Goal: Complete application form

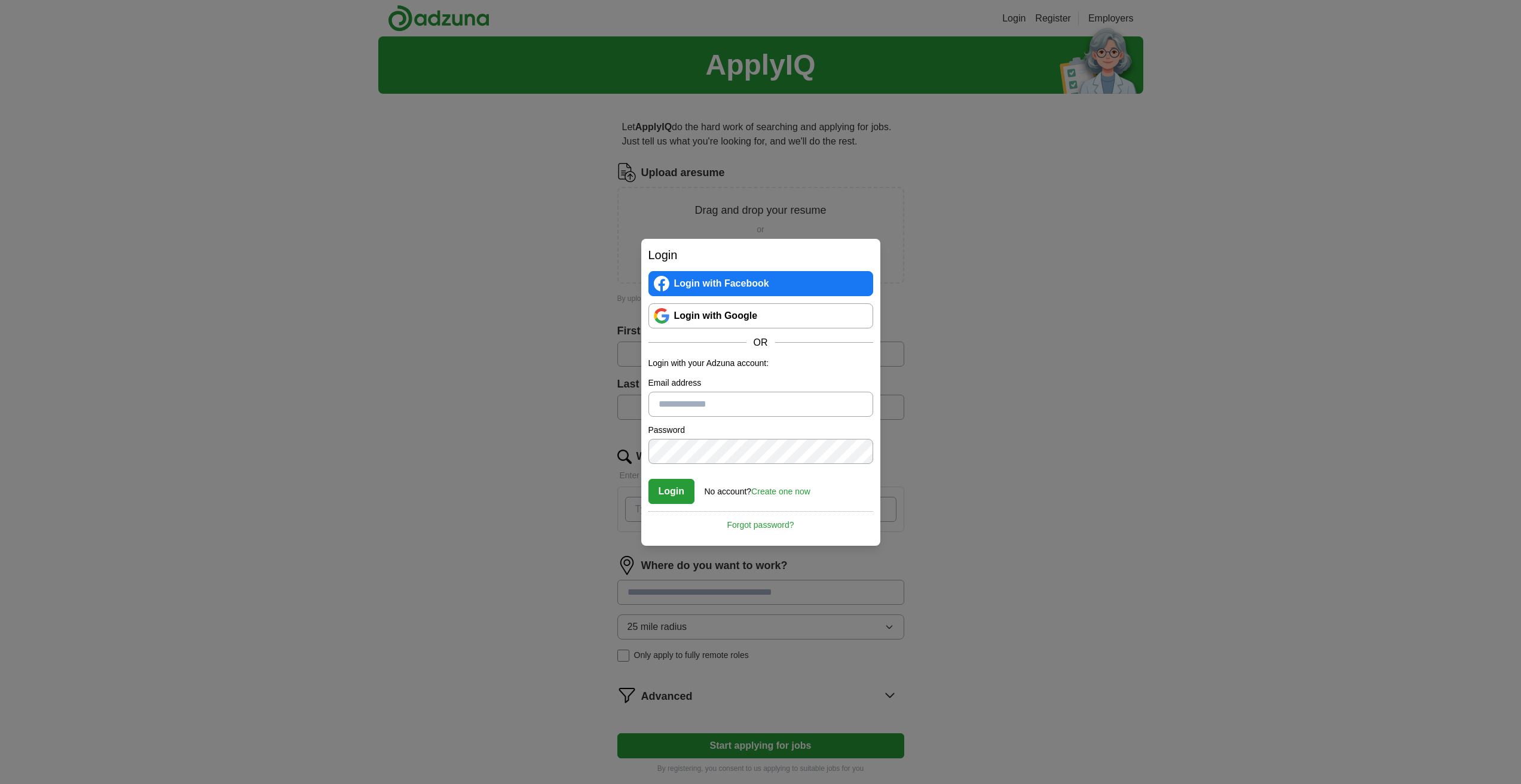
click at [747, 314] on link "Login with Google" at bounding box center [760, 316] width 225 height 25
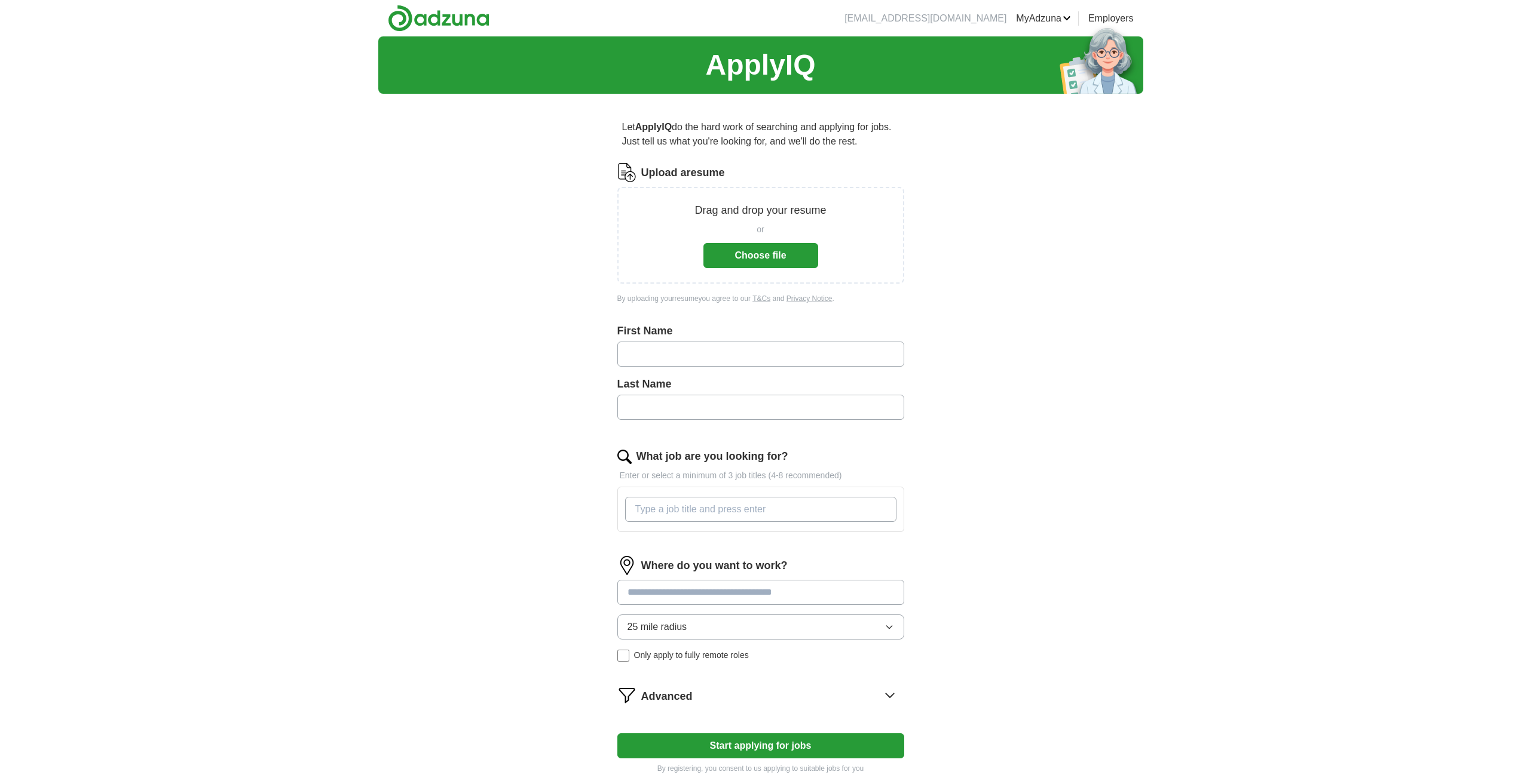
drag, startPoint x: 737, startPoint y: 370, endPoint x: 737, endPoint y: 363, distance: 7.0
click at [737, 370] on div "First Name" at bounding box center [760, 350] width 287 height 53
click at [737, 360] on input "text" at bounding box center [760, 354] width 287 height 25
type input "******"
type input "*******"
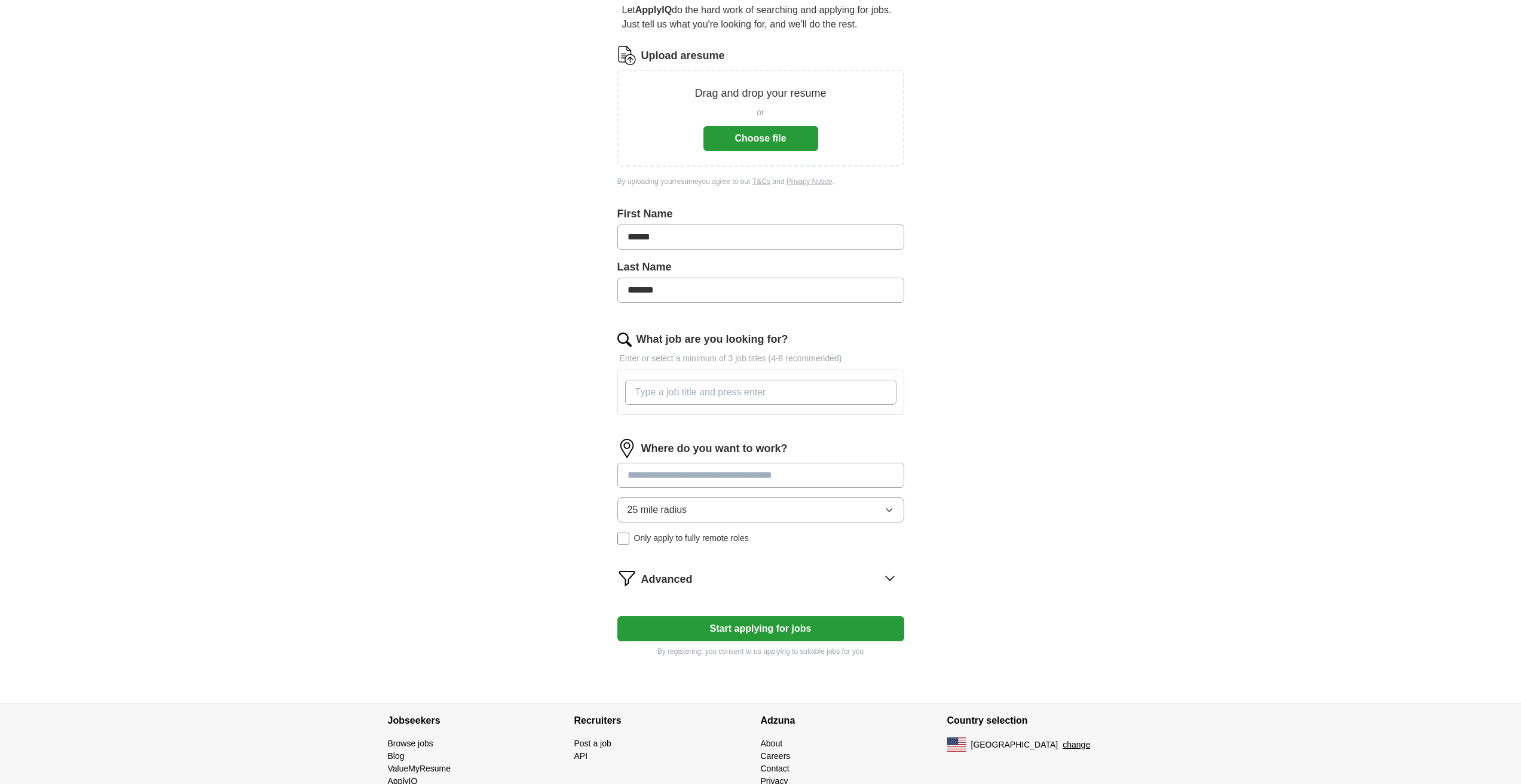
scroll to position [120, 0]
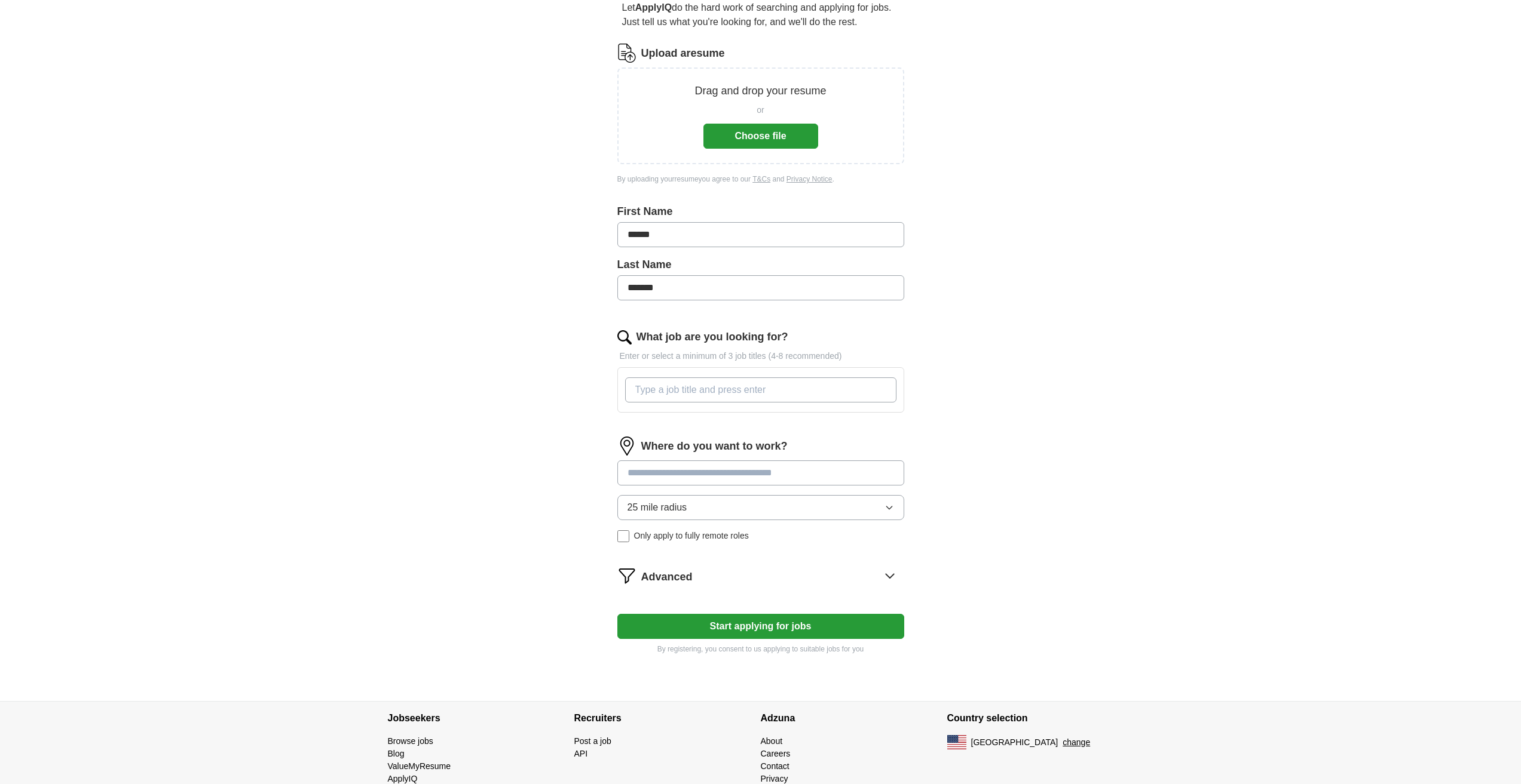
click at [774, 390] on input "What job are you looking for?" at bounding box center [760, 390] width 271 height 25
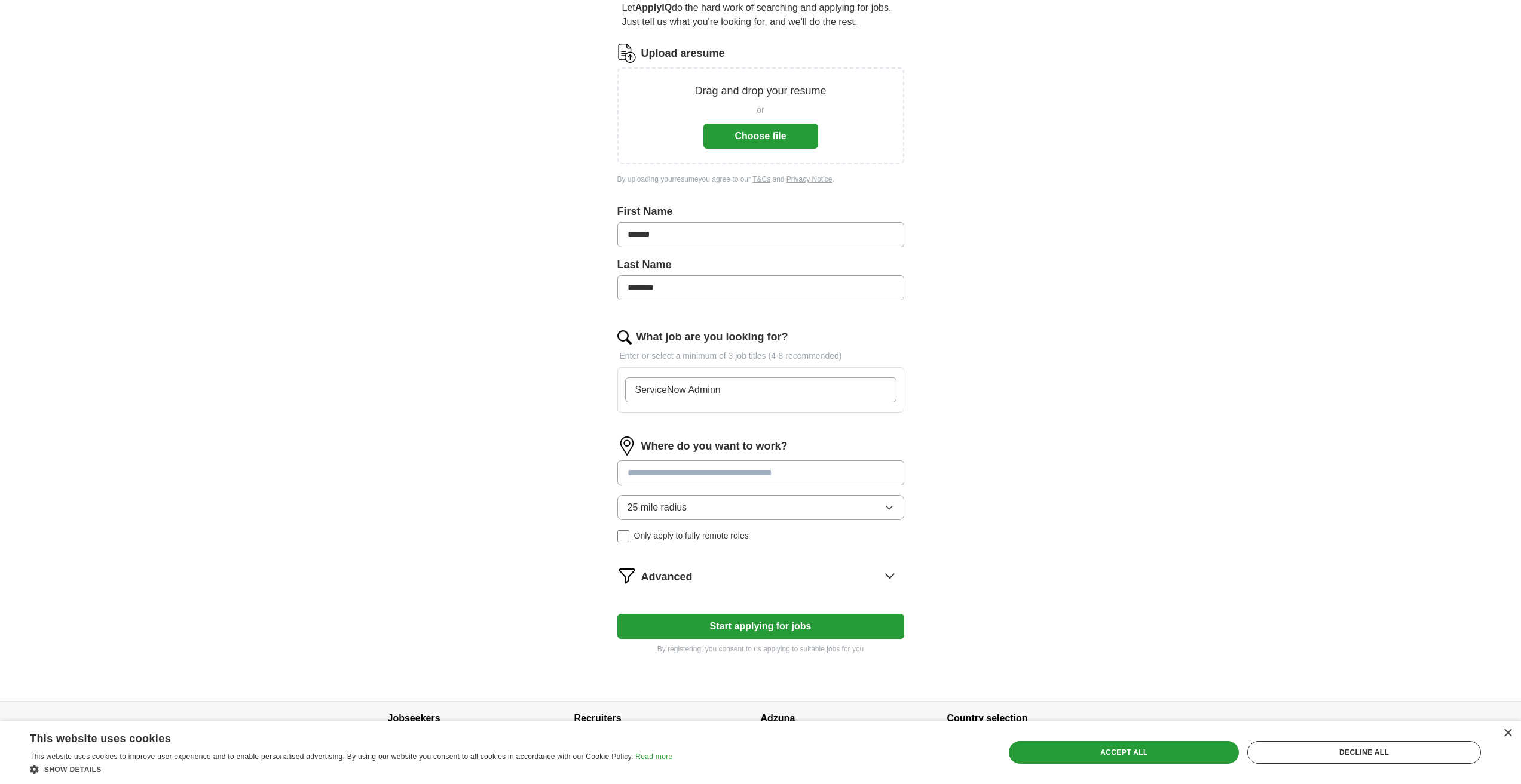
type input "ServiceNow Admin"
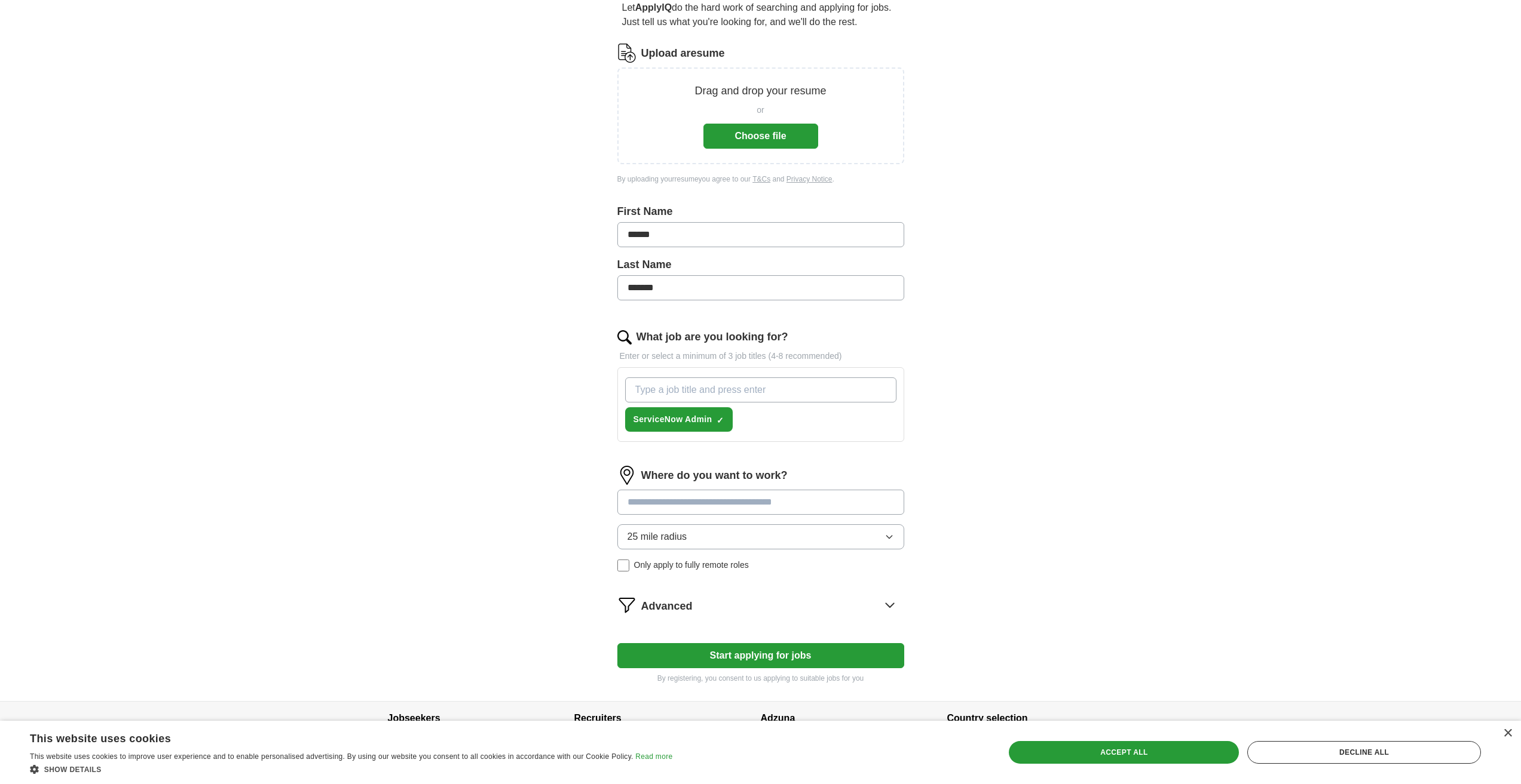
type input "A"
type input "ServiceNow Developer"
type input "Data analyst"
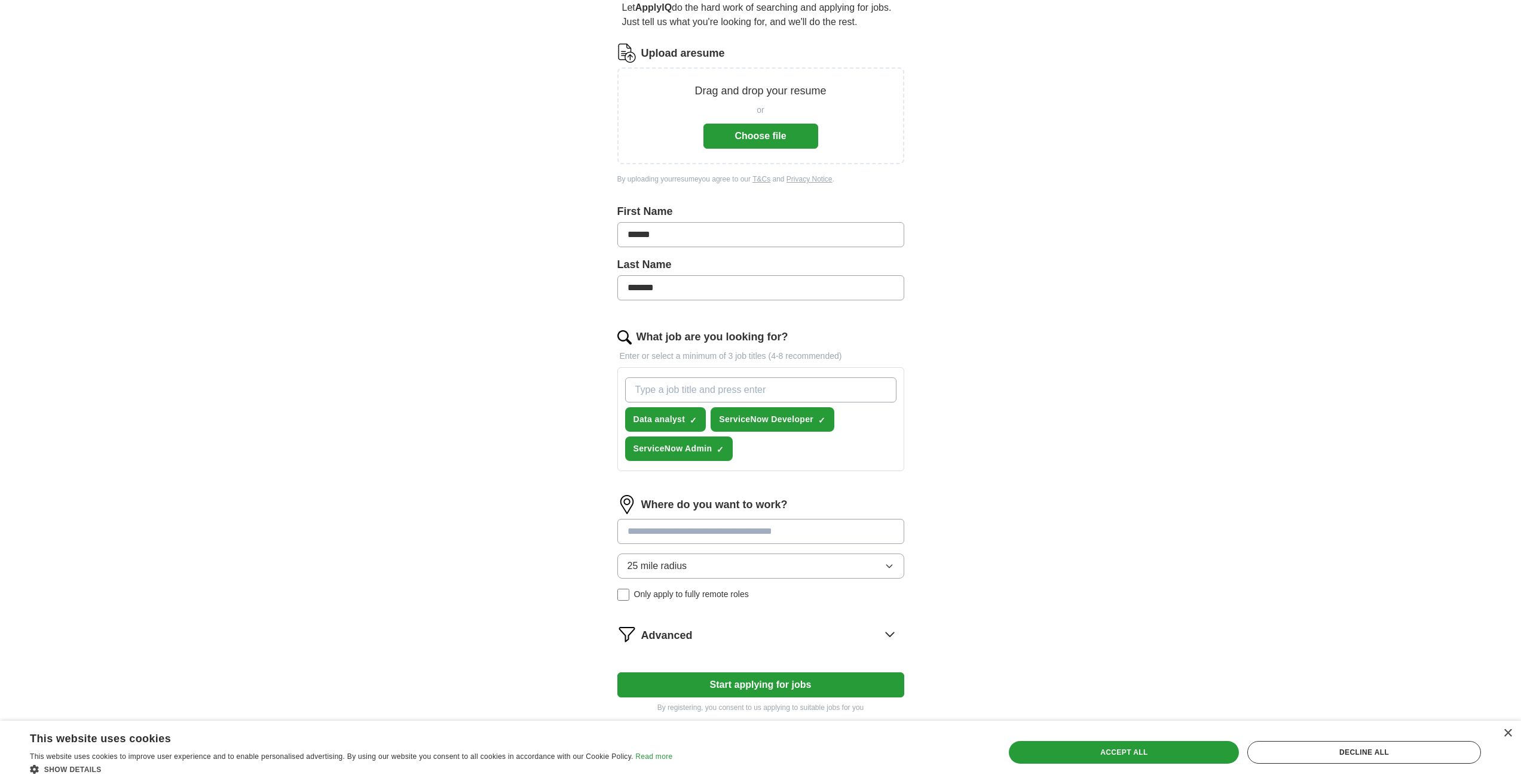
click at [724, 571] on button "25 mile radius" at bounding box center [760, 566] width 287 height 25
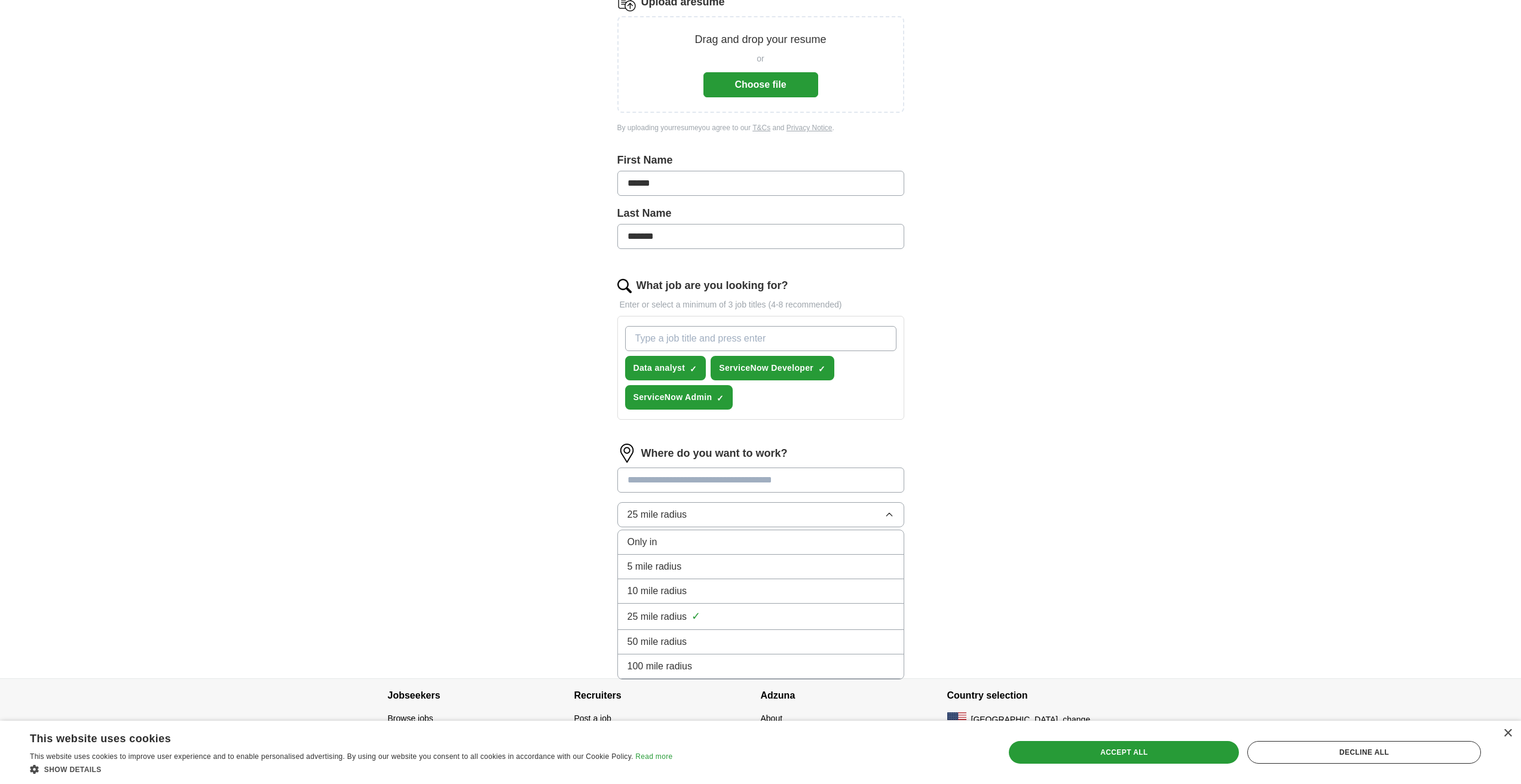
scroll to position [186, 0]
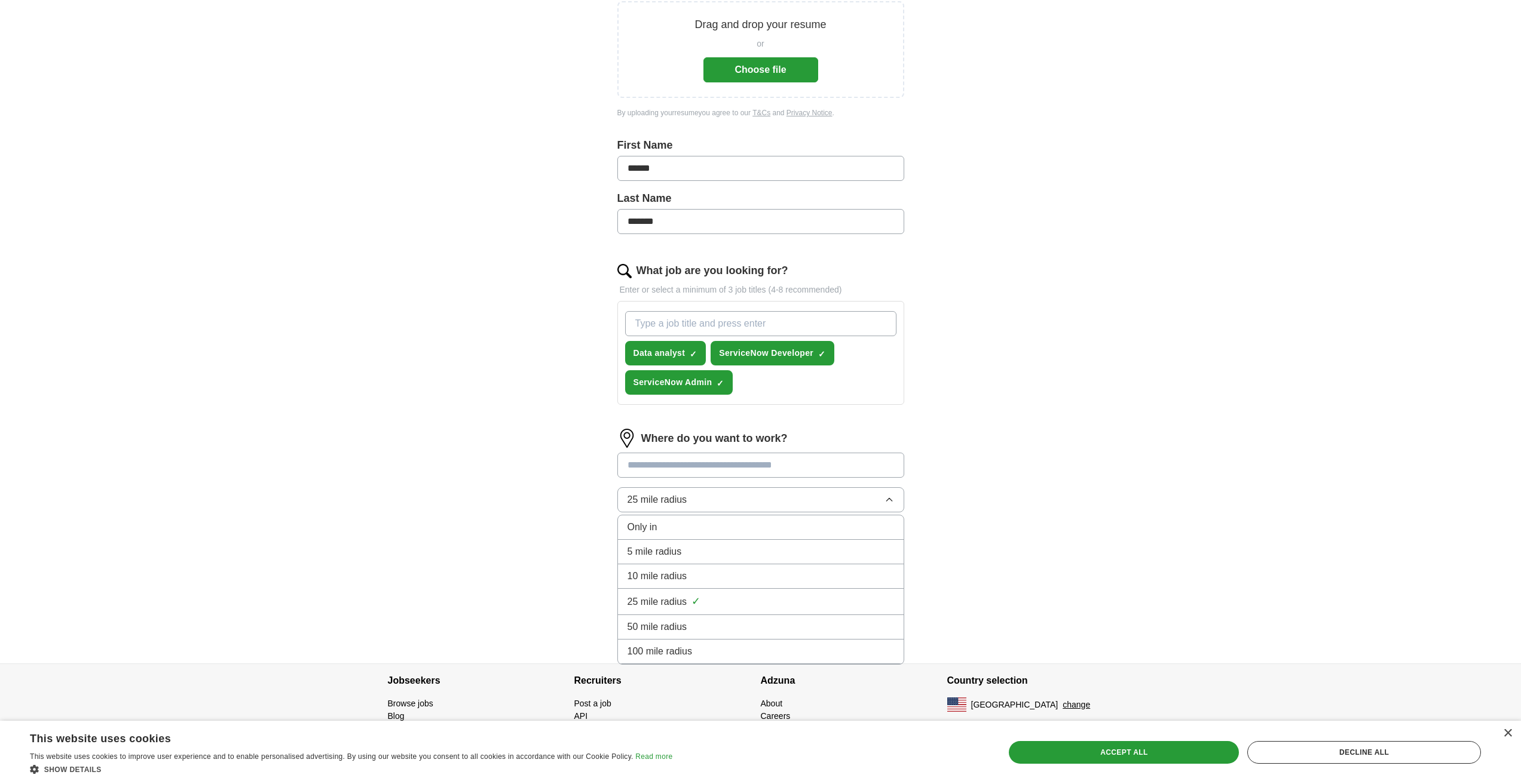
click at [655, 611] on li "25 mile radius ✓" at bounding box center [760, 602] width 286 height 26
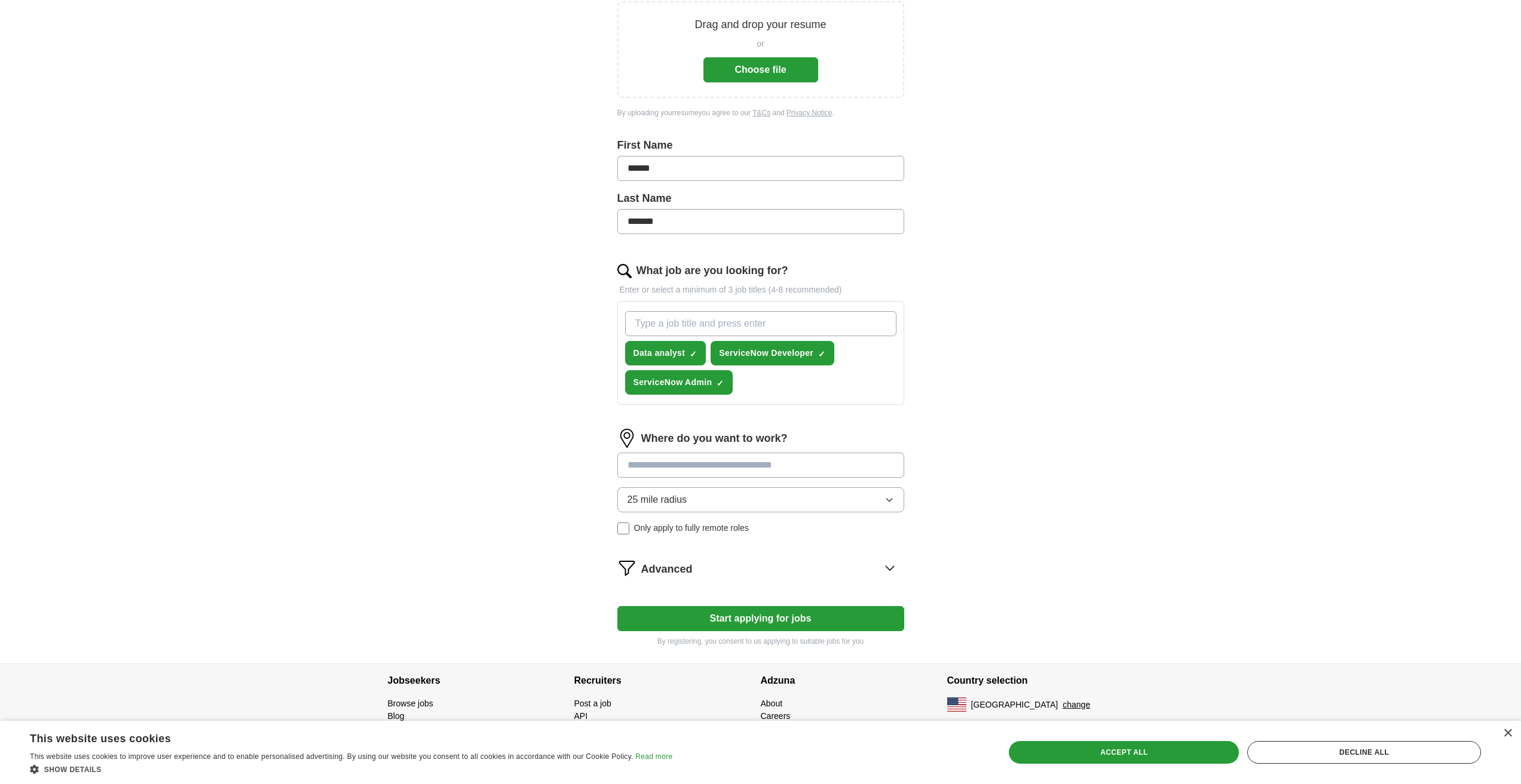
click at [686, 494] on span "25 mile radius" at bounding box center [657, 499] width 60 height 14
click at [701, 468] on input at bounding box center [760, 465] width 287 height 25
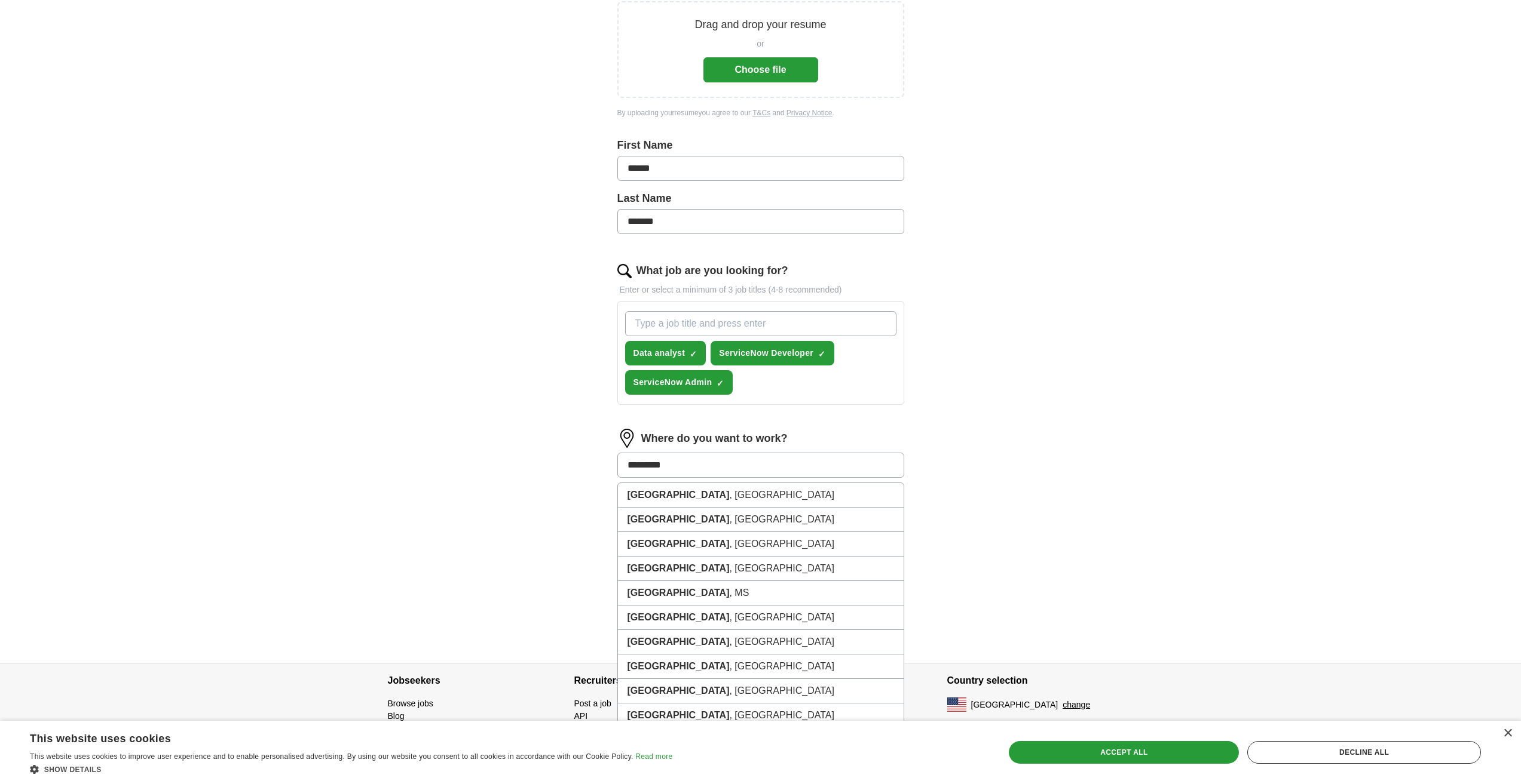
type input "*********"
click at [707, 494] on li "Cleveland , OH" at bounding box center [760, 496] width 286 height 25
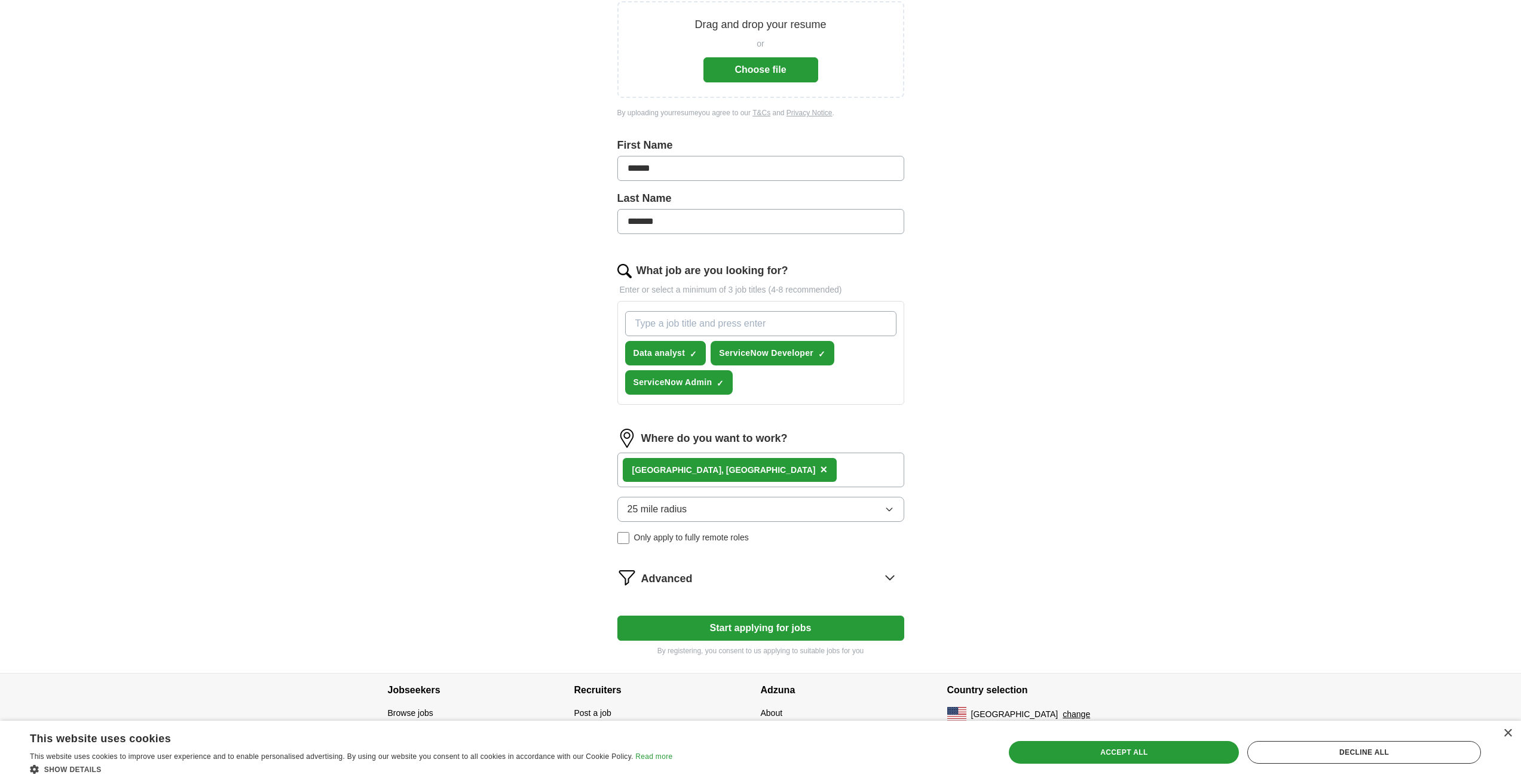
click at [711, 577] on div "Advanced" at bounding box center [773, 577] width 263 height 19
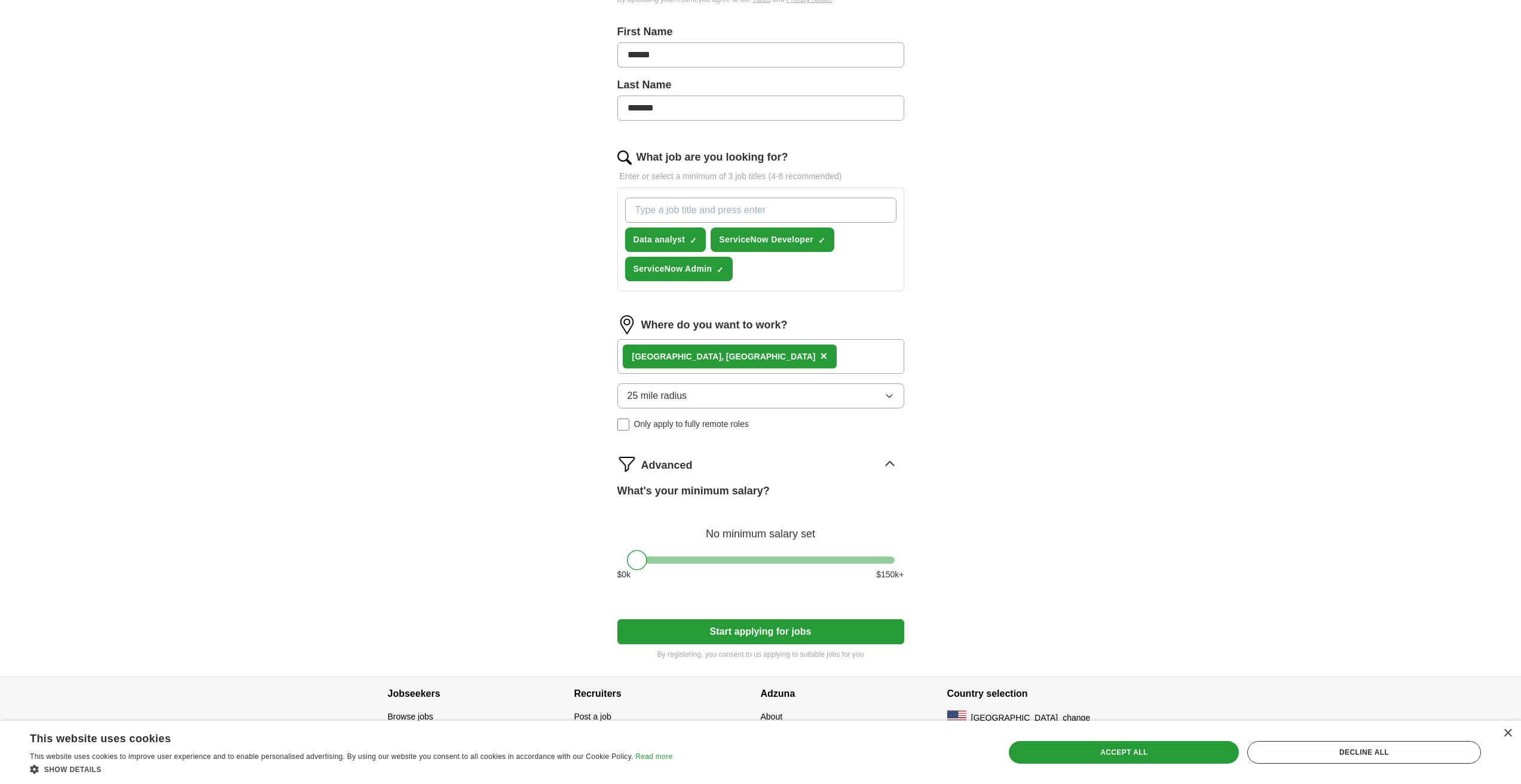
scroll to position [305, 0]
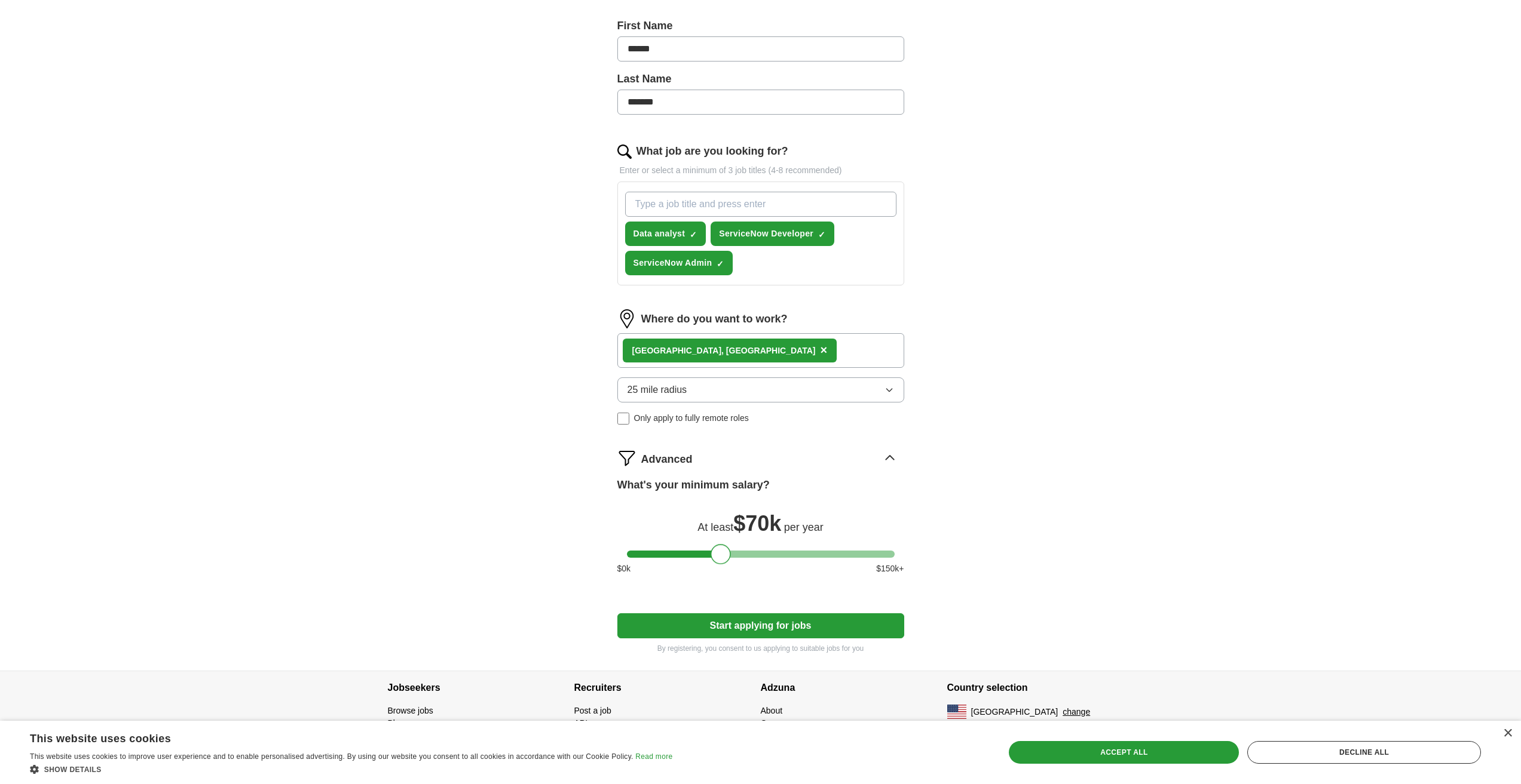
drag, startPoint x: 655, startPoint y: 557, endPoint x: 727, endPoint y: 542, distance: 73.5
click at [727, 542] on div "What's your minimum salary? At least $ 70k per year $ 0 k $ 150 k+" at bounding box center [760, 530] width 287 height 108
click at [766, 618] on button "Start applying for jobs" at bounding box center [760, 626] width 287 height 25
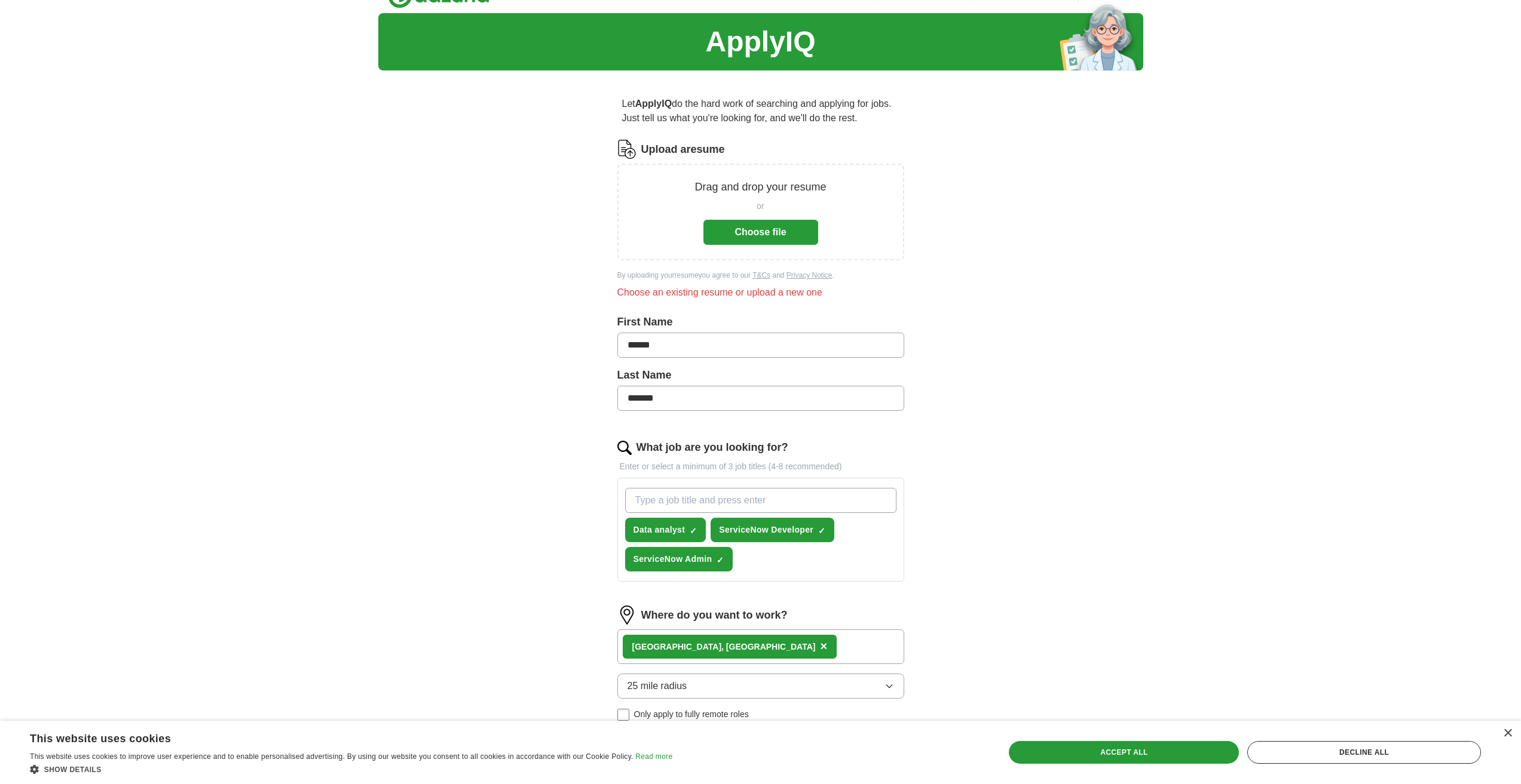
scroll to position [22, 0]
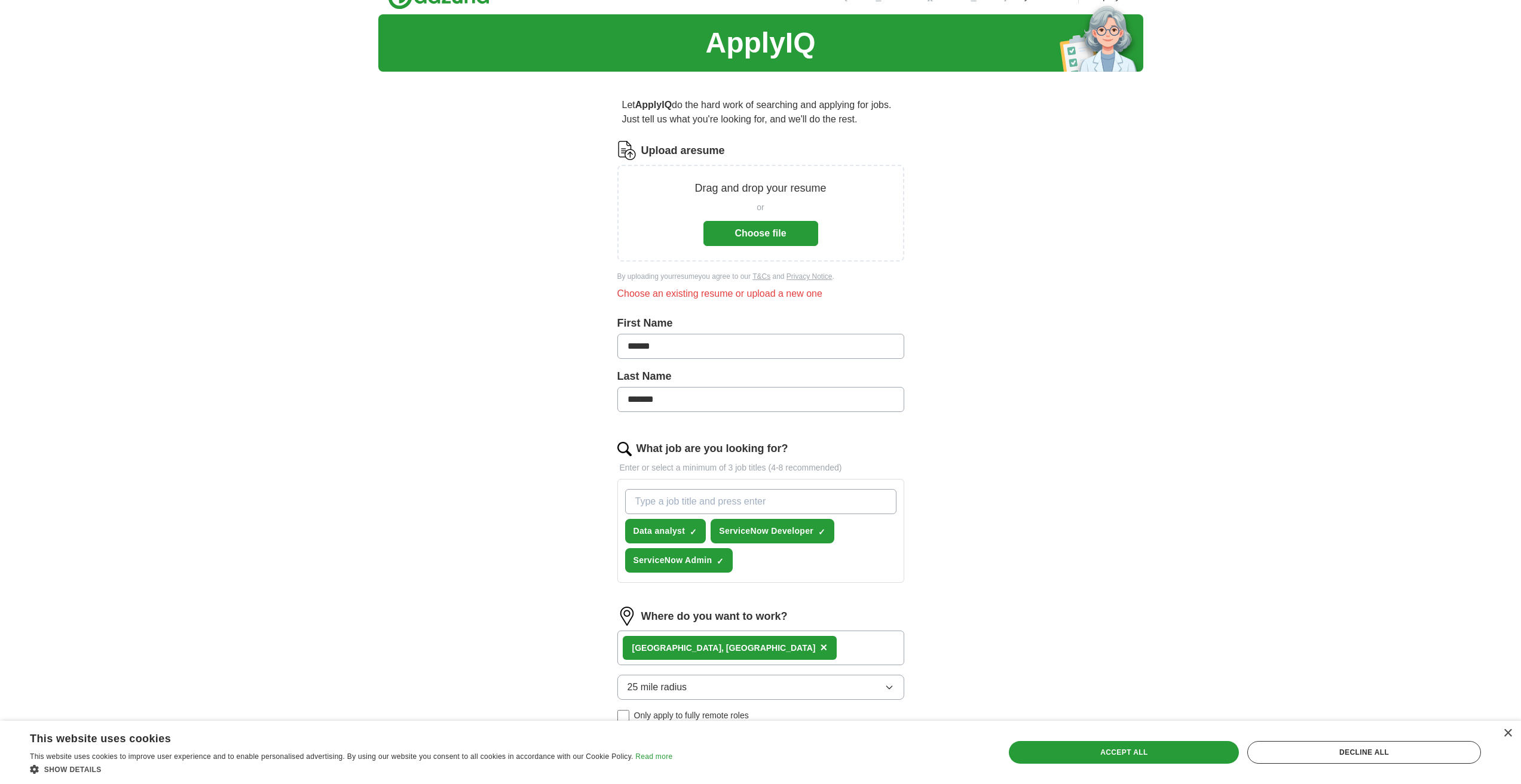
click at [717, 189] on p "Drag and drop your resume" at bounding box center [760, 189] width 131 height 16
click at [736, 220] on div "or Choose file" at bounding box center [760, 221] width 115 height 49
click at [740, 232] on button "Choose file" at bounding box center [760, 233] width 115 height 25
click at [741, 233] on button "Choose file" at bounding box center [760, 233] width 115 height 25
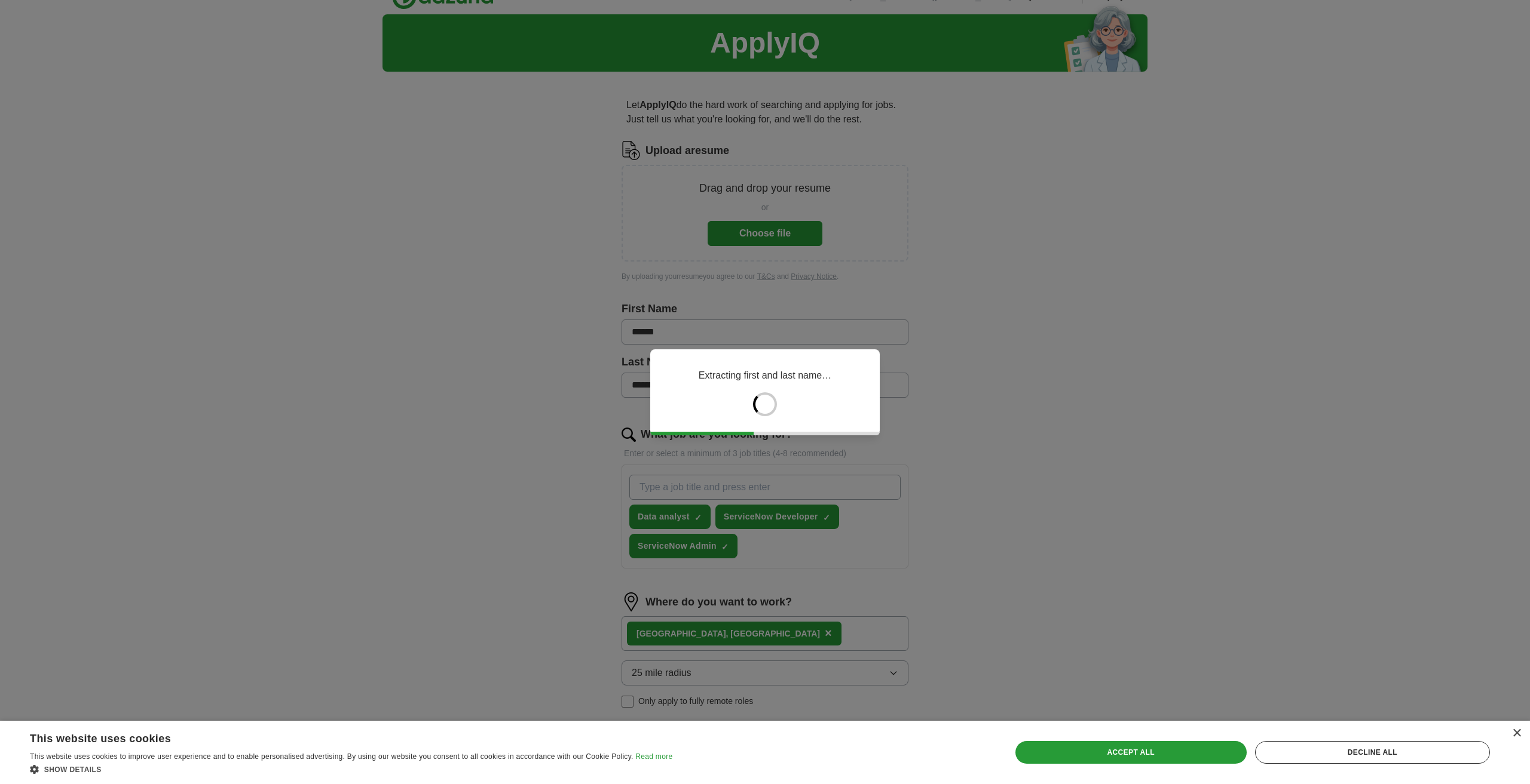
click at [412, 372] on div "Extracting first and last name…" at bounding box center [765, 392] width 1530 height 784
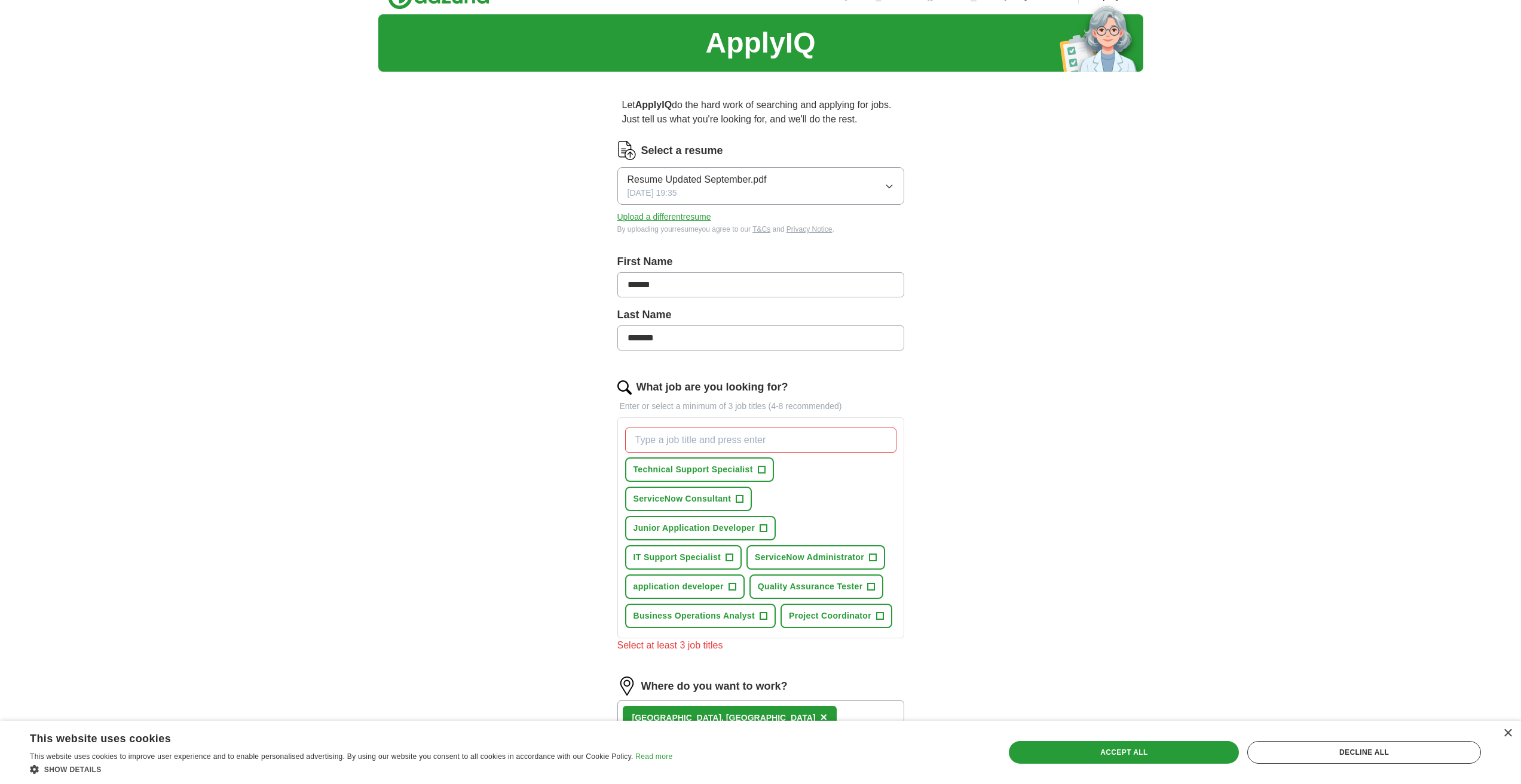
click at [892, 183] on icon "button" at bounding box center [889, 186] width 10 height 10
click at [881, 175] on button "Resume Updated September.pdf 09/04/2025, 19:35" at bounding box center [760, 186] width 287 height 38
click at [673, 218] on button "Upload a different resume" at bounding box center [664, 217] width 94 height 12
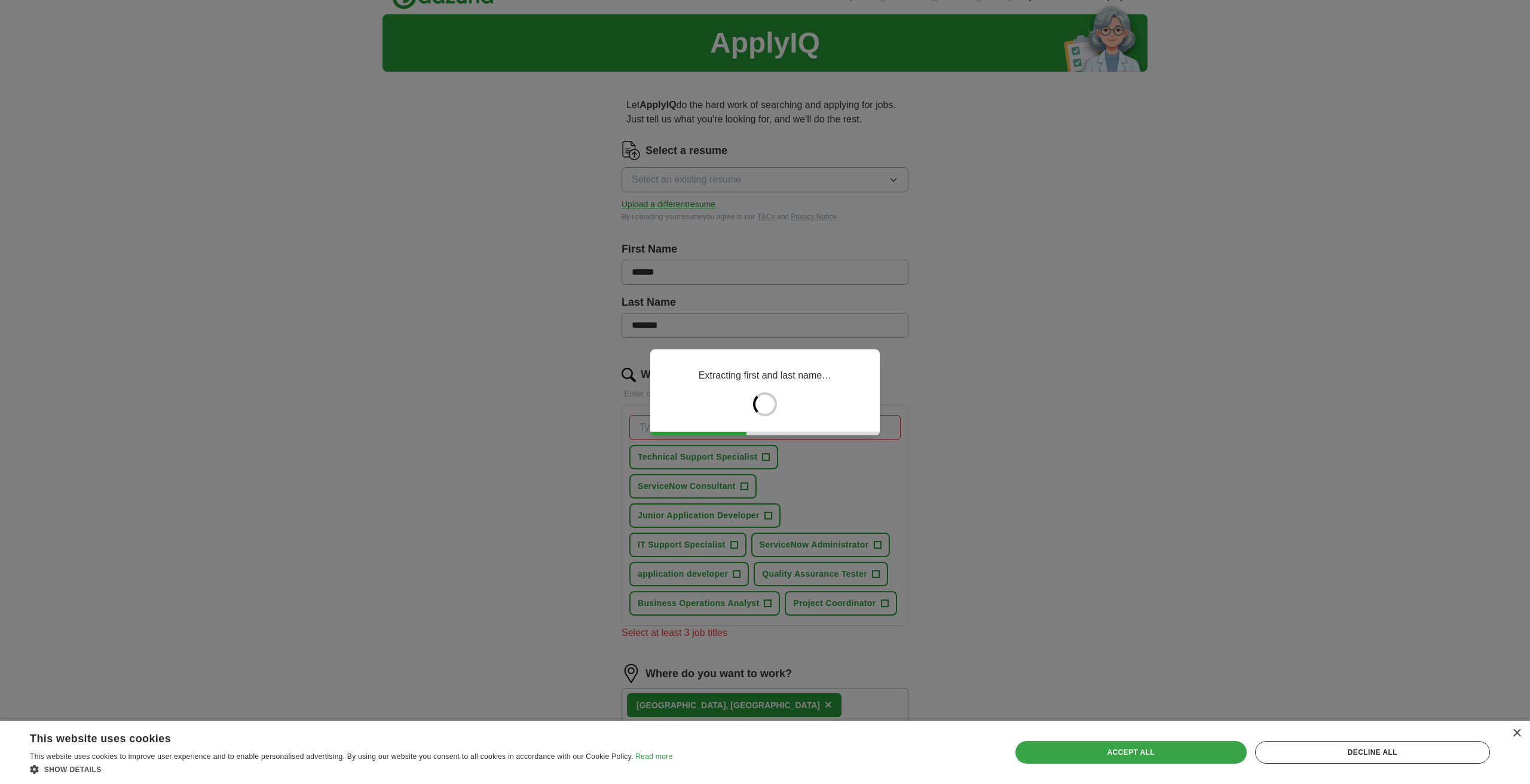
click at [1169, 751] on div "Accept all" at bounding box center [1131, 753] width 232 height 23
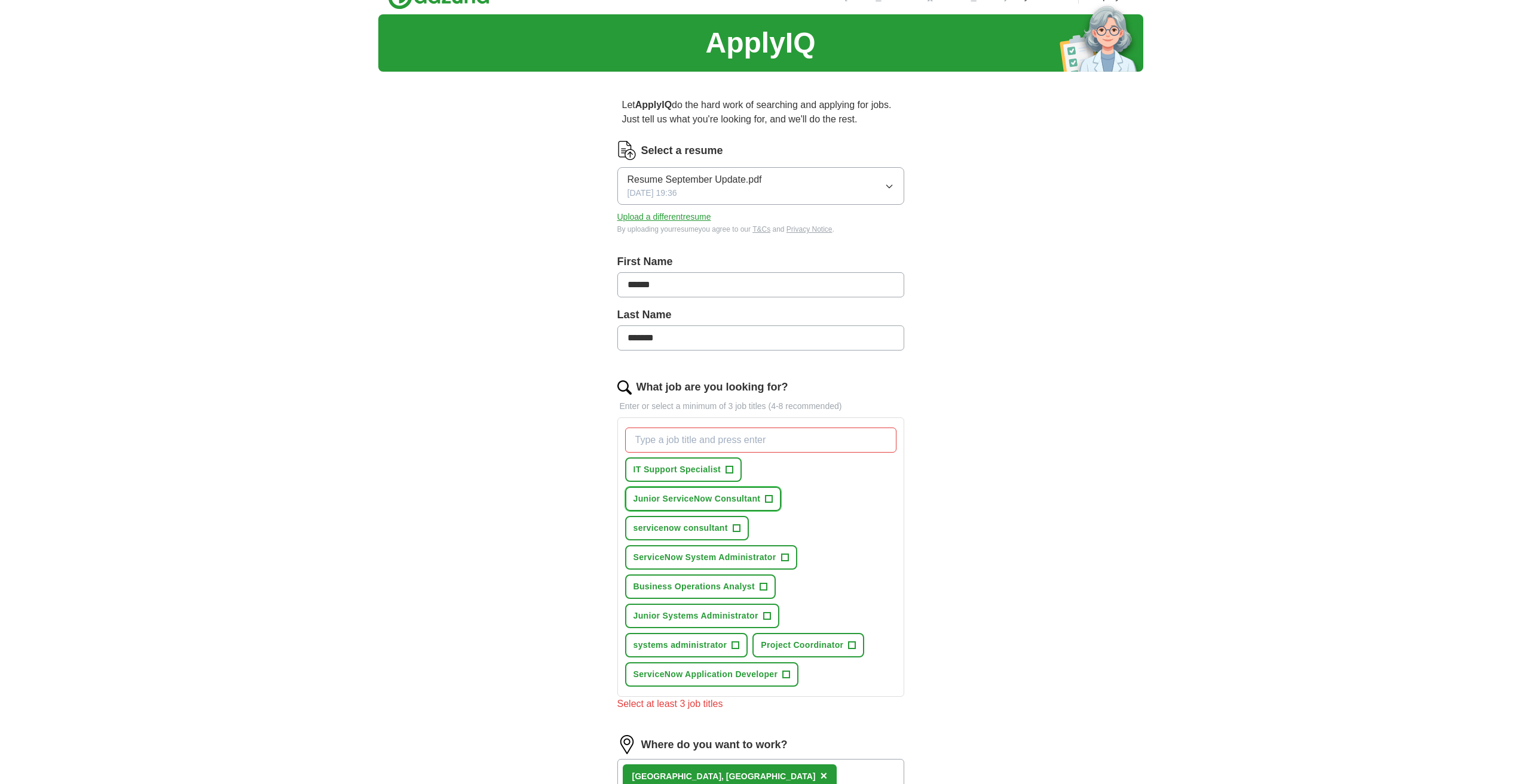
click at [770, 500] on span "+" at bounding box center [769, 499] width 7 height 10
click at [741, 529] on button "servicenow consultant +" at bounding box center [687, 529] width 124 height 25
click at [744, 556] on span "ServiceNow System Administrator" at bounding box center [705, 557] width 143 height 12
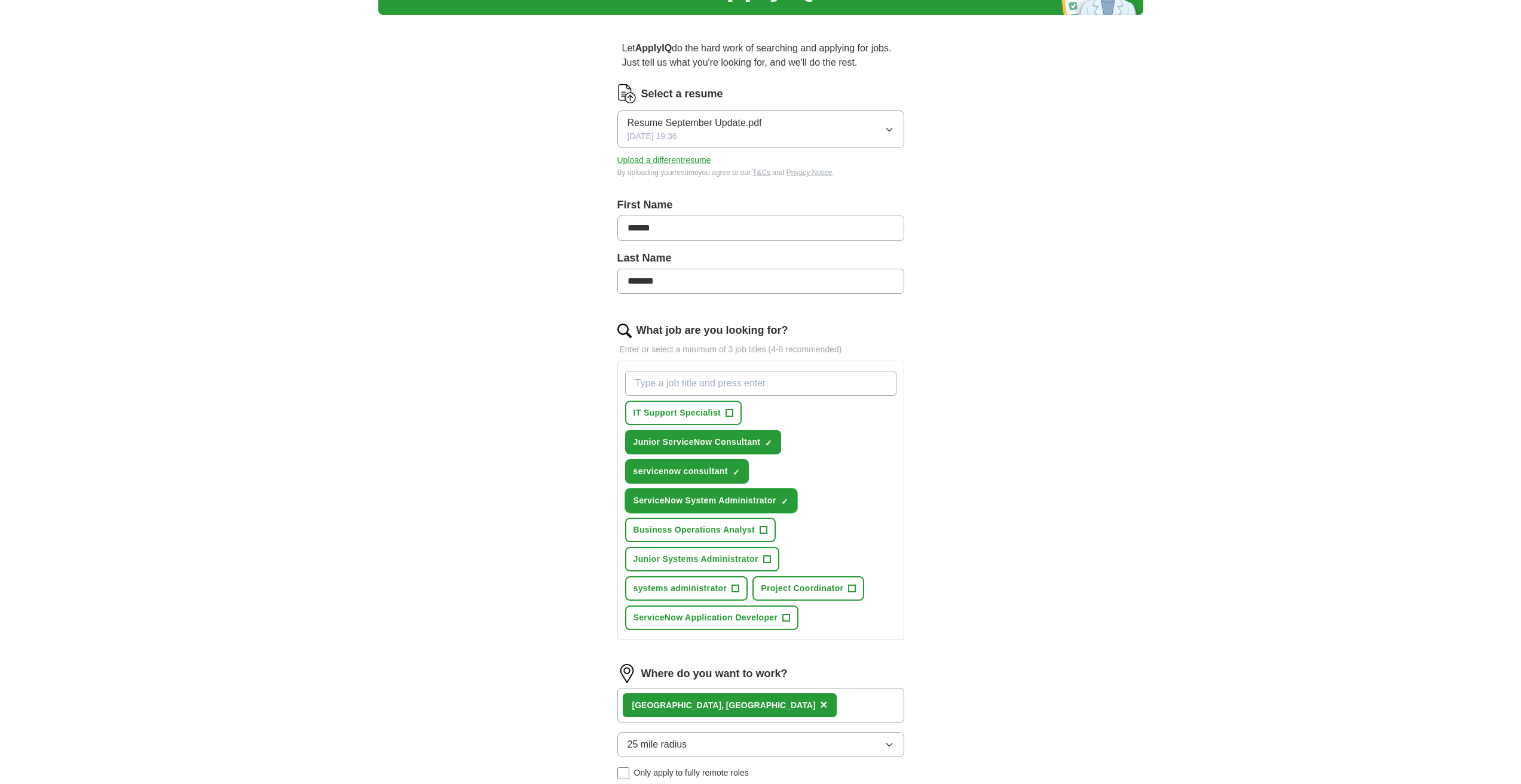
scroll to position [82, 0]
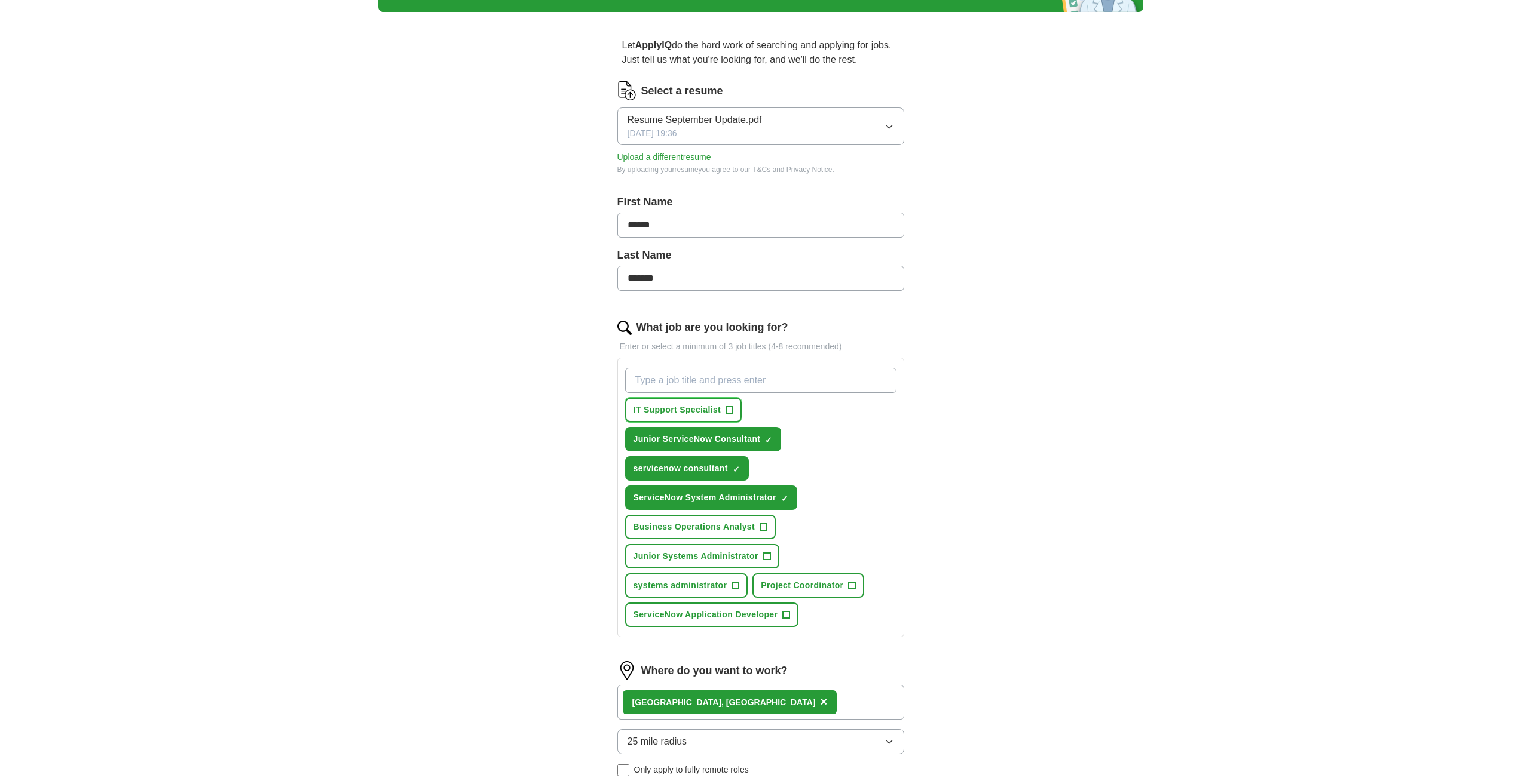
click at [716, 409] on span "IT Support Specialist" at bounding box center [677, 410] width 88 height 12
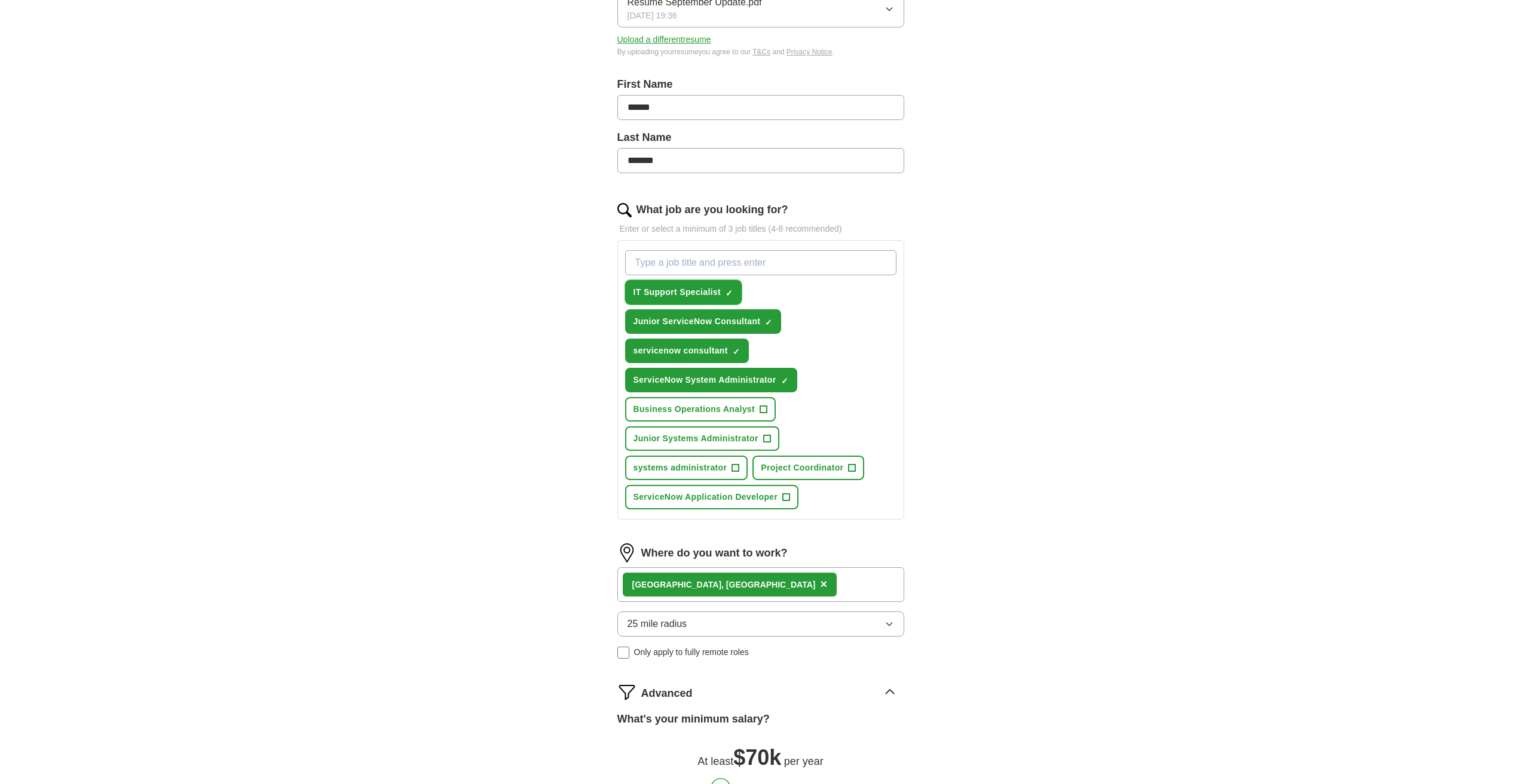
scroll to position [201, 0]
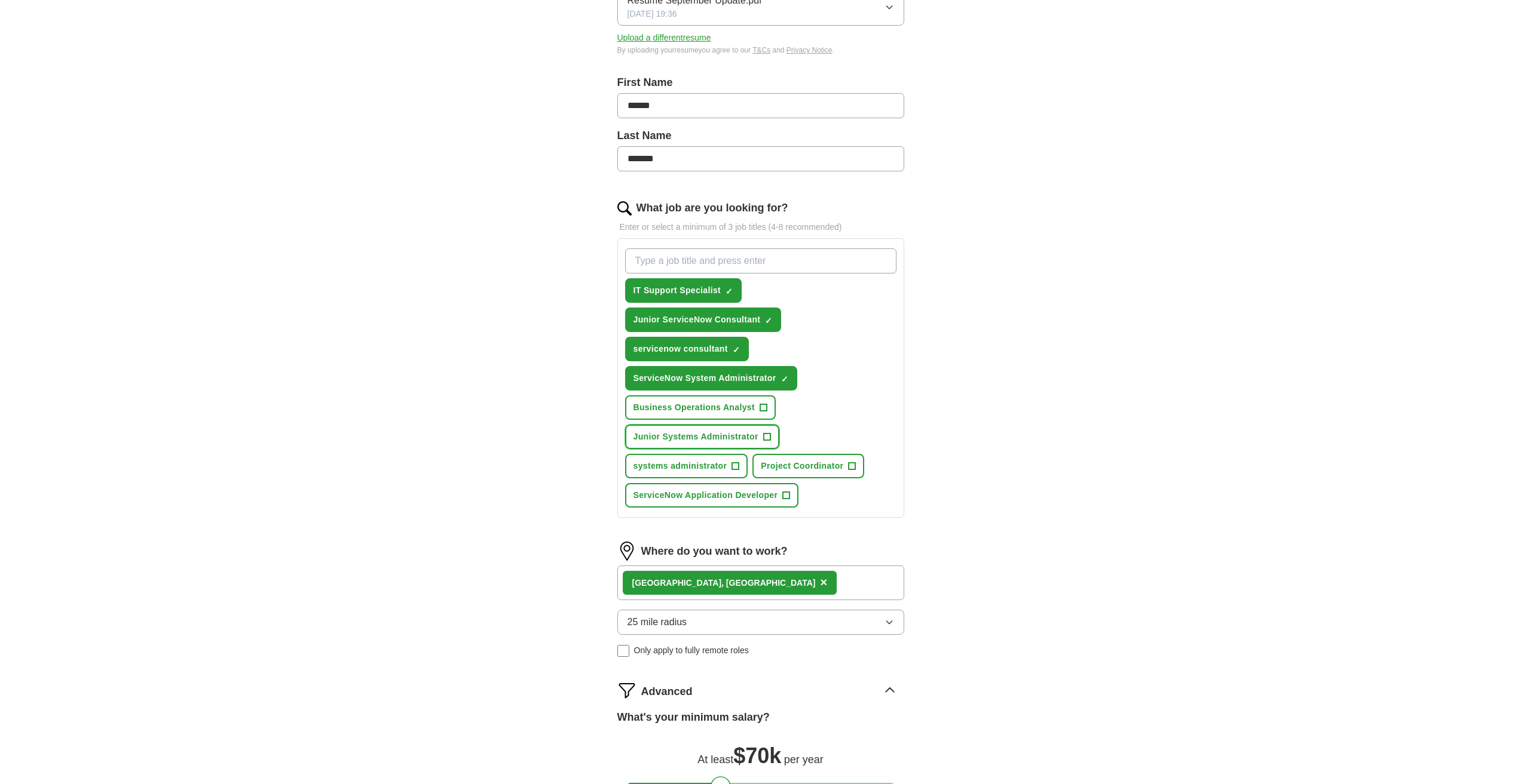
click at [761, 438] on button "Junior Systems Administrator +" at bounding box center [702, 437] width 154 height 25
click at [724, 468] on span "systems administrator" at bounding box center [680, 465] width 94 height 12
click at [763, 493] on span "ServiceNow Application Developer" at bounding box center [705, 495] width 145 height 12
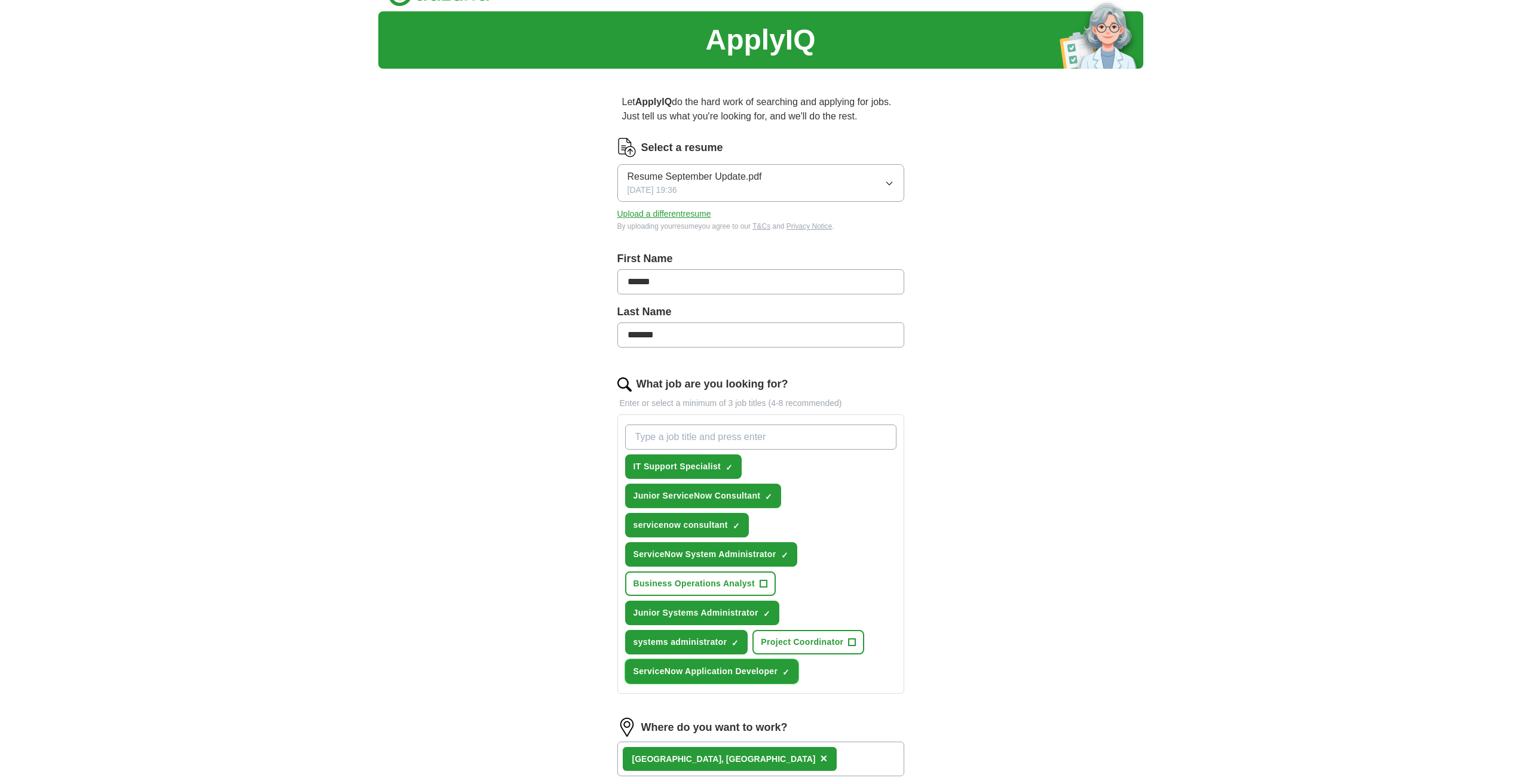
scroll to position [22, 0]
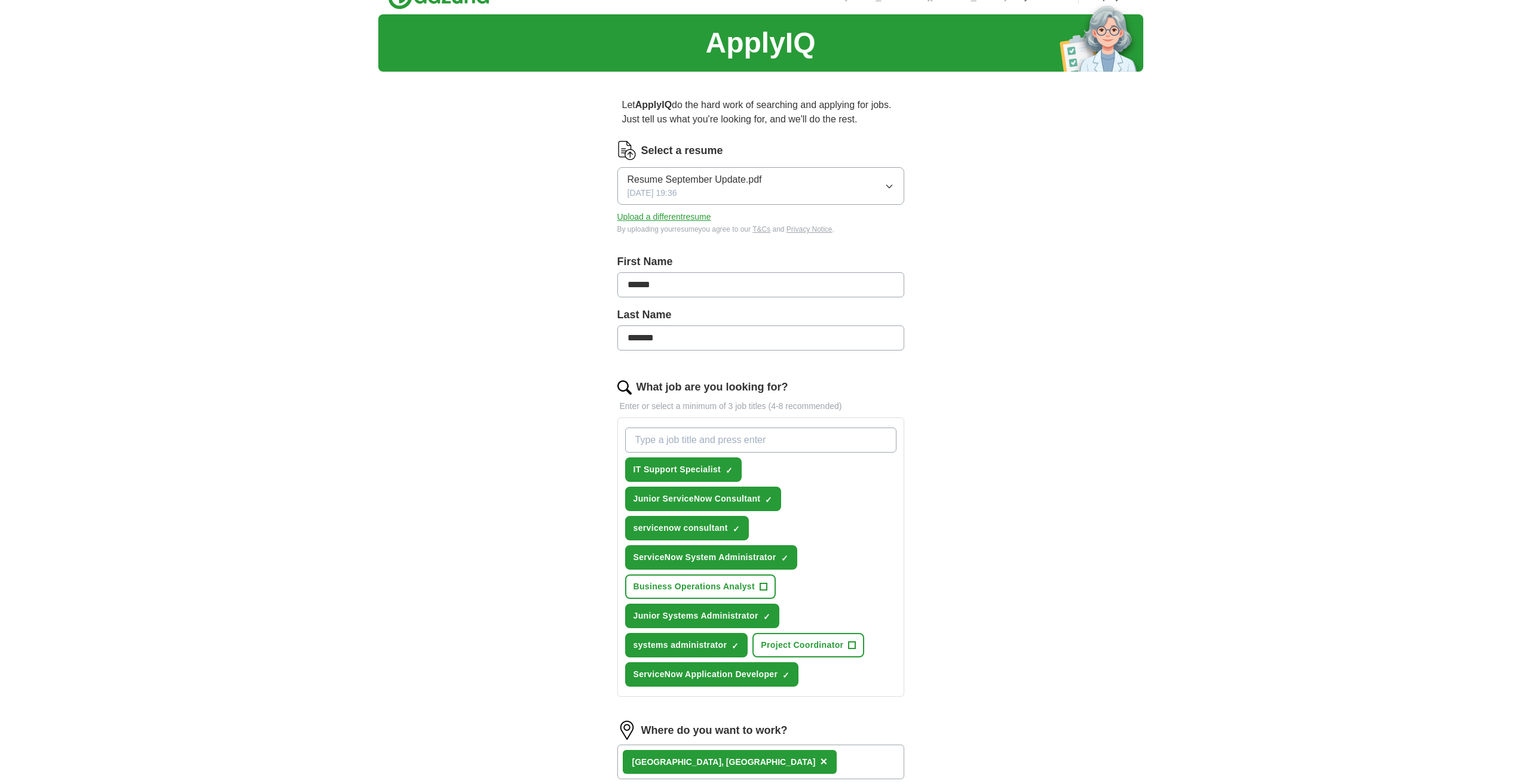
click at [791, 187] on button "Resume September Update.pdf 09/04/2025, 19:36" at bounding box center [760, 186] width 287 height 38
click at [712, 263] on span "Resume September Update.pdf" at bounding box center [695, 258] width 135 height 14
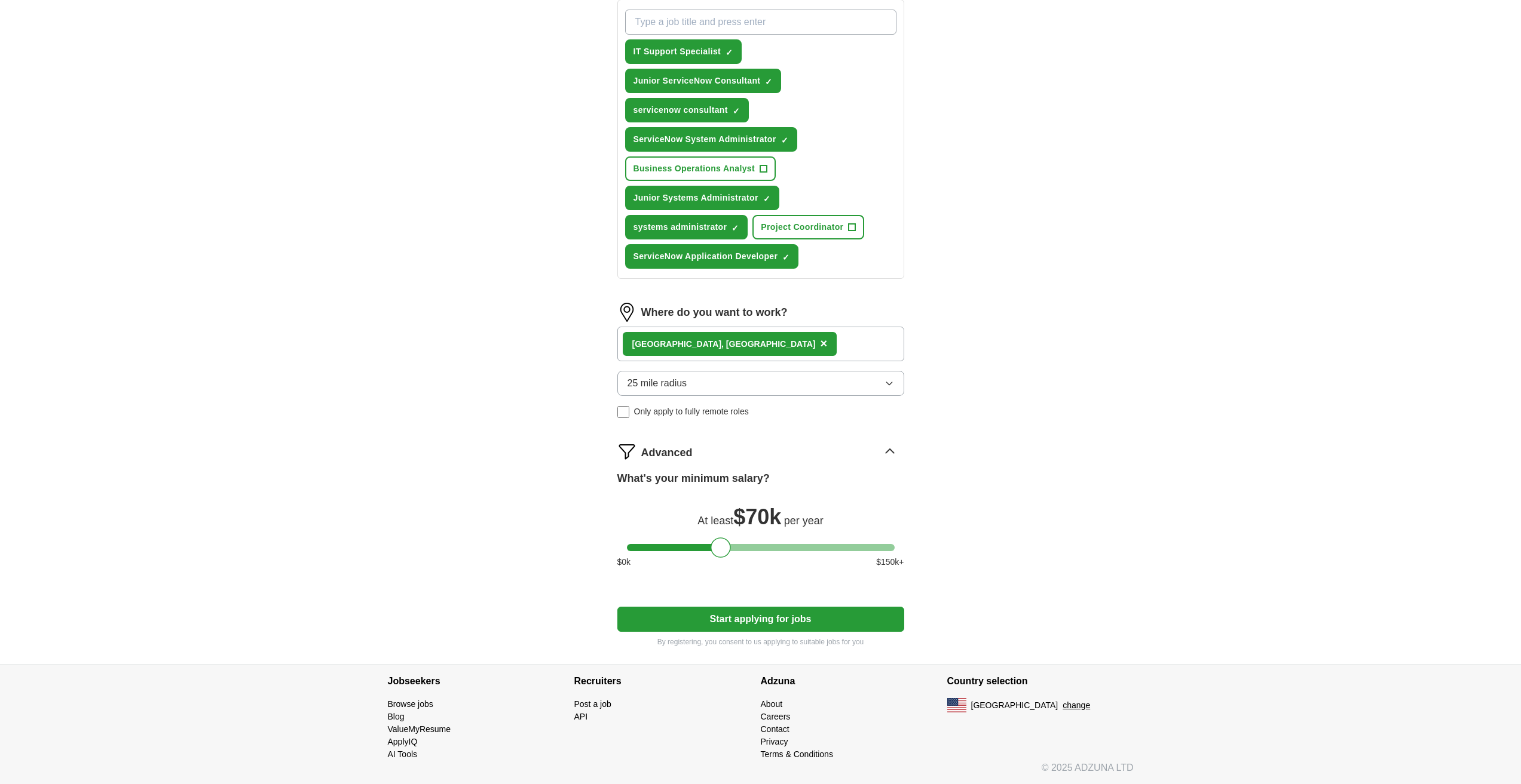
scroll to position [441, 0]
click at [694, 617] on button "Start applying for jobs" at bounding box center [760, 619] width 287 height 25
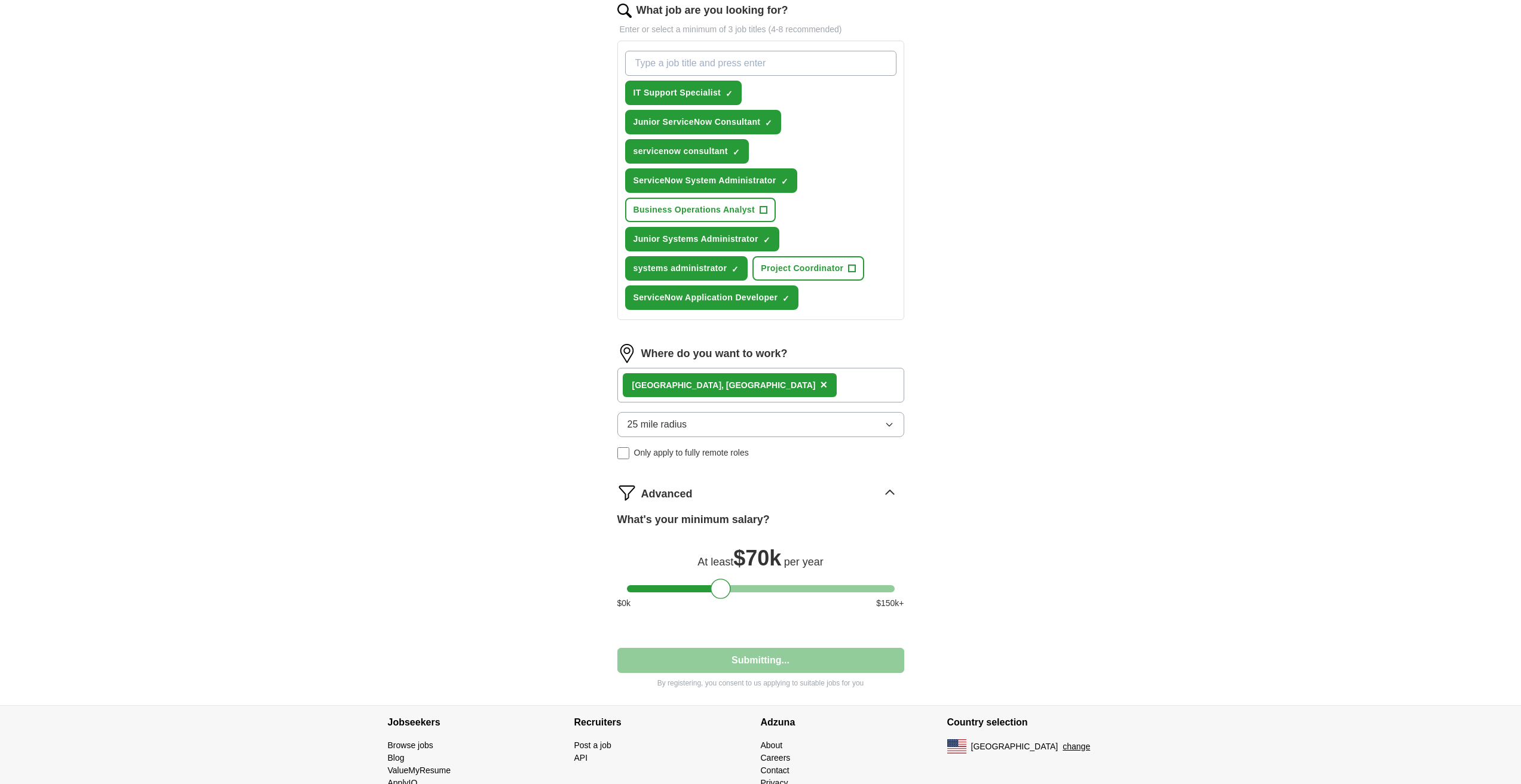
select select "**"
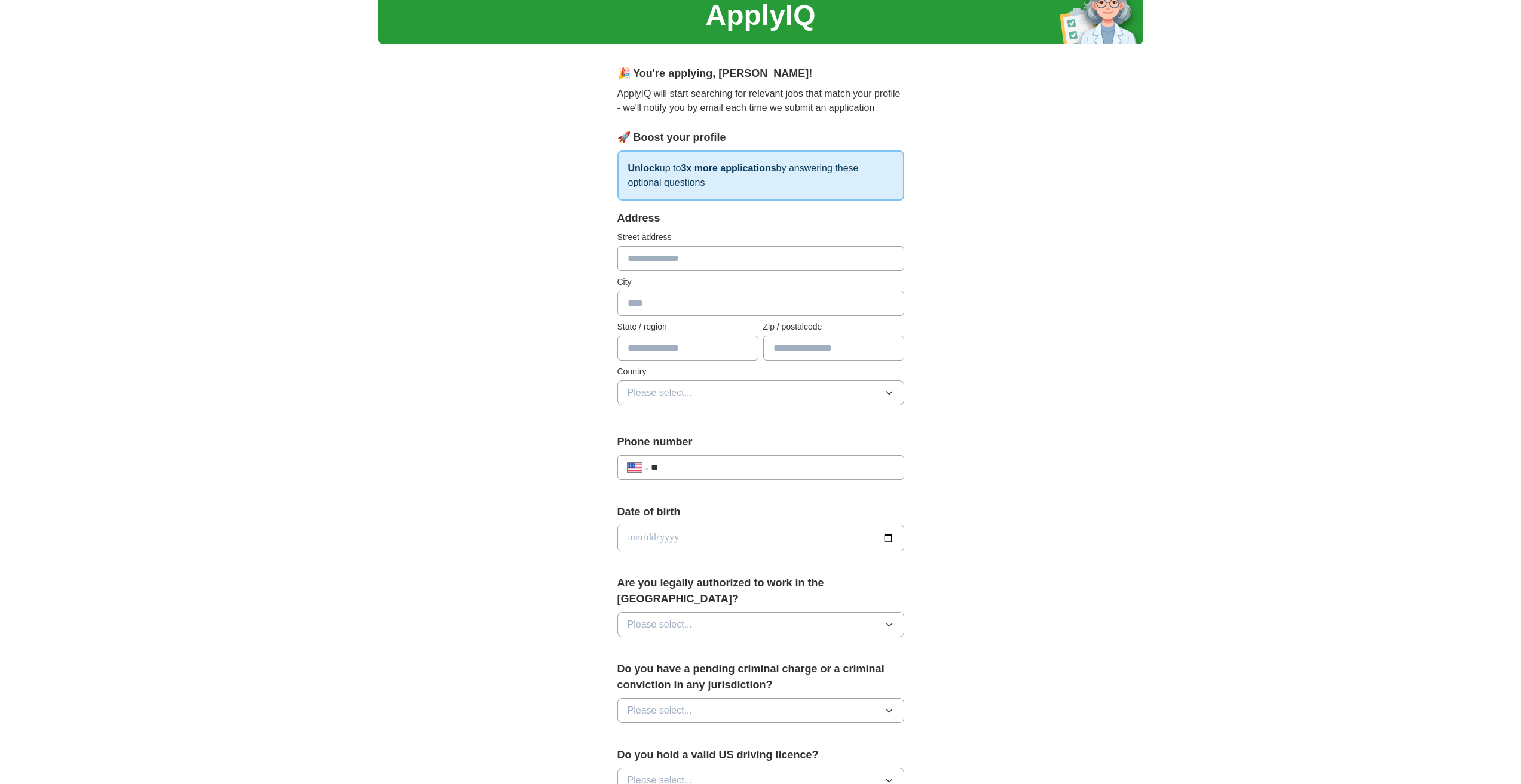
scroll to position [0, 0]
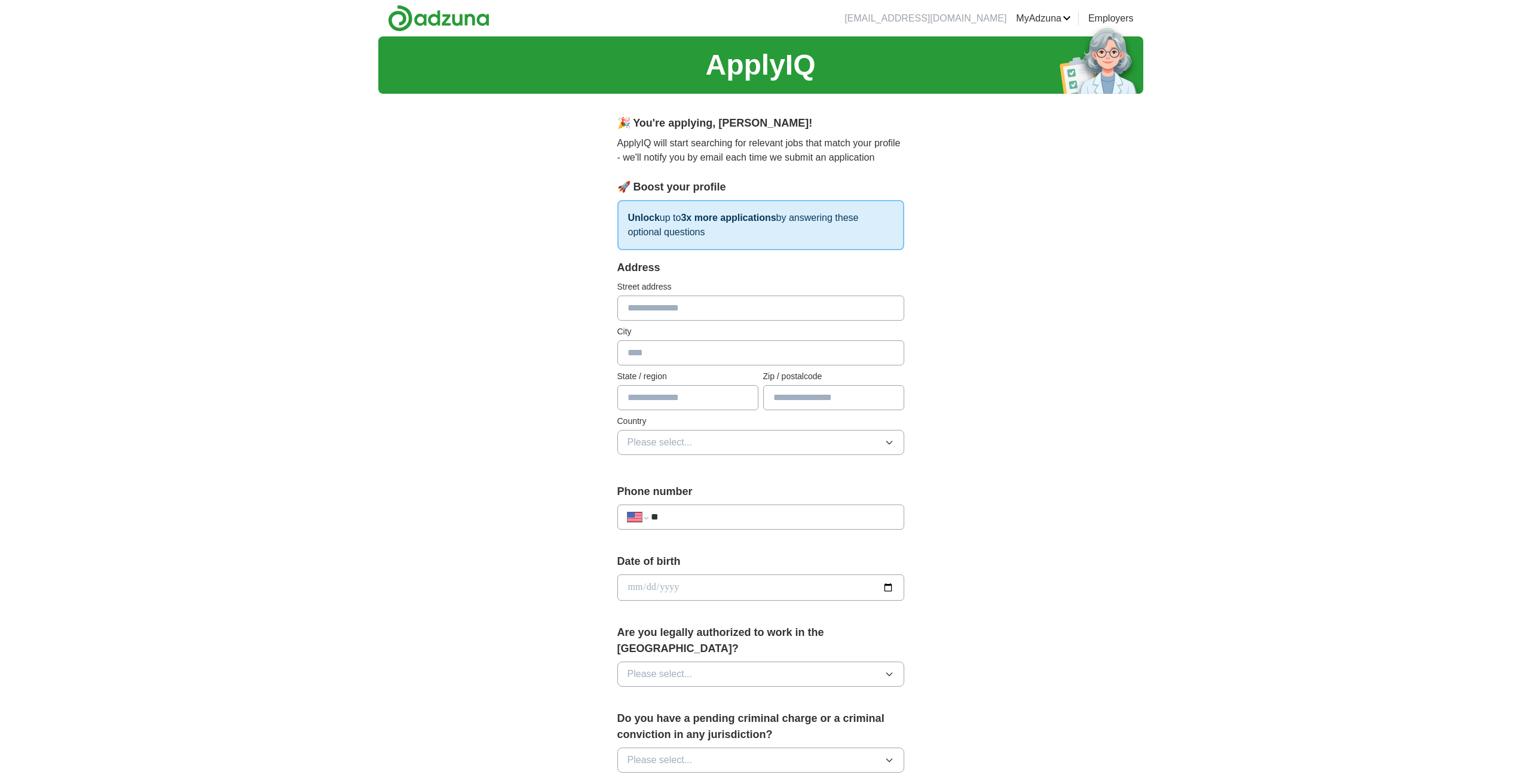
click at [689, 310] on input "text" at bounding box center [760, 308] width 287 height 25
type input "**********"
type input "**"
type input "*****"
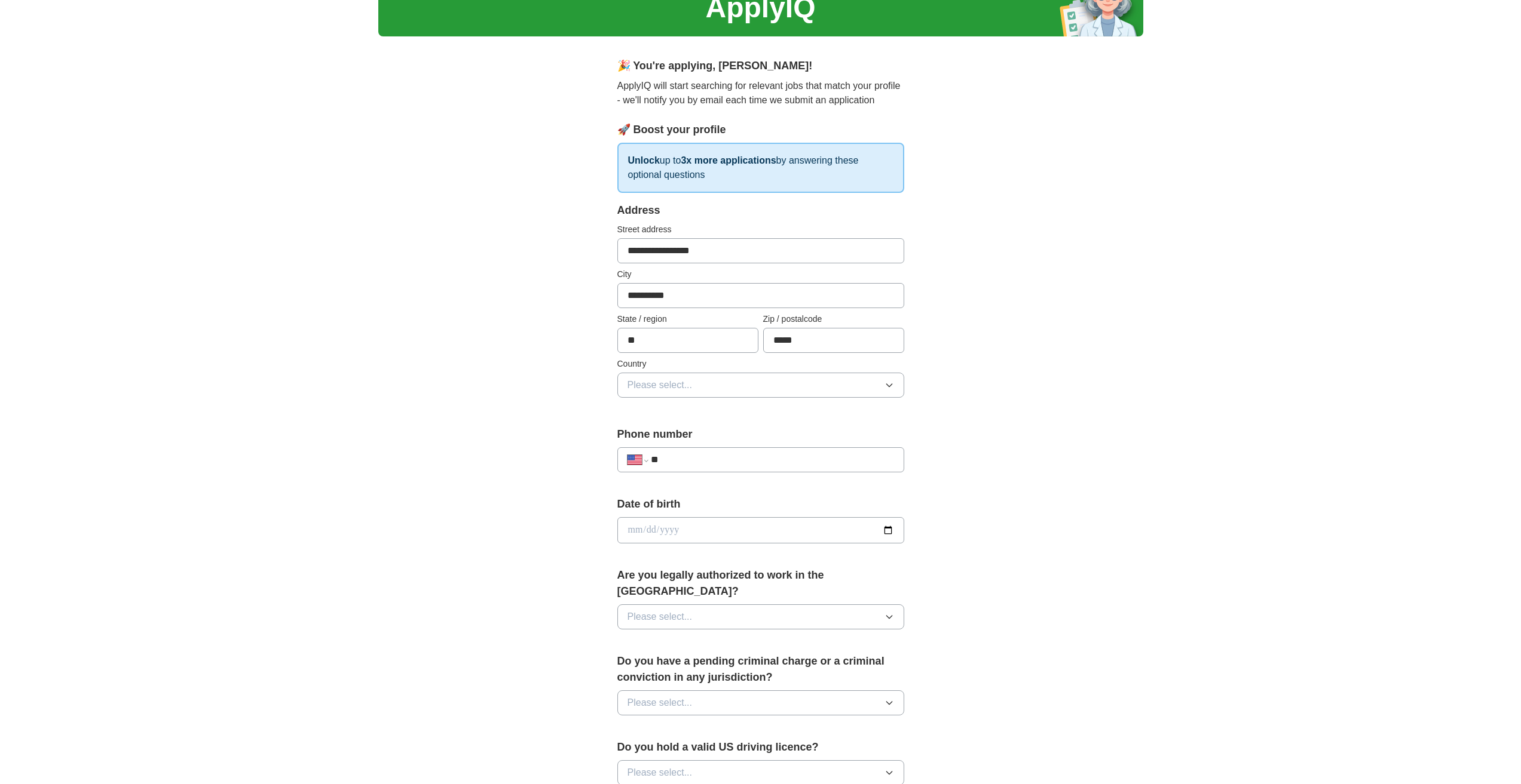
scroll to position [60, 0]
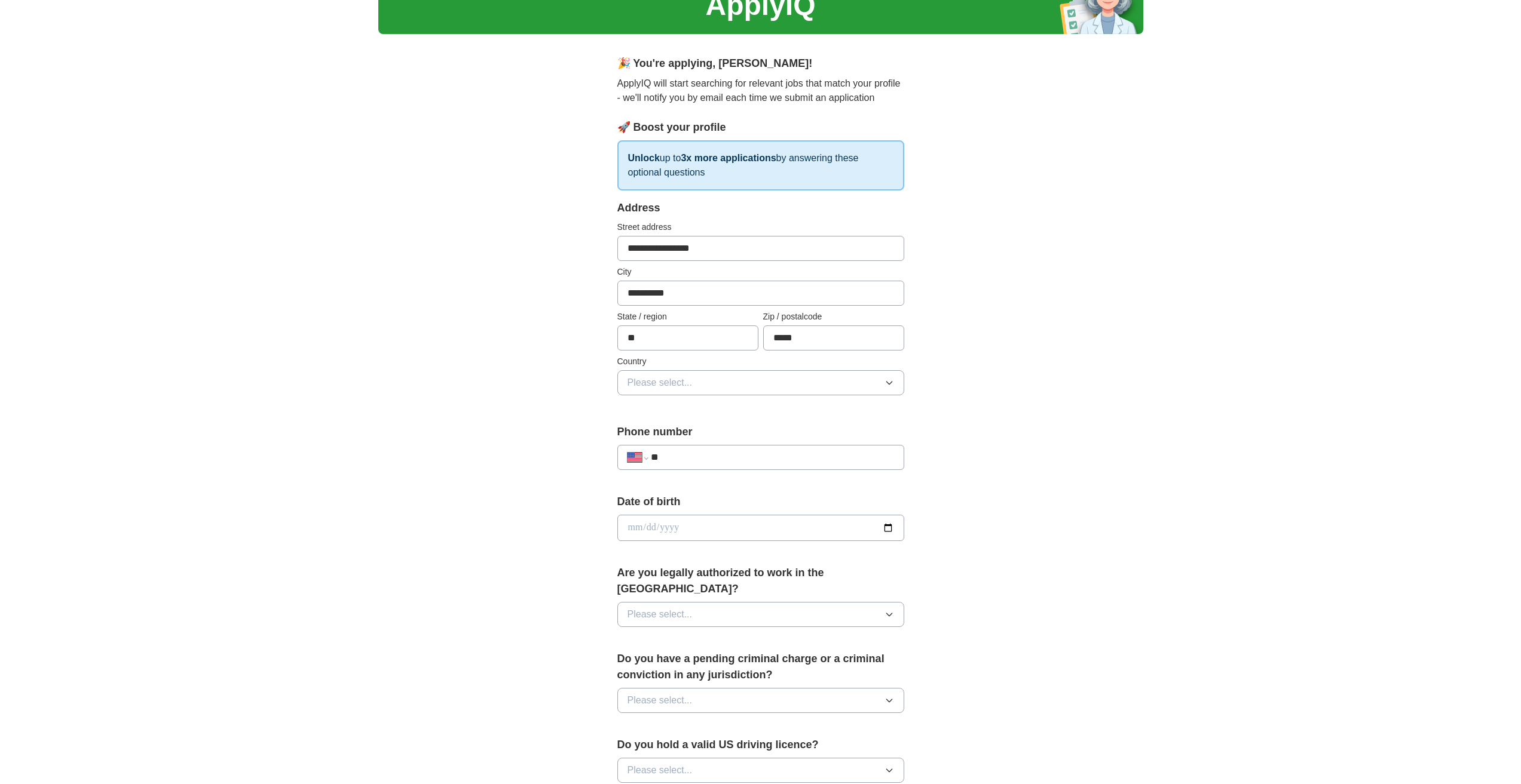
click at [704, 383] on button "Please select..." at bounding box center [760, 383] width 287 height 25
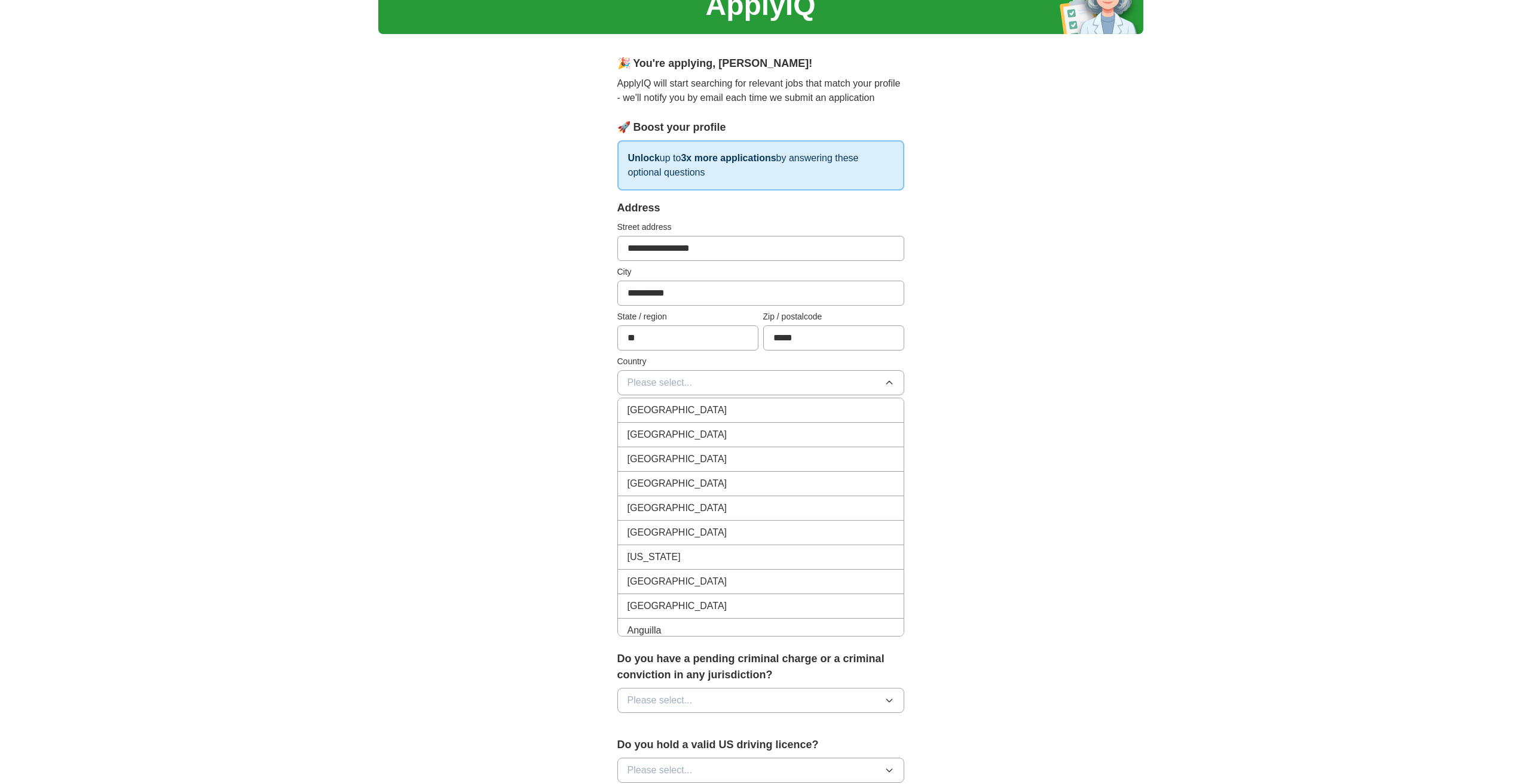
click at [693, 431] on div "United States" at bounding box center [760, 434] width 267 height 14
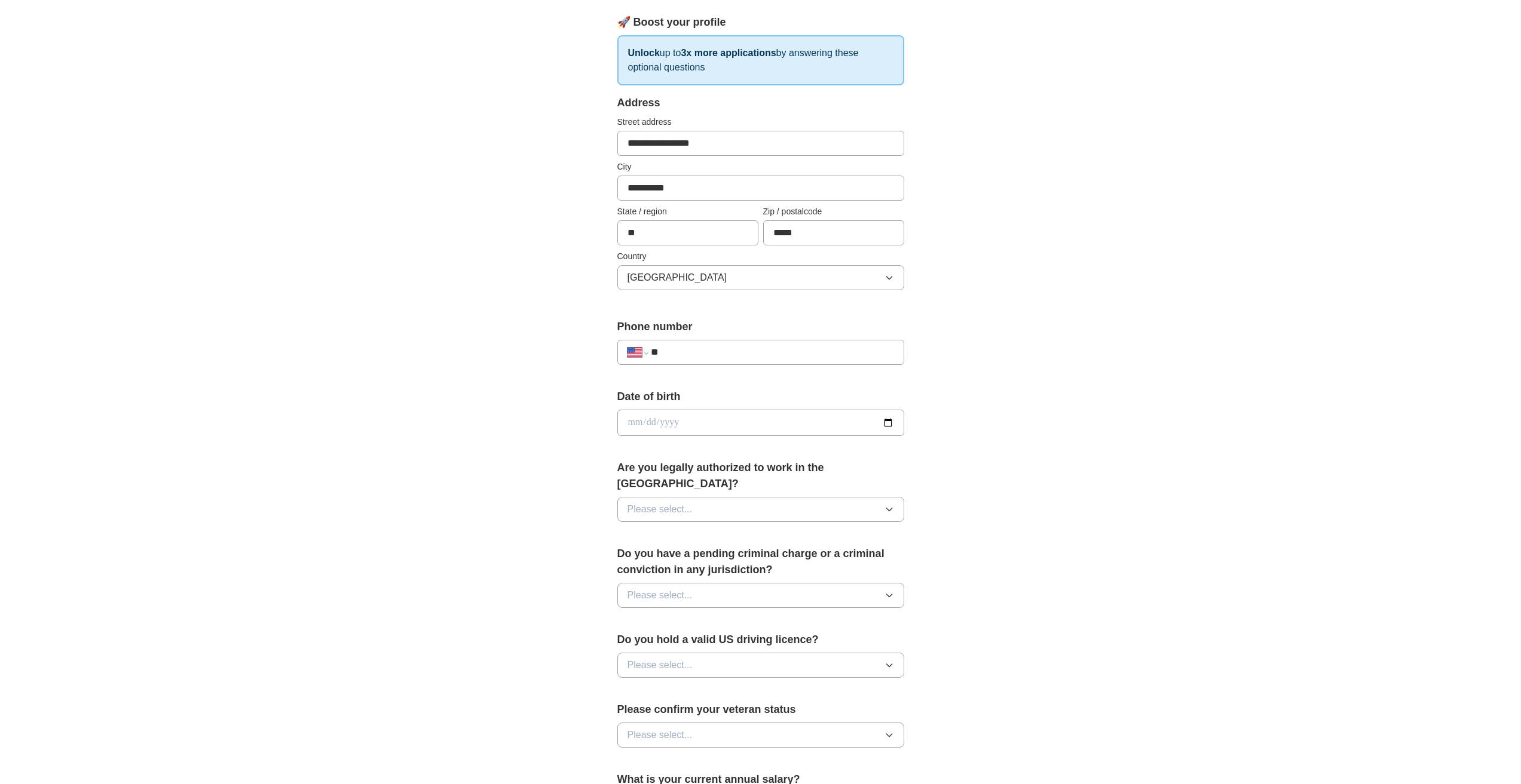
scroll to position [179, 0]
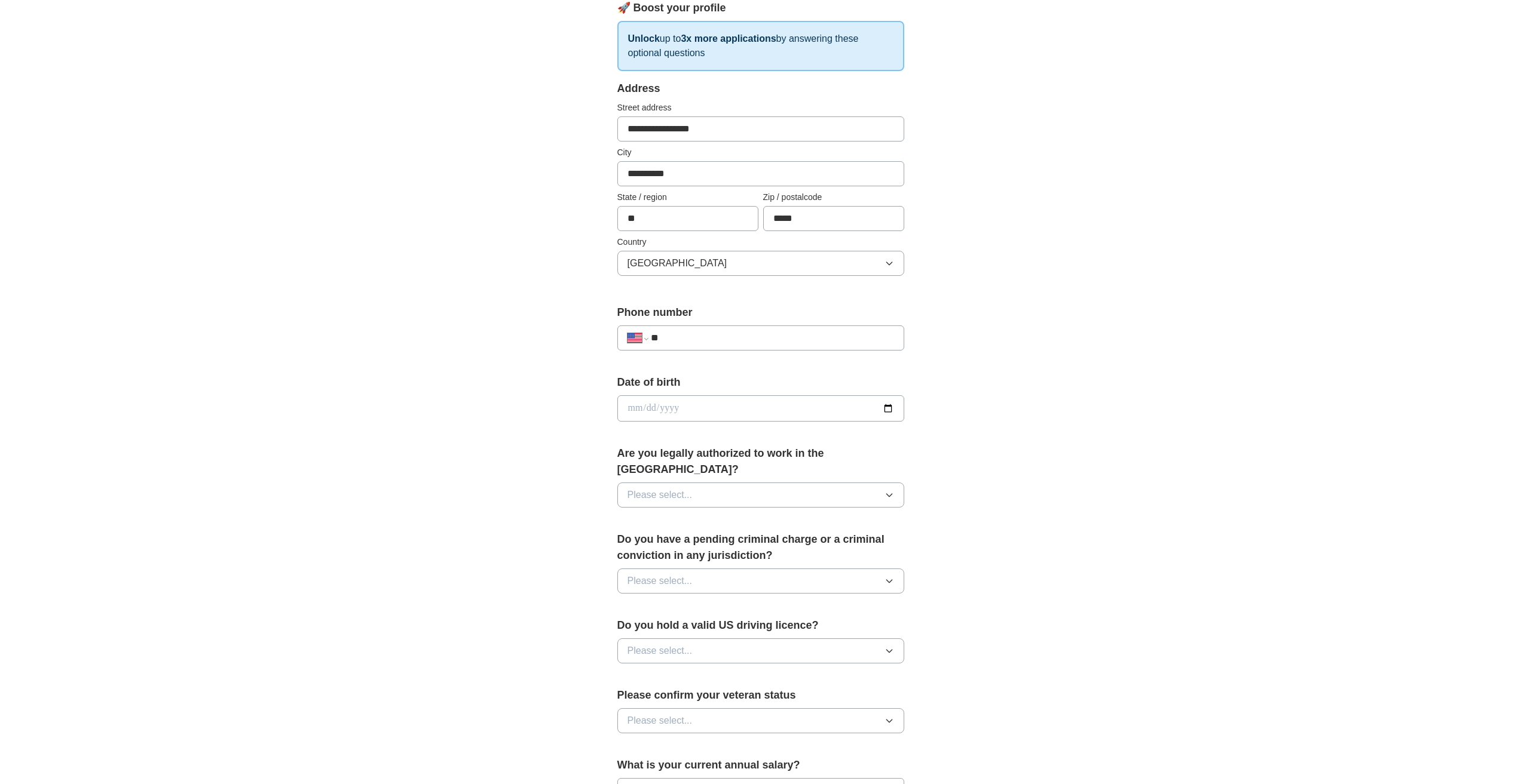
click at [701, 337] on input "**" at bounding box center [771, 337] width 242 height 14
type input "**********"
click at [690, 405] on input "date" at bounding box center [760, 409] width 287 height 26
click at [885, 406] on input "date" at bounding box center [760, 409] width 287 height 26
type input "**********"
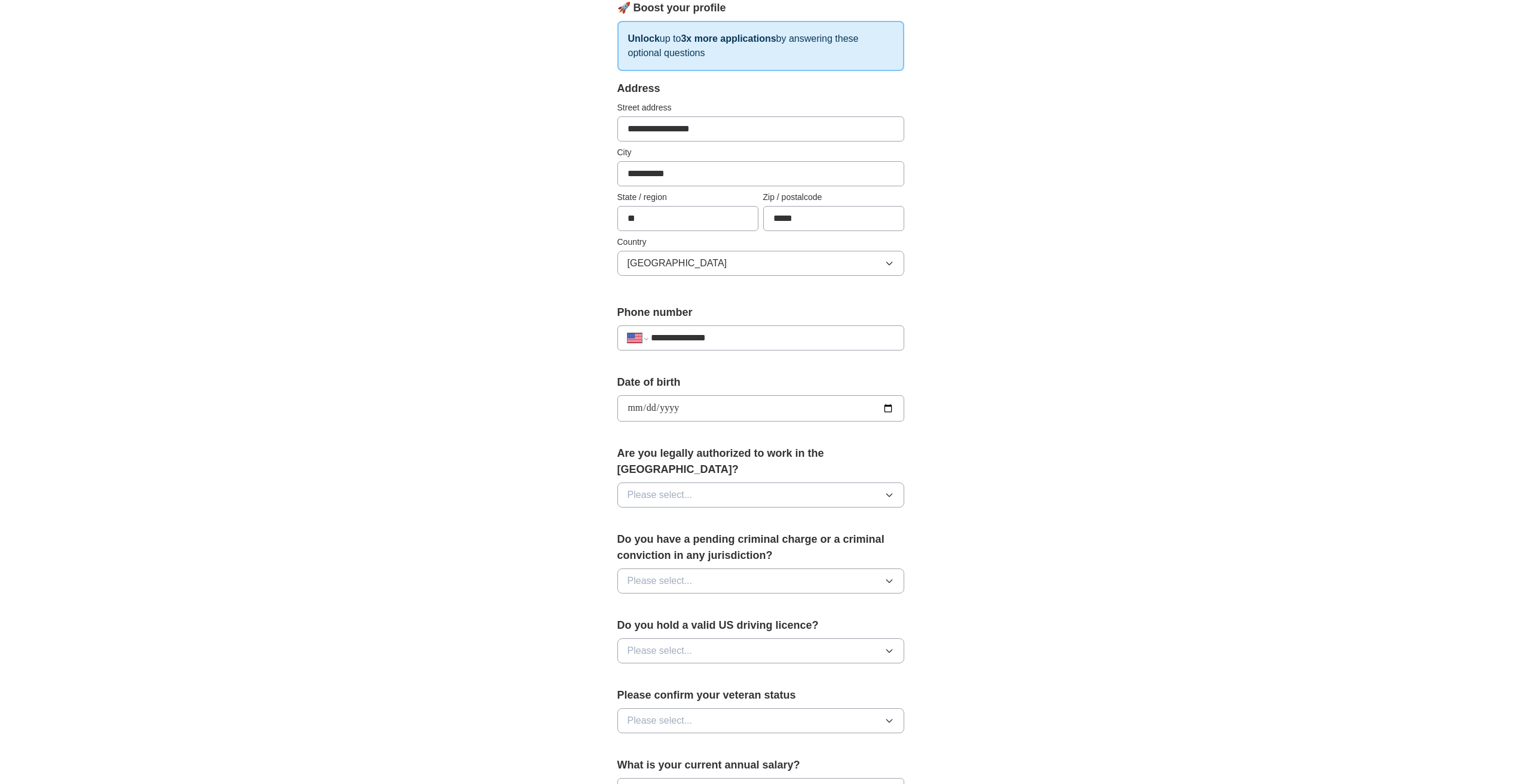
click at [662, 488] on span "Please select..." at bounding box center [659, 494] width 65 height 14
click at [657, 516] on div "Yes" at bounding box center [760, 522] width 267 height 14
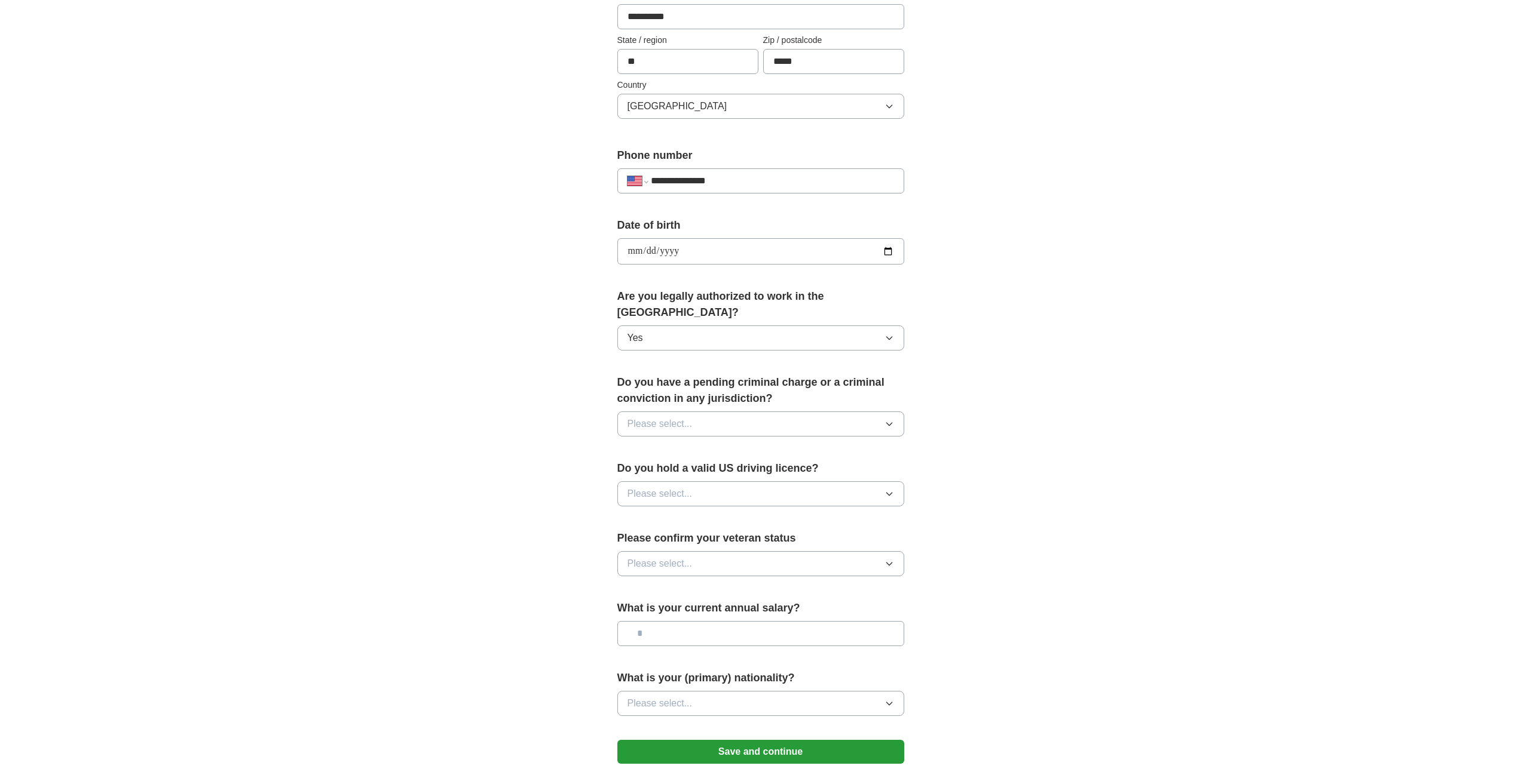
scroll to position [359, 0]
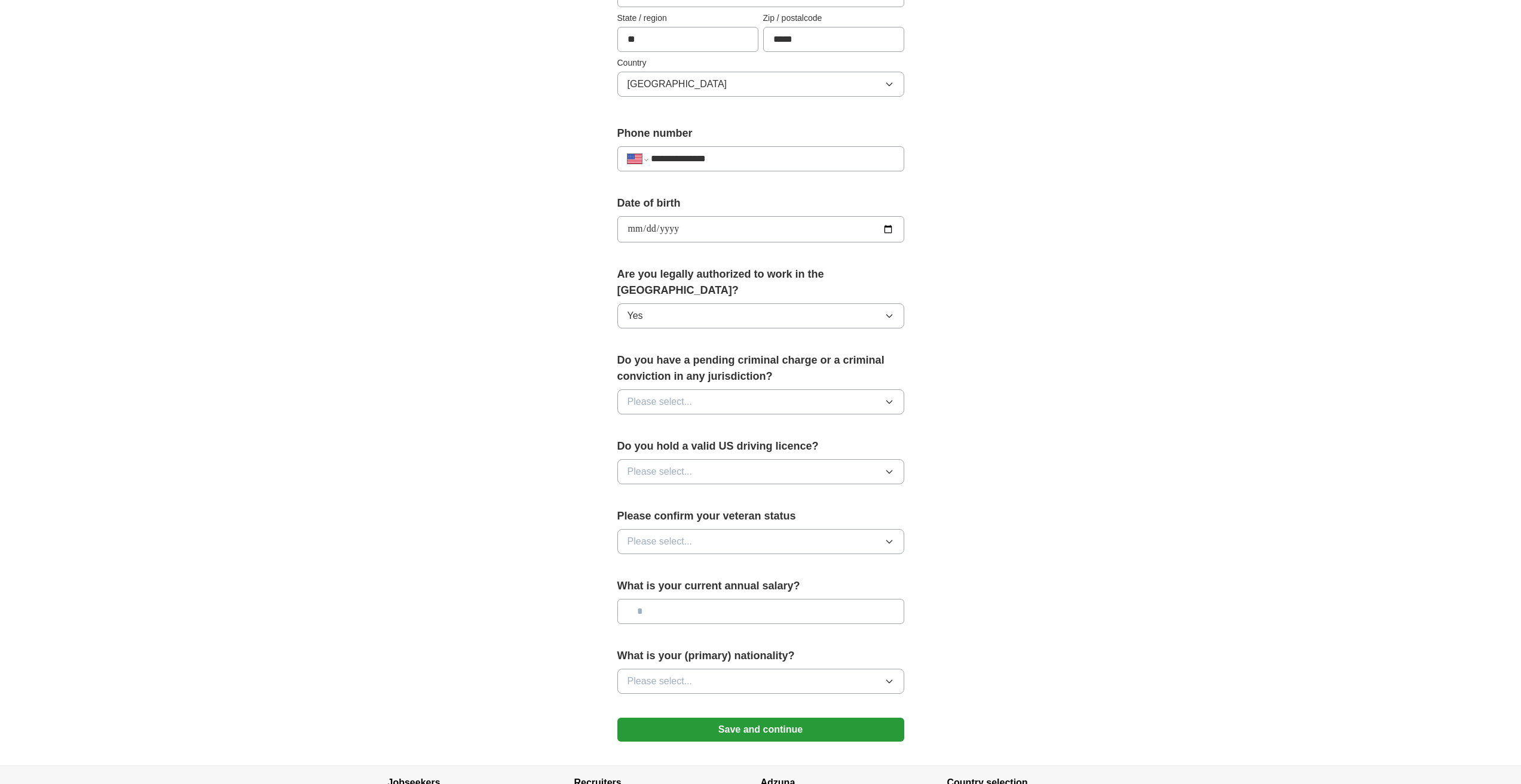
click at [666, 395] on span "Please select..." at bounding box center [659, 401] width 65 height 14
click at [650, 447] on div "No" at bounding box center [760, 453] width 267 height 14
click at [664, 465] on span "Please select..." at bounding box center [659, 471] width 65 height 14
click at [653, 493] on div "Yes" at bounding box center [760, 499] width 267 height 14
click at [672, 534] on span "Please select..." at bounding box center [659, 541] width 65 height 14
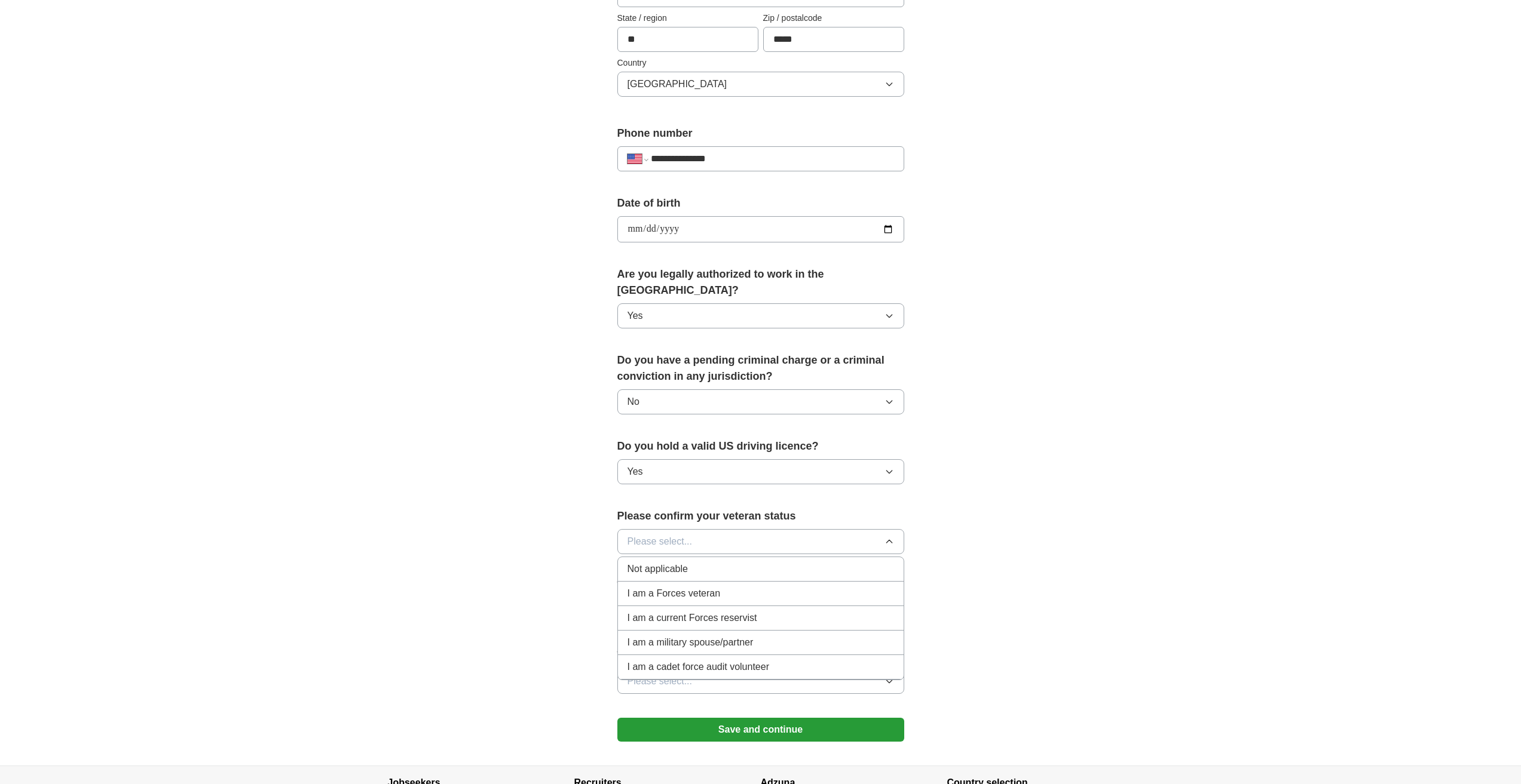
click at [672, 587] on span "I am a Forces veteran" at bounding box center [674, 594] width 94 height 14
click at [668, 534] on span "I am a Forces veteran" at bounding box center [674, 541] width 94 height 14
click at [669, 562] on span "Not applicable" at bounding box center [657, 569] width 60 height 14
click at [669, 534] on span "Not applicable" at bounding box center [657, 541] width 60 height 14
click at [661, 563] on span "Not applicable" at bounding box center [657, 570] width 60 height 14
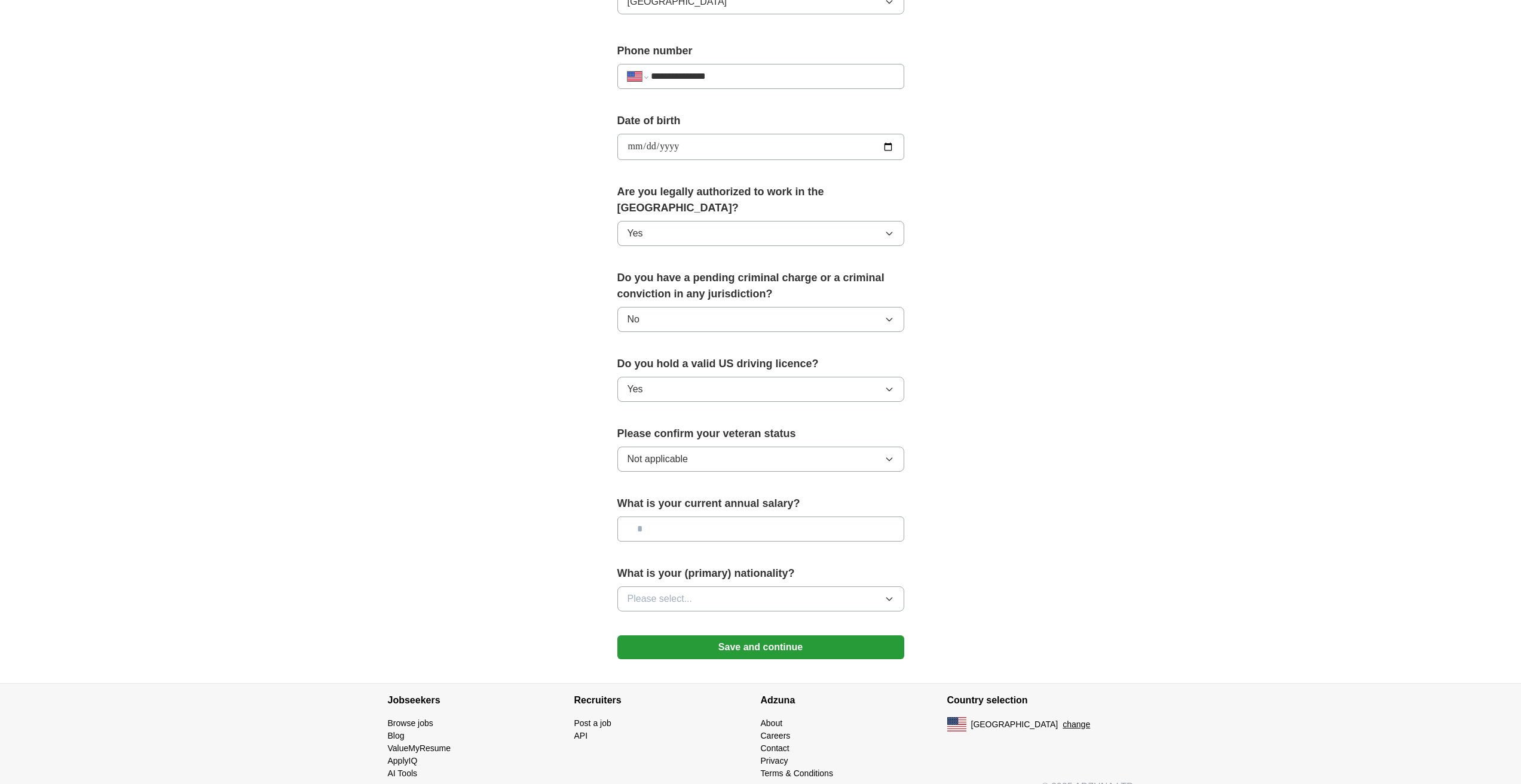
scroll to position [444, 0]
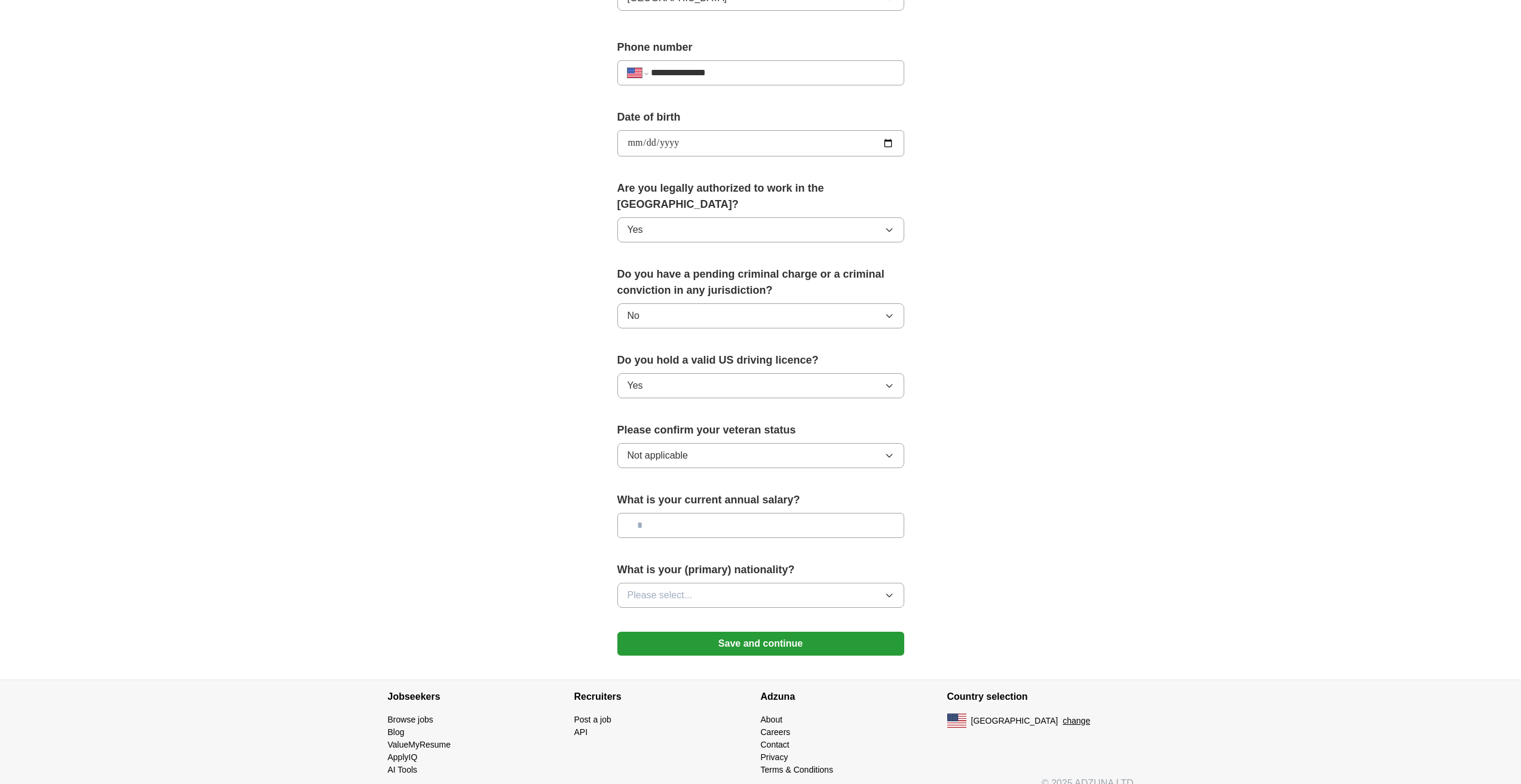
click at [681, 513] on input "text" at bounding box center [760, 525] width 287 height 25
click at [669, 513] on input "text" at bounding box center [760, 525] width 287 height 25
type input "*******"
click at [531, 566] on div "**********" at bounding box center [760, 135] width 765 height 1088
click at [649, 589] on span "Please select..." at bounding box center [659, 595] width 65 height 14
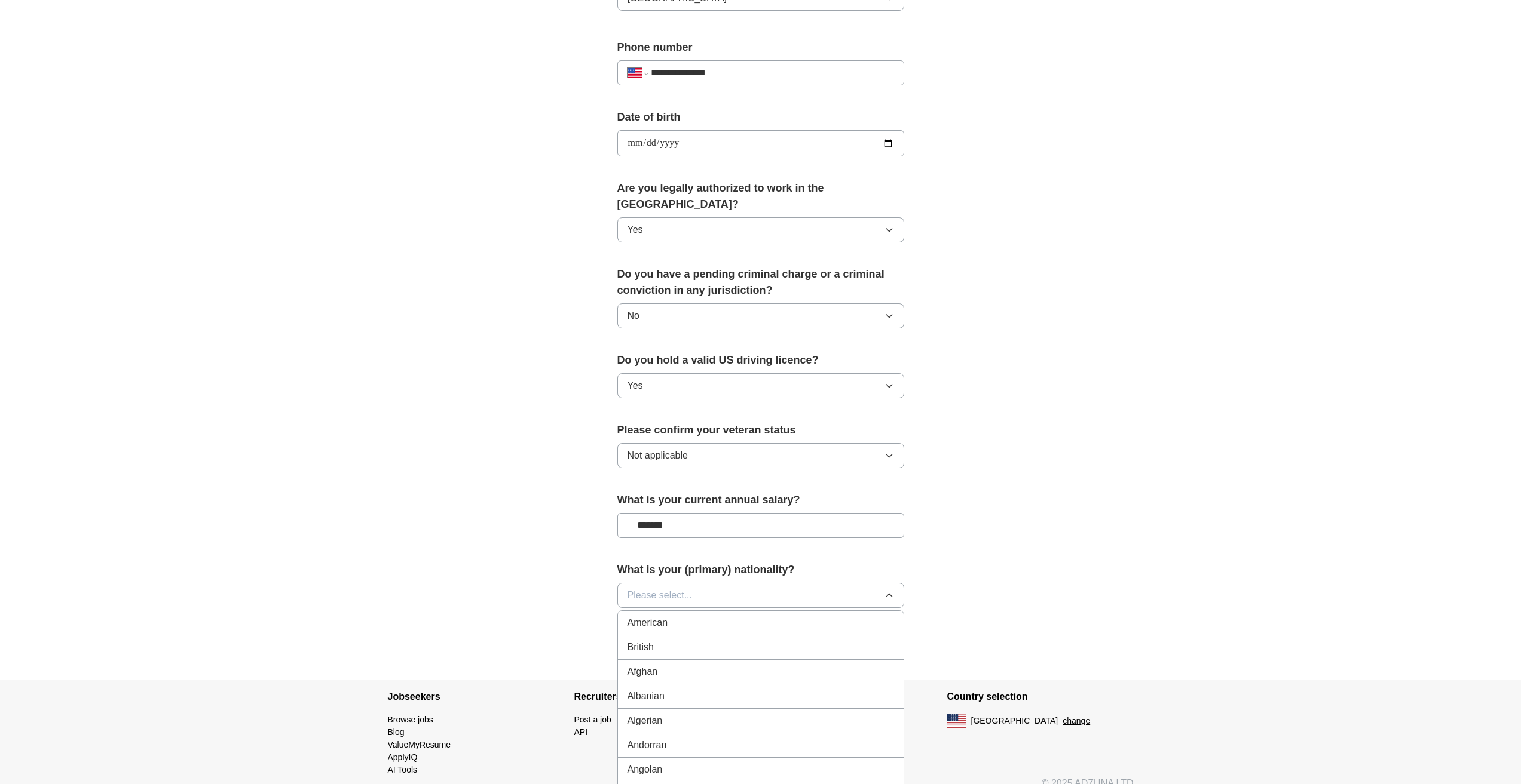
click at [657, 616] on span "American" at bounding box center [647, 622] width 40 height 14
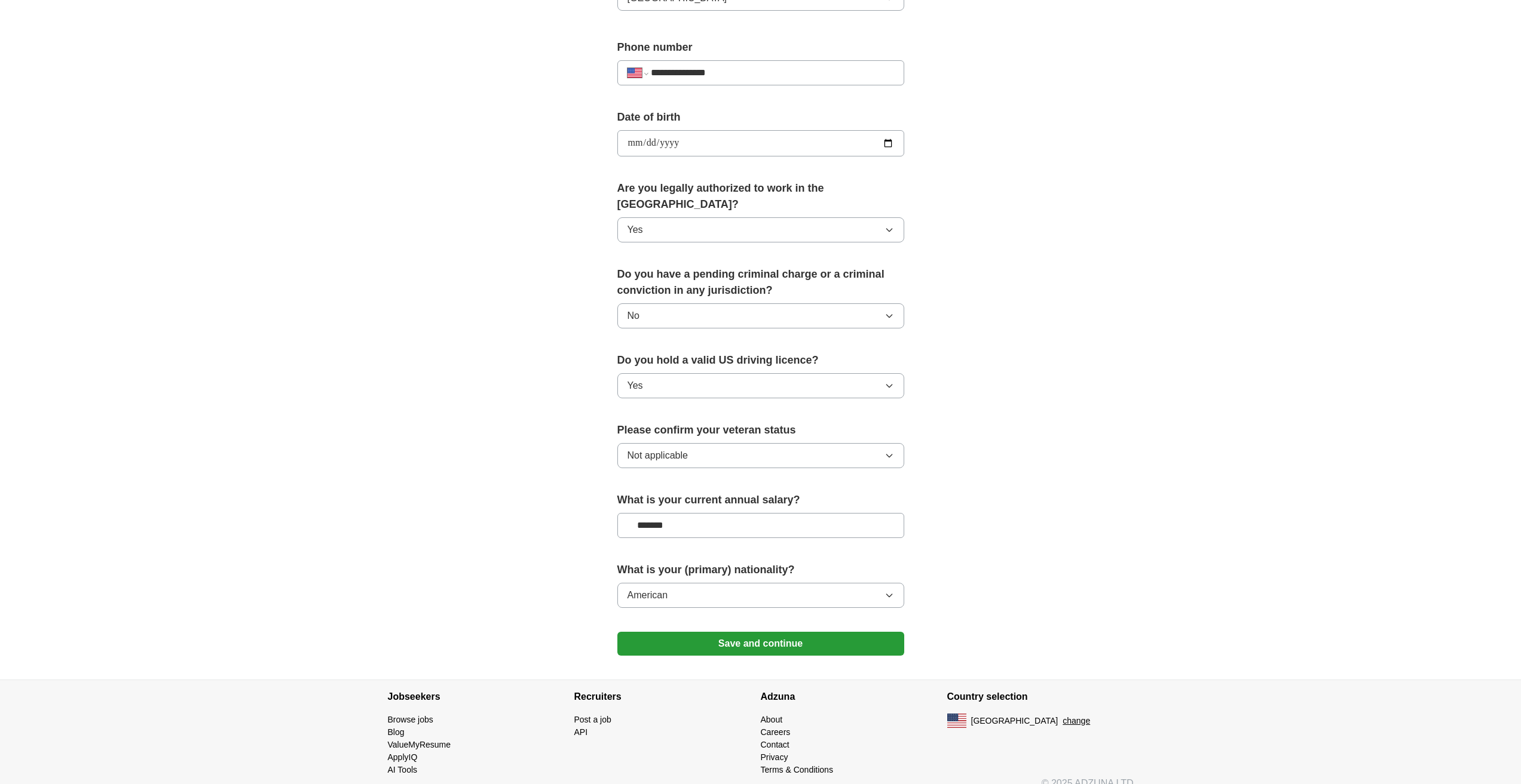
click at [712, 632] on button "Save and continue" at bounding box center [760, 644] width 287 height 24
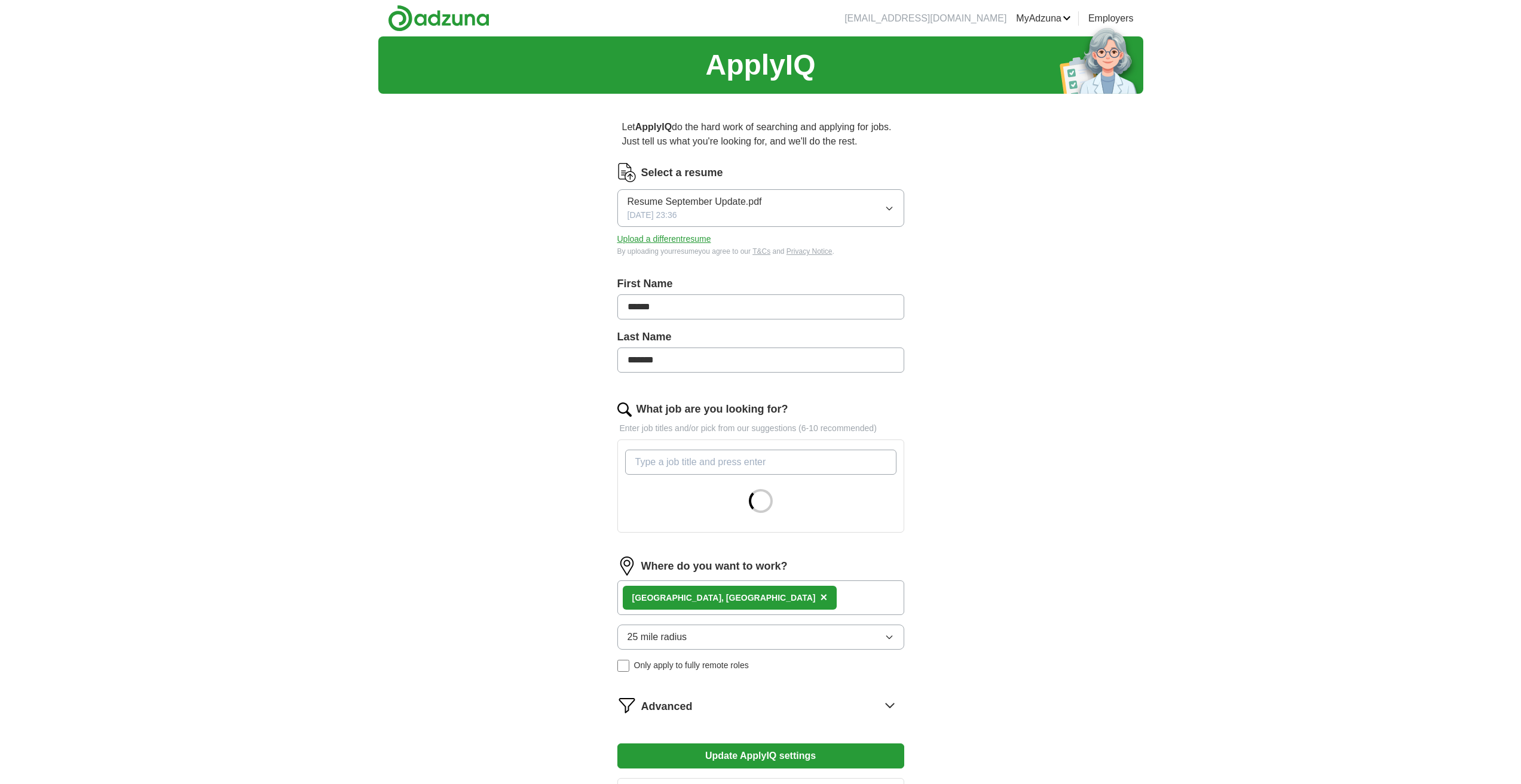
click at [682, 240] on button "Upload a different resume" at bounding box center [664, 239] width 94 height 12
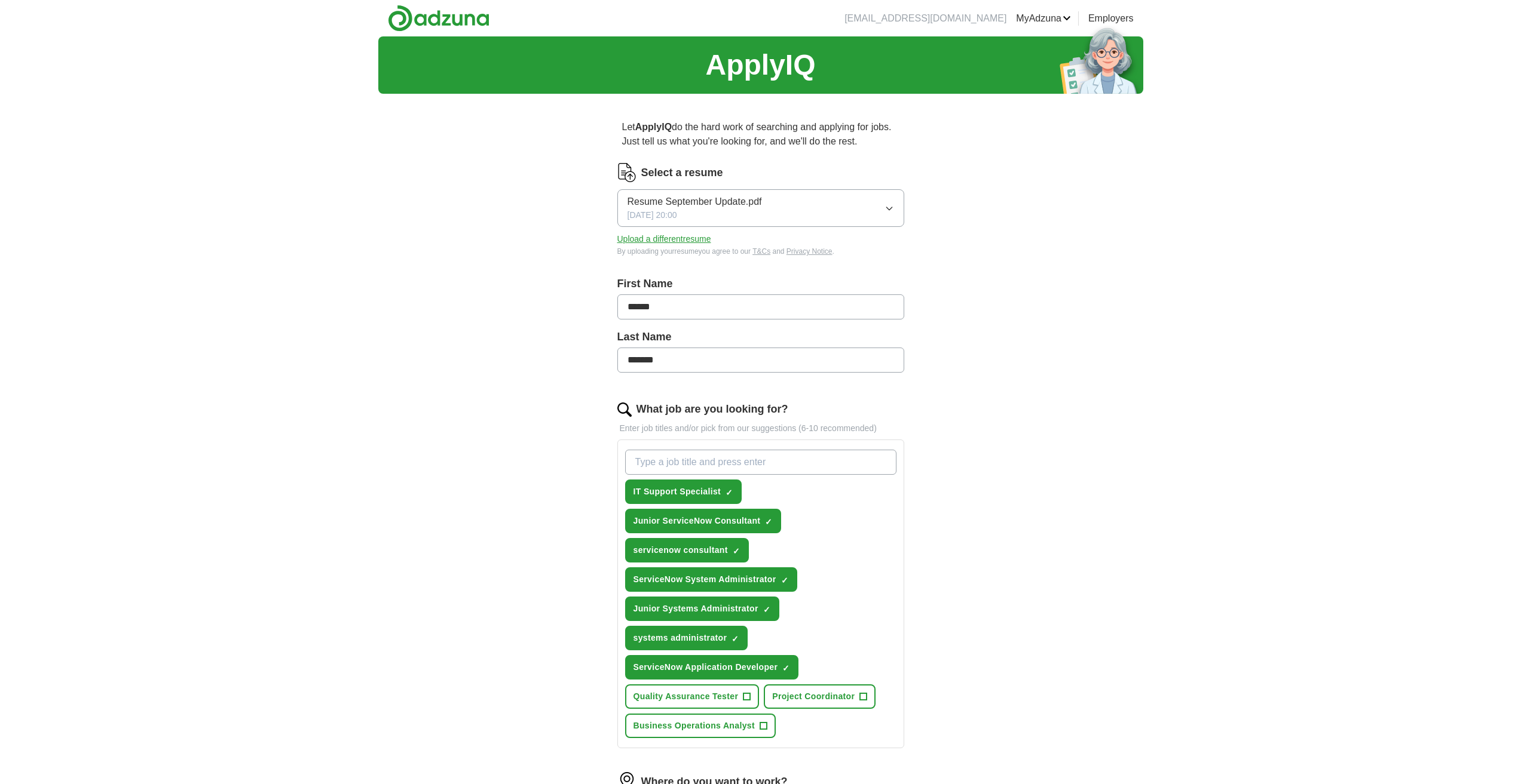
click at [761, 203] on span "Resume September Update.pdf" at bounding box center [695, 201] width 135 height 14
click at [1065, 229] on div "ApplyIQ Let ApplyIQ do the hard work of searching and applying for jobs. Just t…" at bounding box center [760, 538] width 765 height 1004
click at [661, 239] on button "Upload a different resume" at bounding box center [664, 239] width 94 height 12
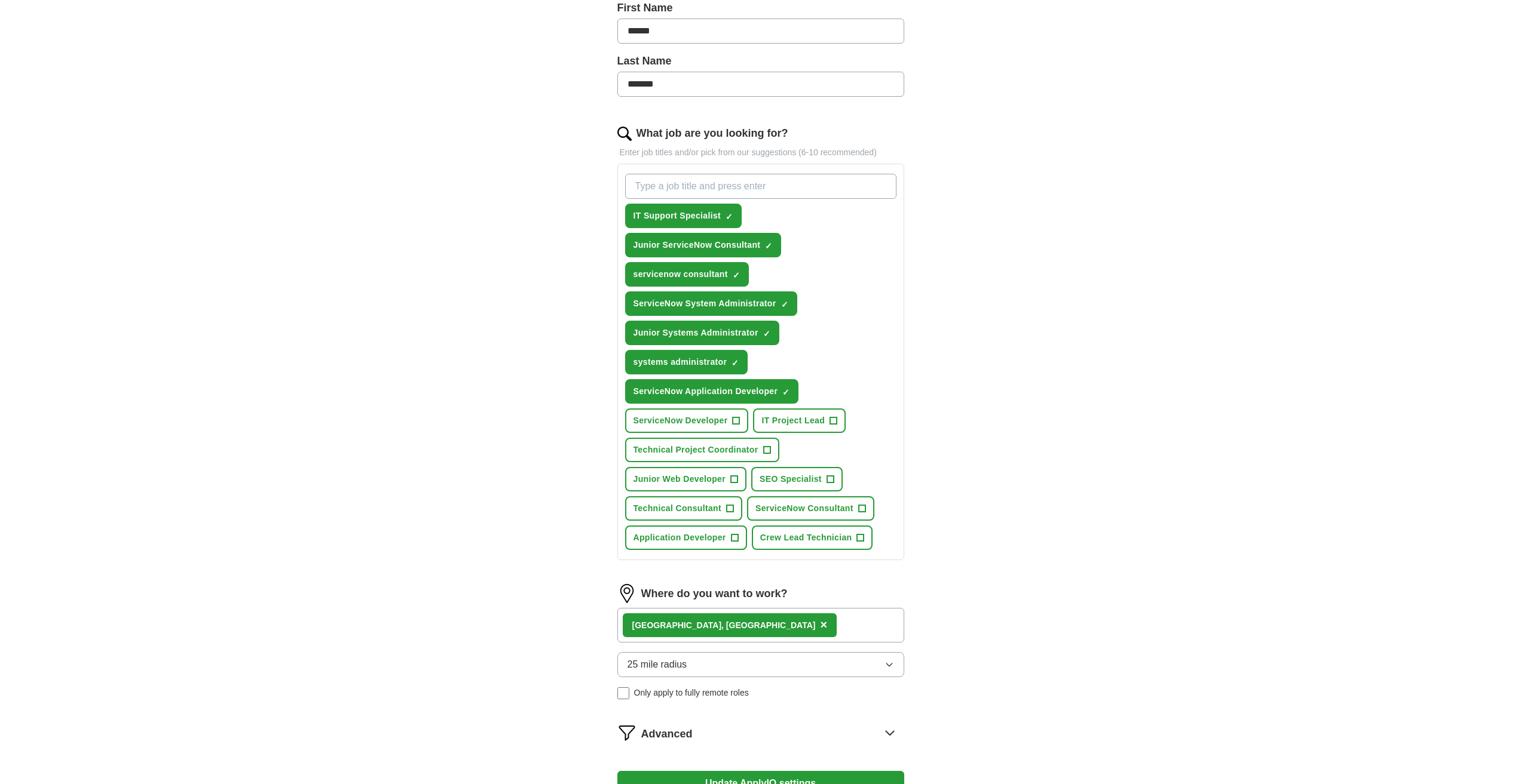
scroll to position [299, 0]
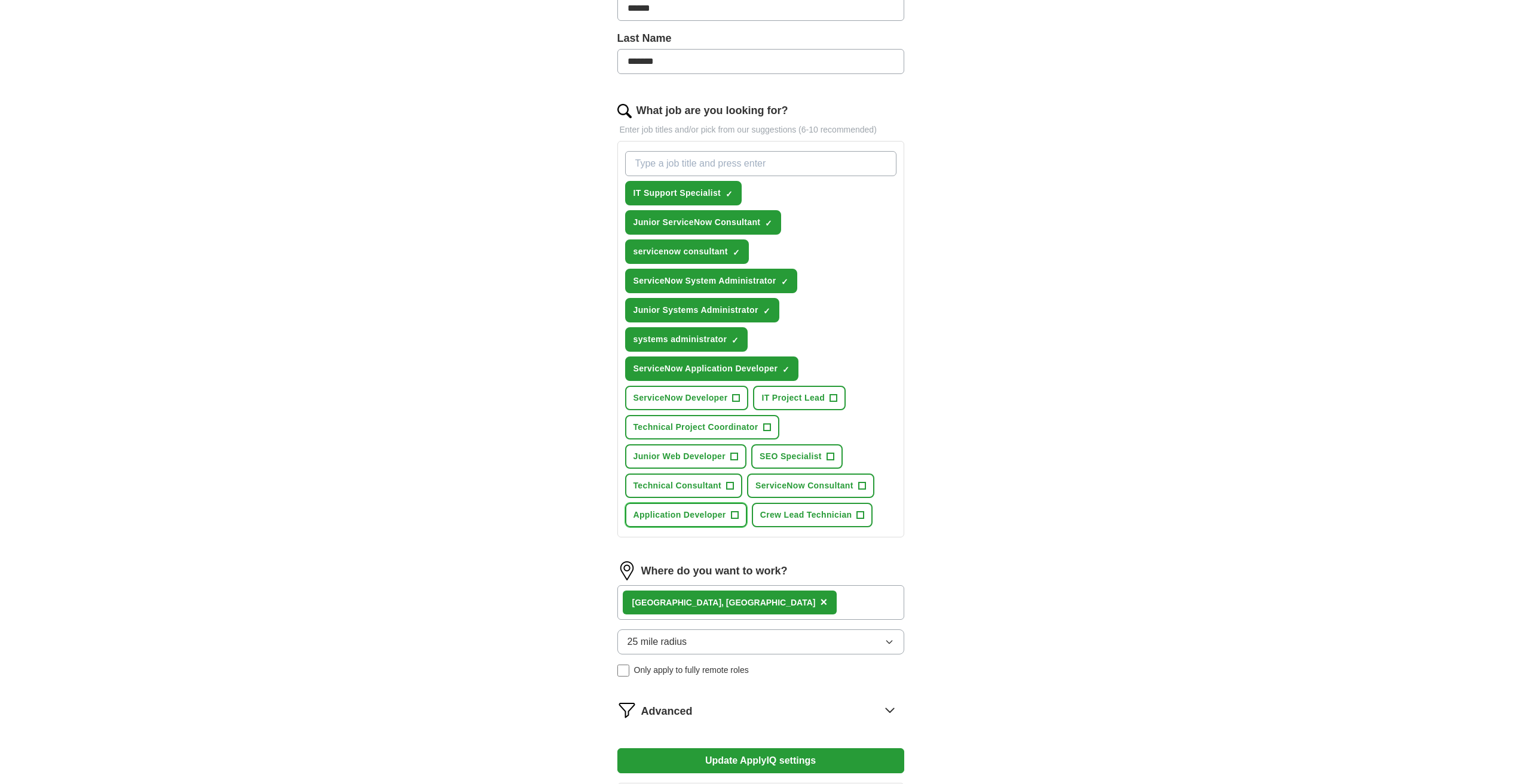
click at [664, 512] on span "Application Developer" at bounding box center [679, 515] width 93 height 12
click at [783, 488] on span "ServiceNow Consultant" at bounding box center [804, 485] width 98 height 12
click at [688, 458] on span "Junior Web Developer" at bounding box center [679, 456] width 93 height 12
click at [683, 400] on span "ServiceNow Developer" at bounding box center [680, 397] width 94 height 12
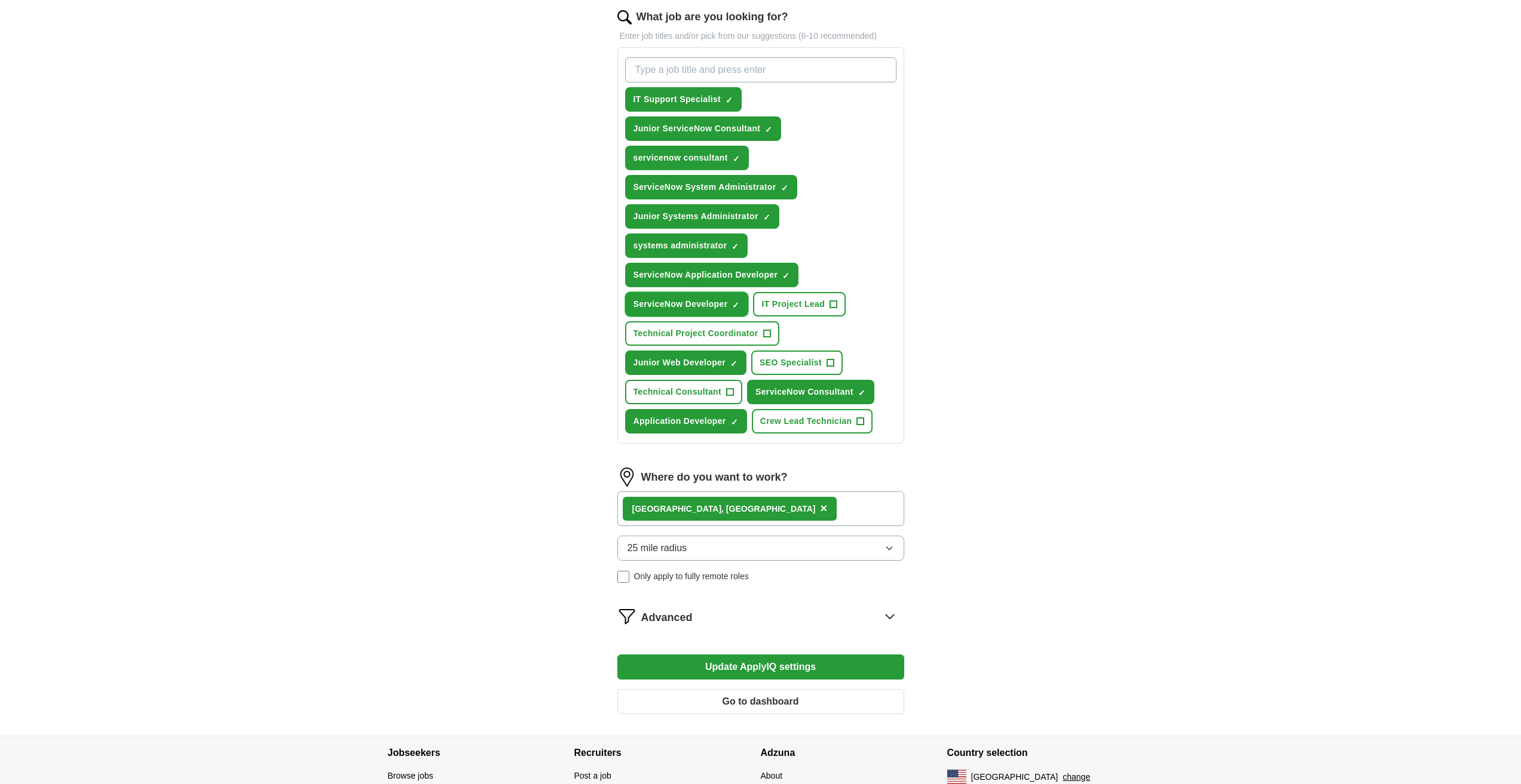
scroll to position [465, 0]
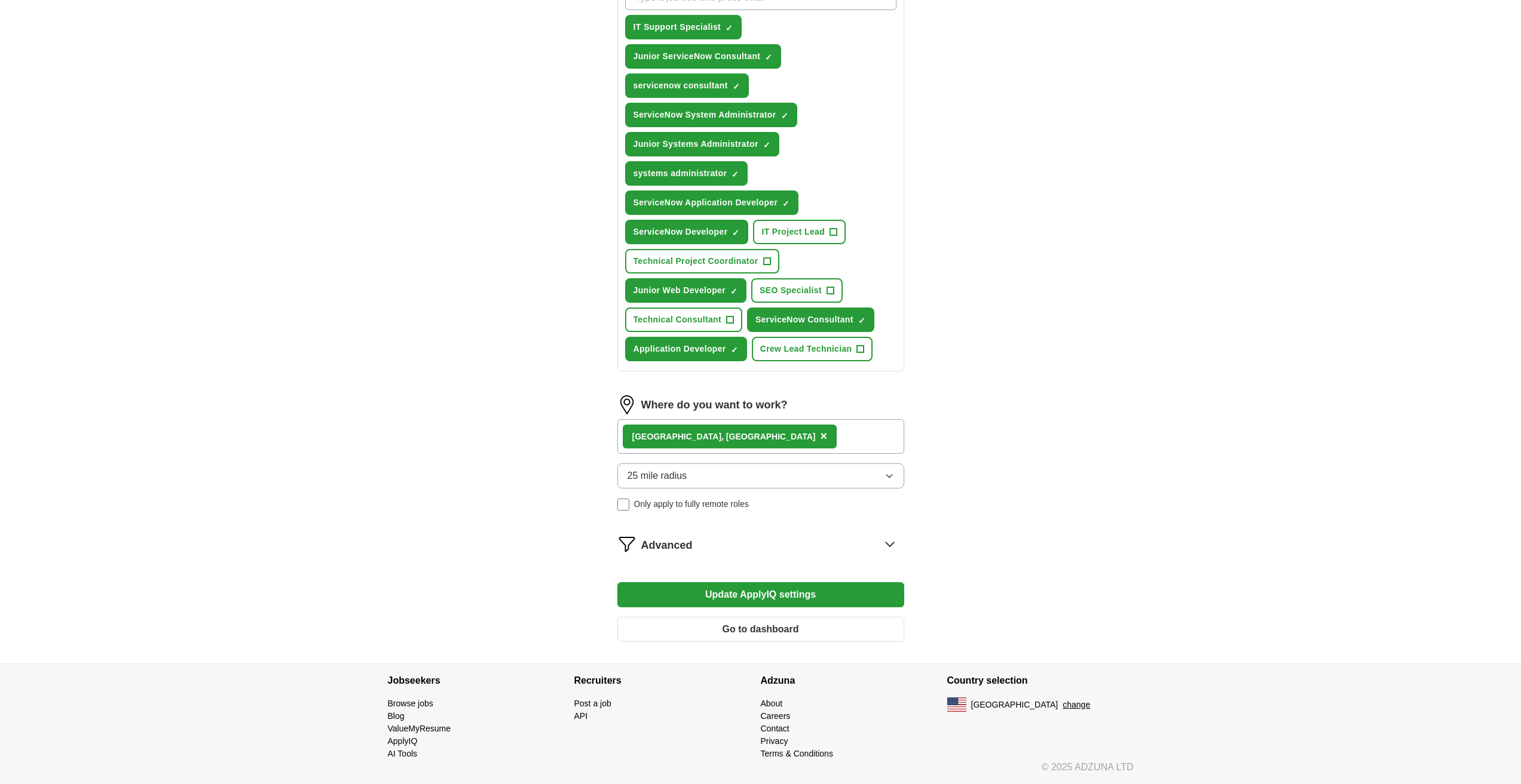
click at [701, 598] on button "Update ApplyIQ settings" at bounding box center [760, 594] width 287 height 25
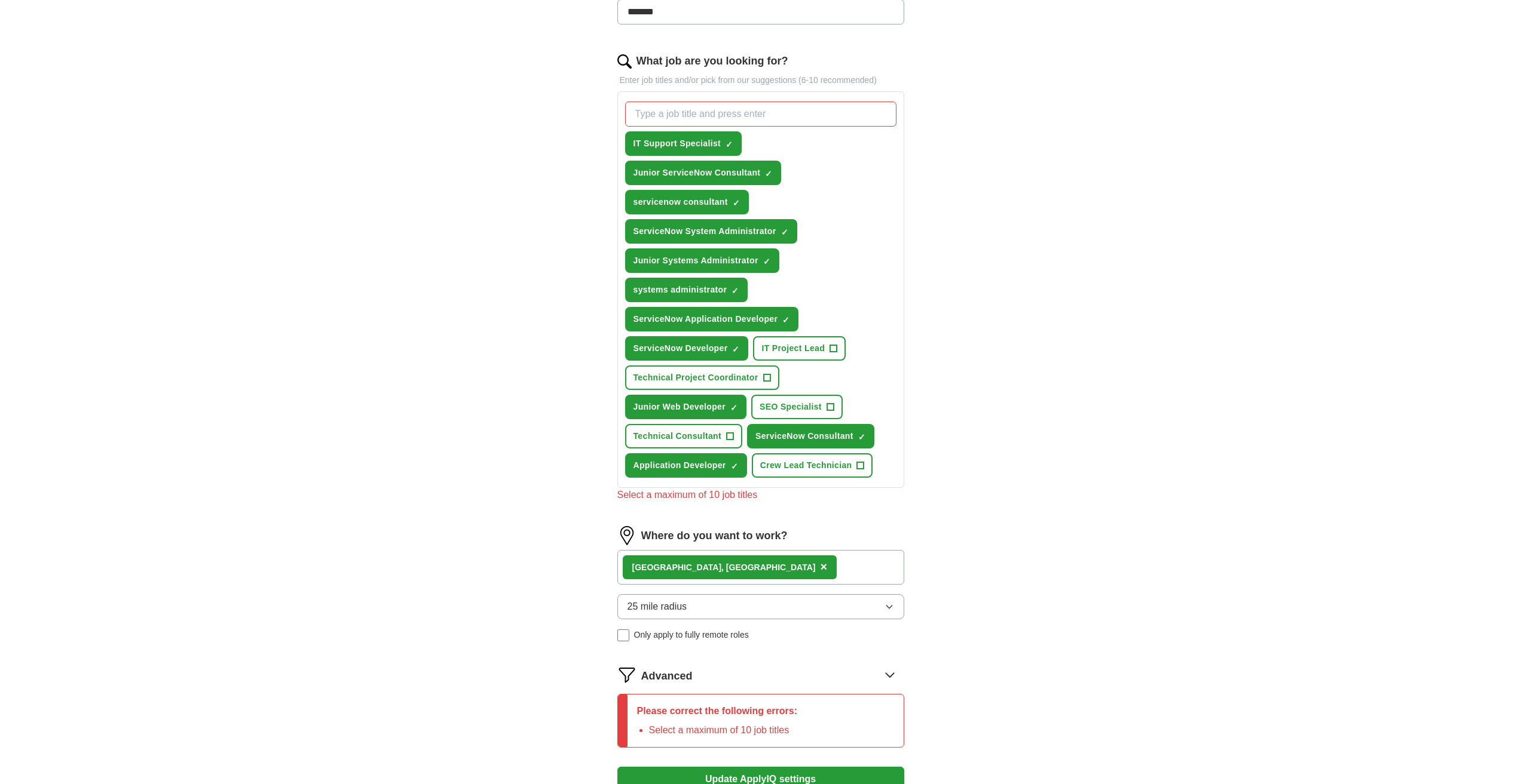
scroll to position [346, 0]
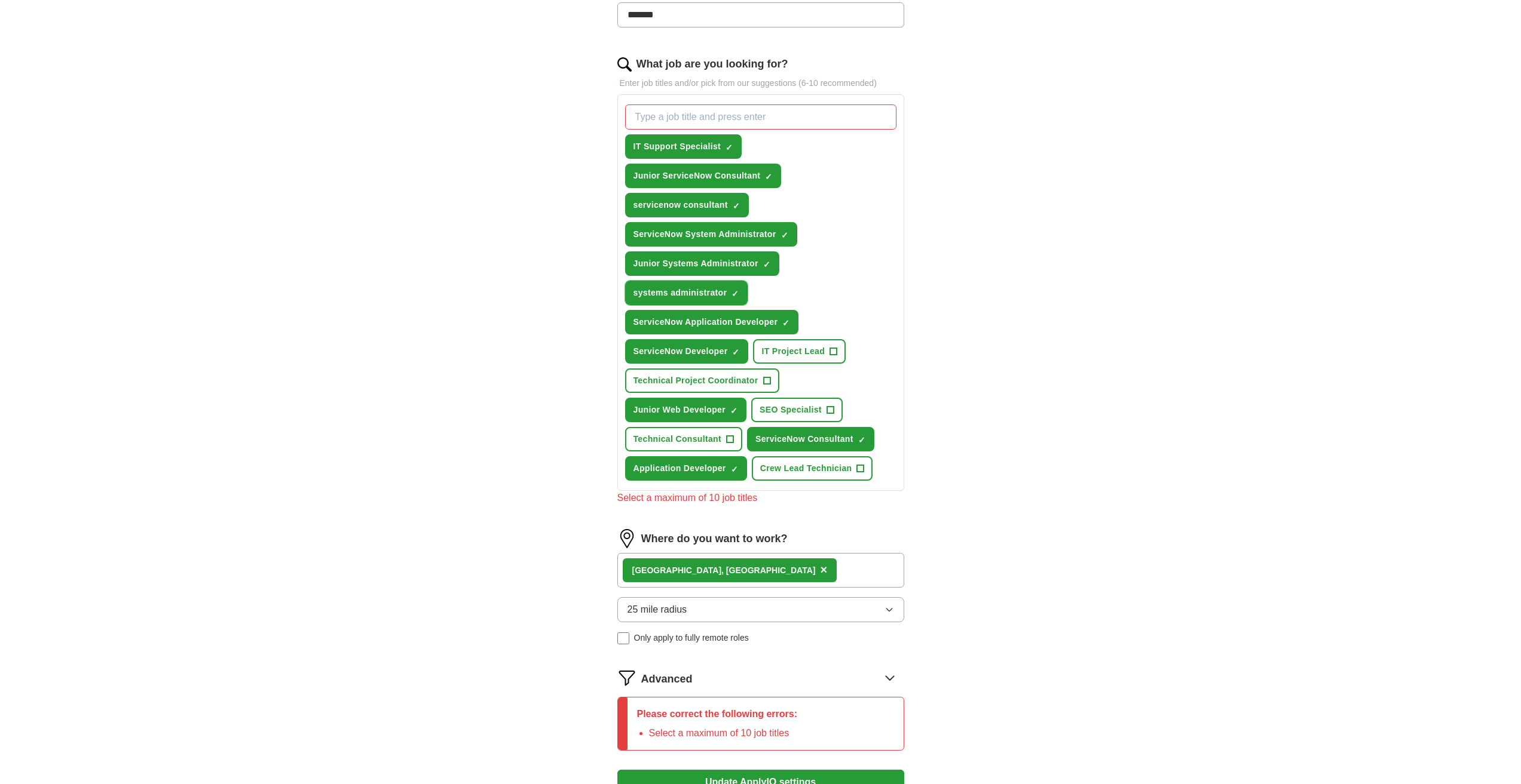
click at [691, 300] on button "systems administrator ✓ ×" at bounding box center [687, 293] width 123 height 25
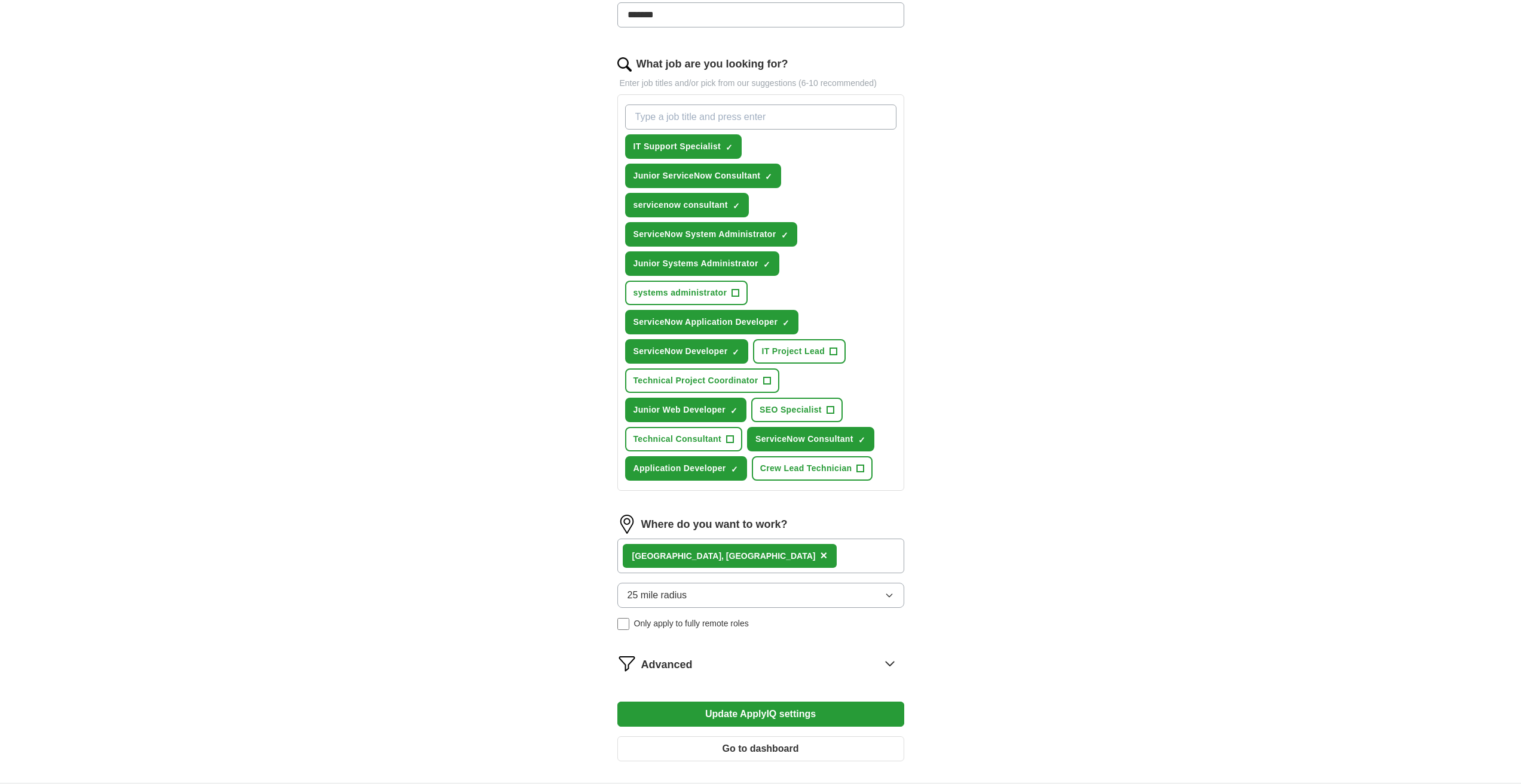
click at [765, 708] on button "Update ApplyIQ settings" at bounding box center [760, 714] width 287 height 25
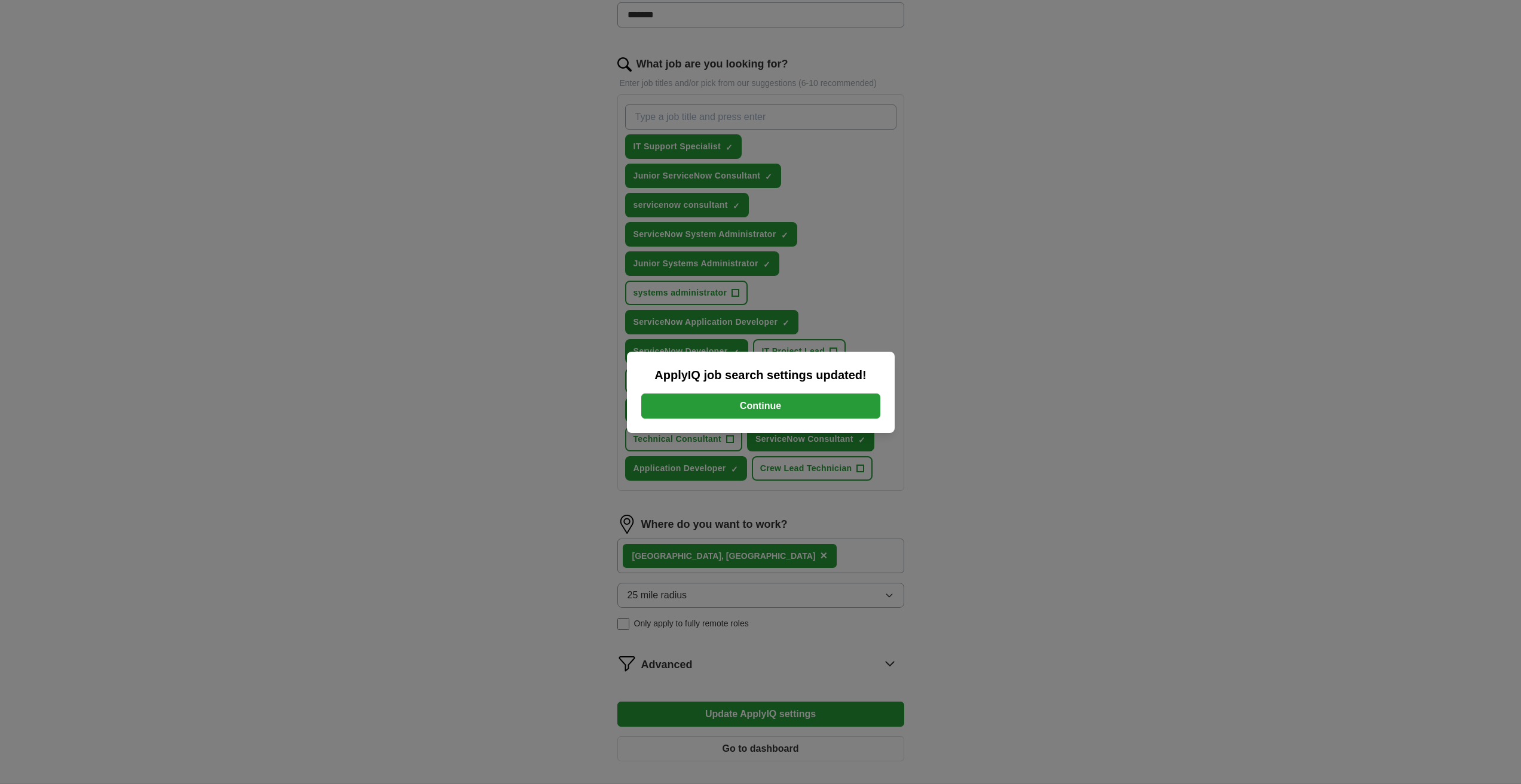
click at [714, 402] on button "Continue" at bounding box center [760, 406] width 239 height 25
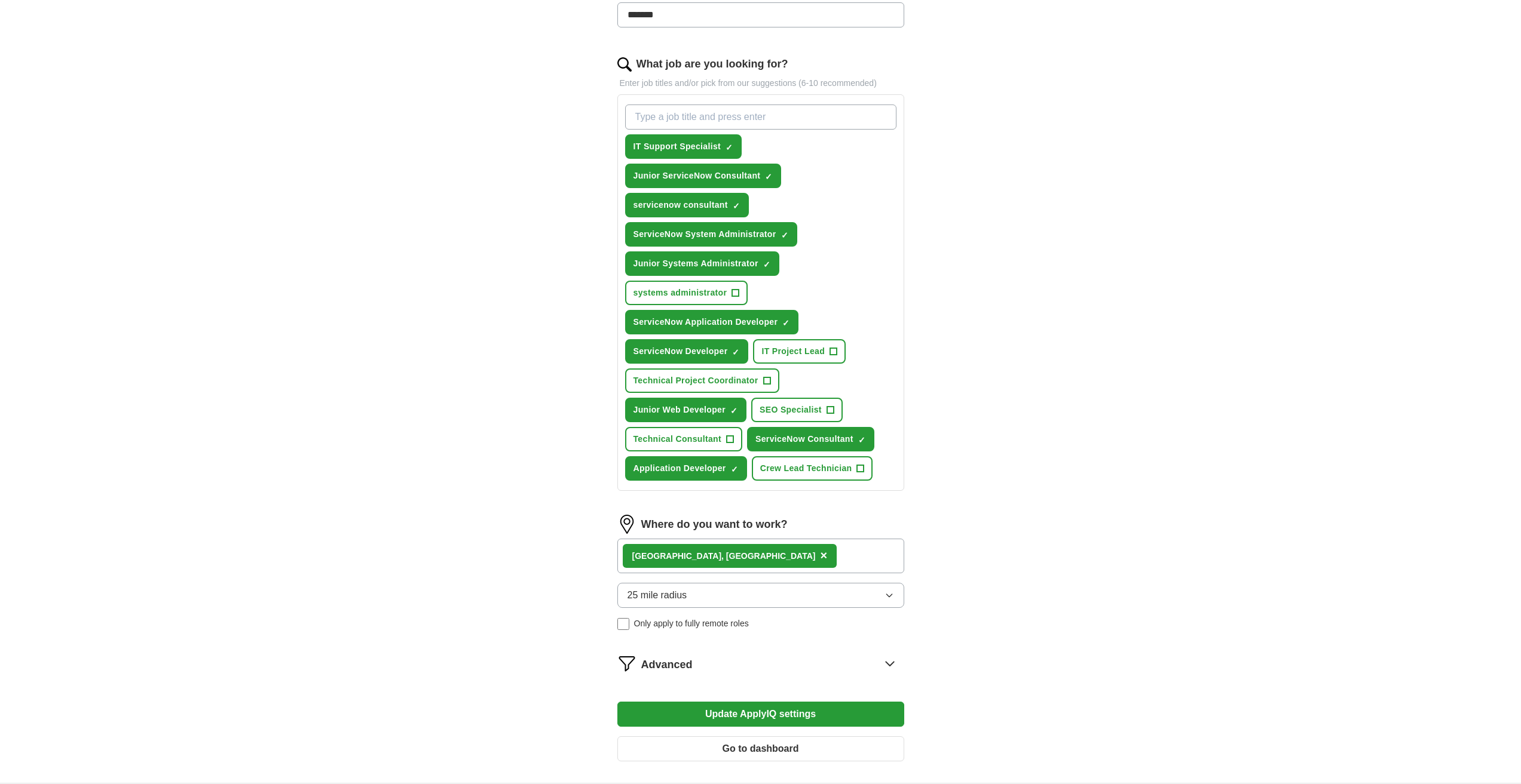
click at [720, 616] on div "25 mile radius Only apply to fully remote roles" at bounding box center [760, 606] width 287 height 47
click at [704, 600] on button "25 mile radius" at bounding box center [760, 595] width 287 height 25
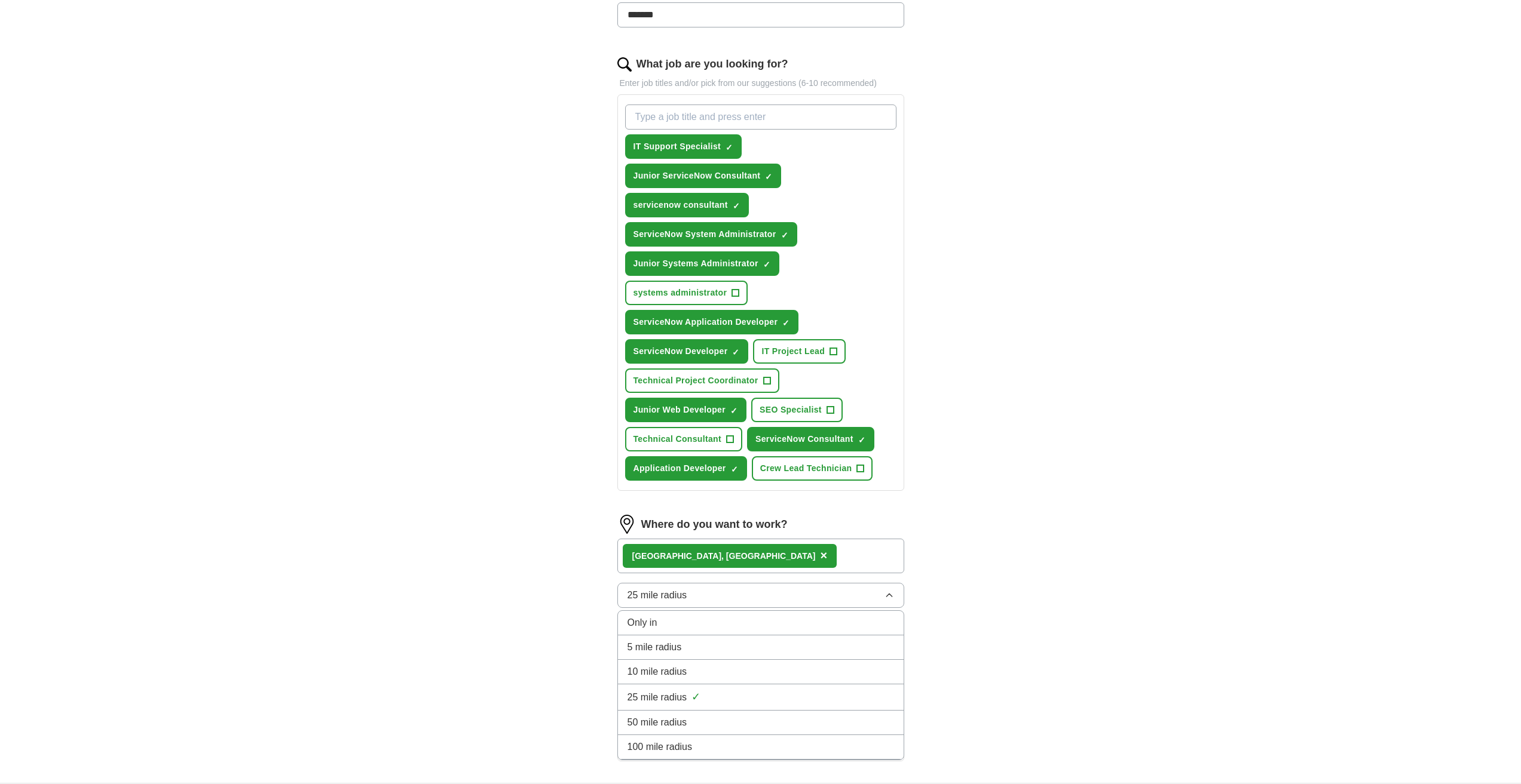
click at [669, 719] on span "50 mile radius" at bounding box center [657, 722] width 60 height 14
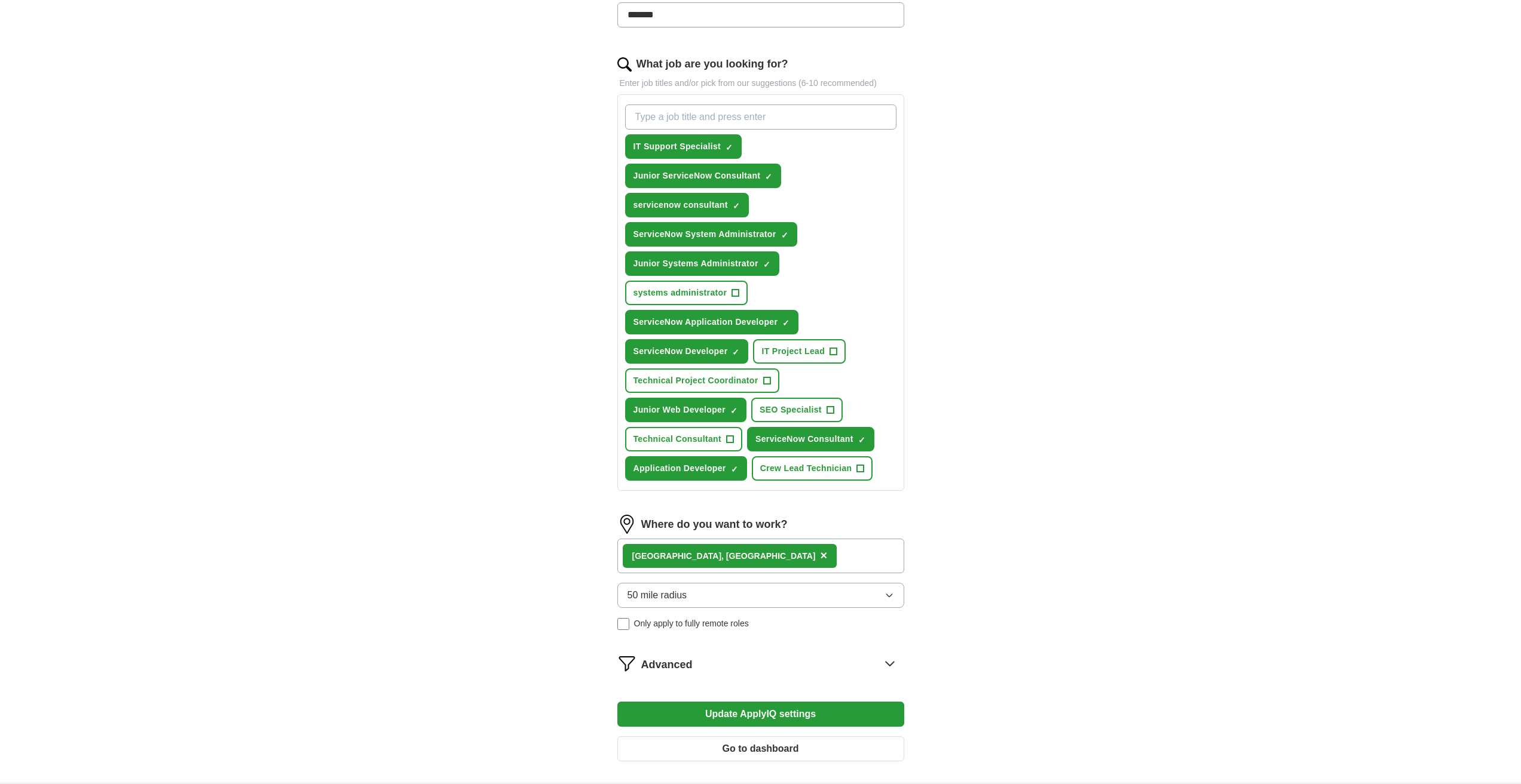
click at [693, 715] on button "Update ApplyIQ settings" at bounding box center [760, 714] width 287 height 25
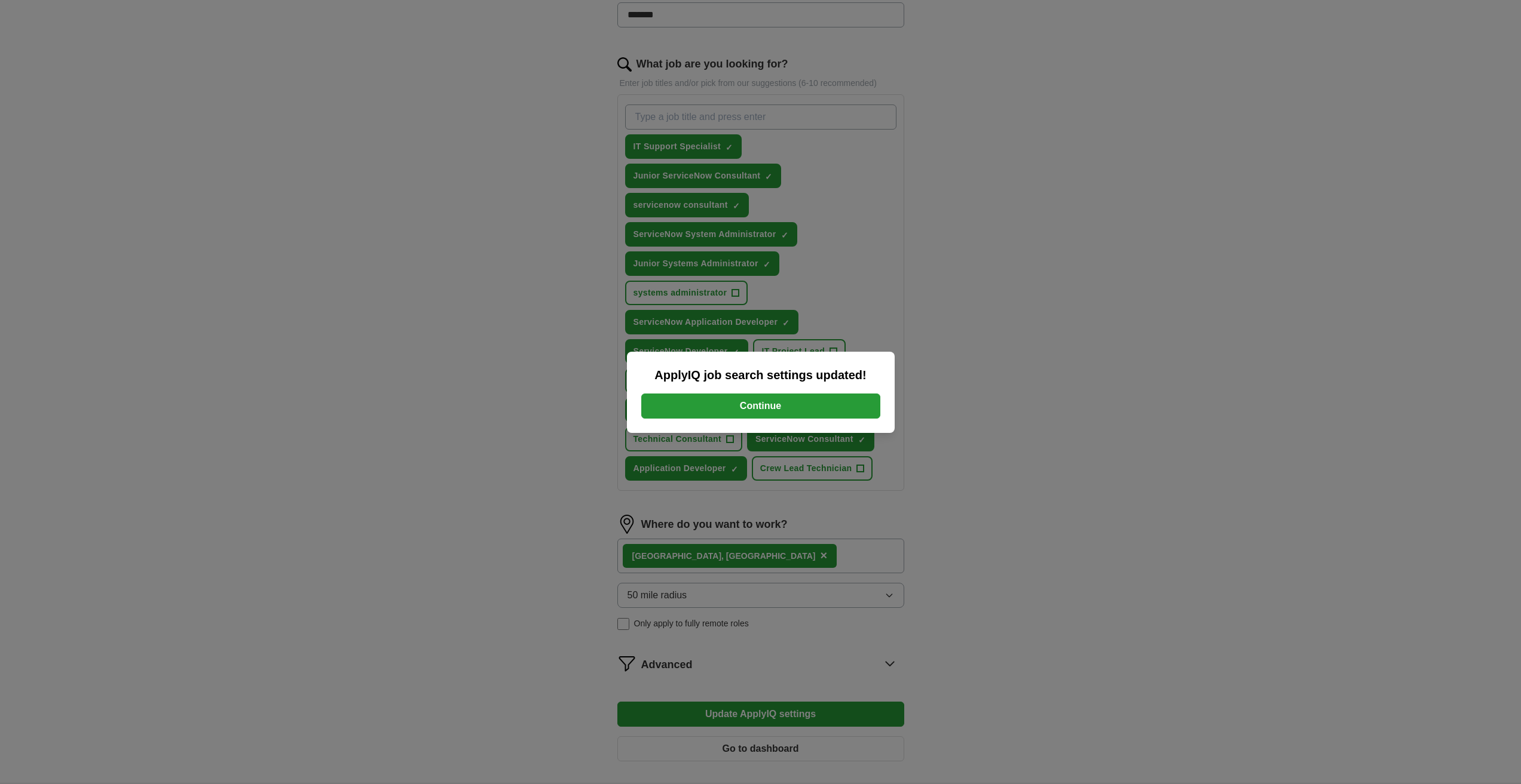
click at [692, 405] on button "Continue" at bounding box center [760, 406] width 239 height 25
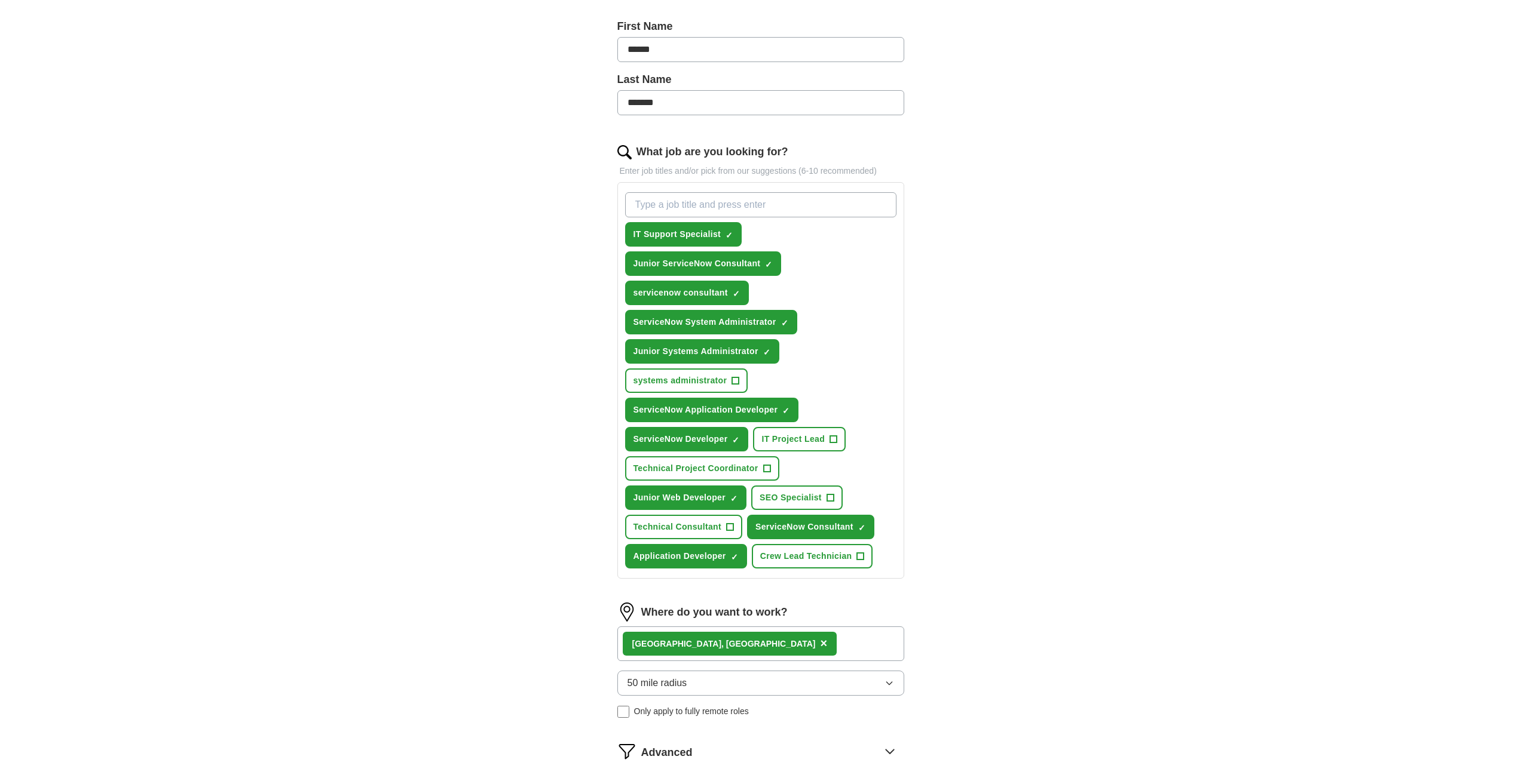
scroll to position [0, 0]
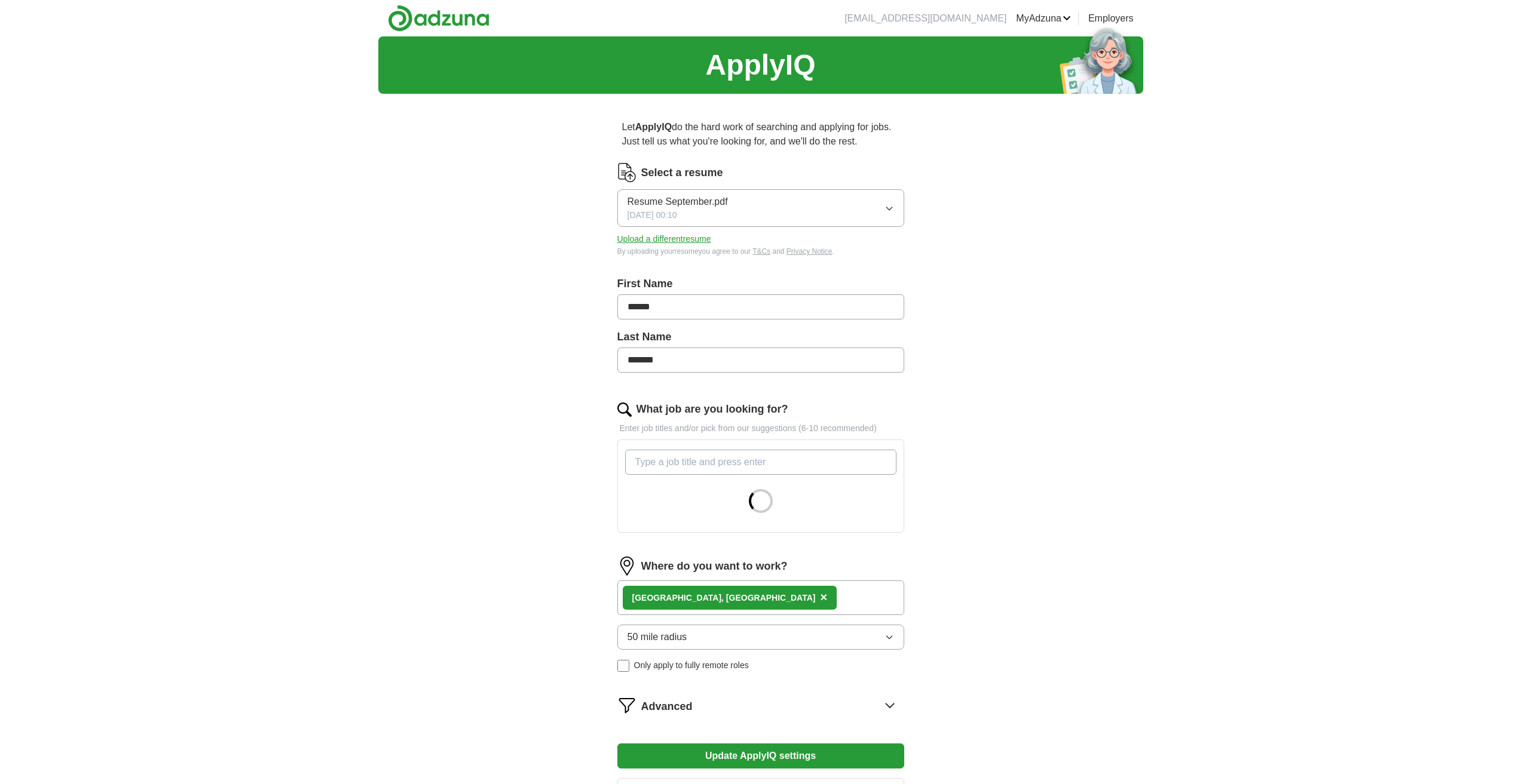
click at [659, 239] on button "Upload a different resume" at bounding box center [664, 239] width 94 height 12
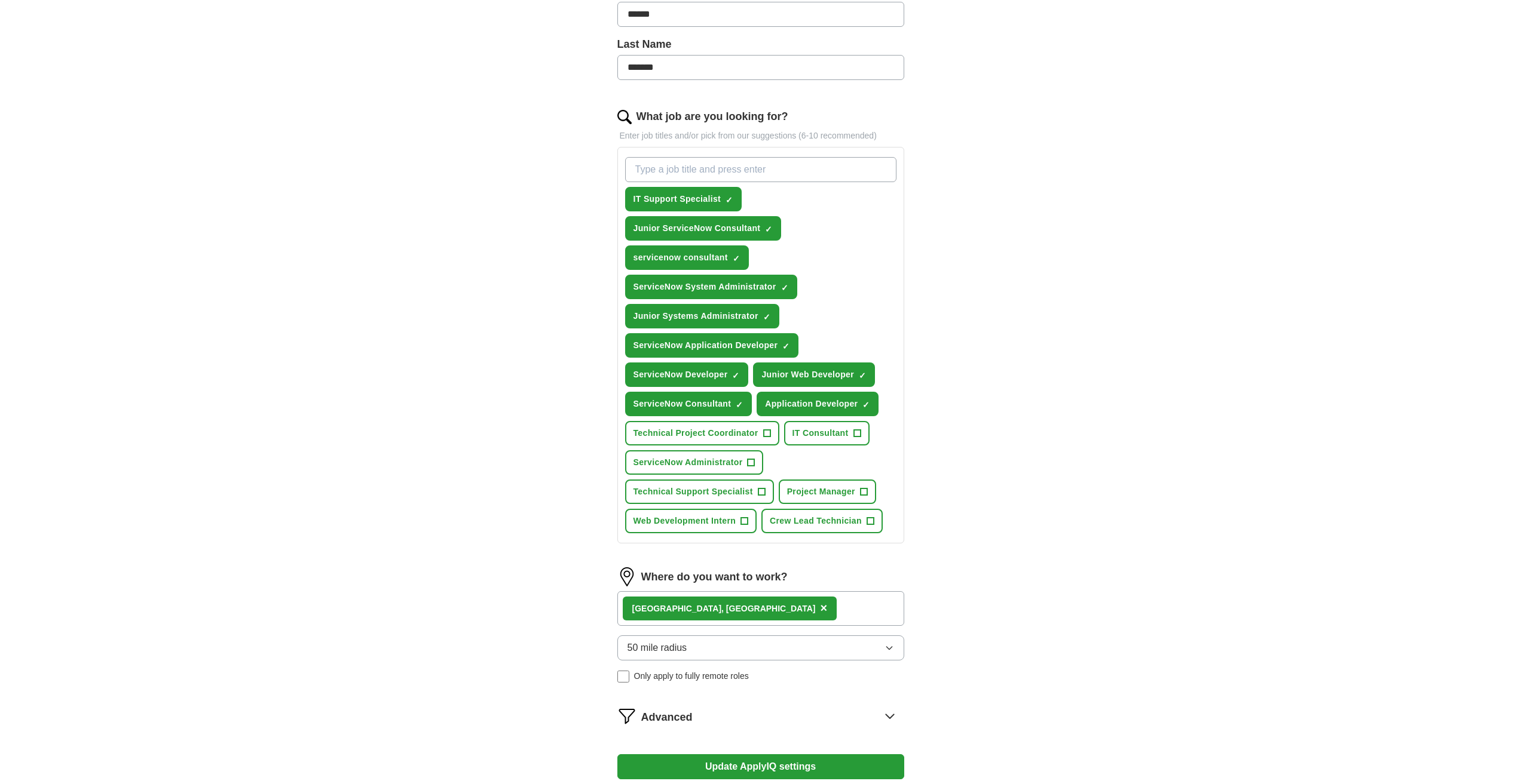
scroll to position [465, 0]
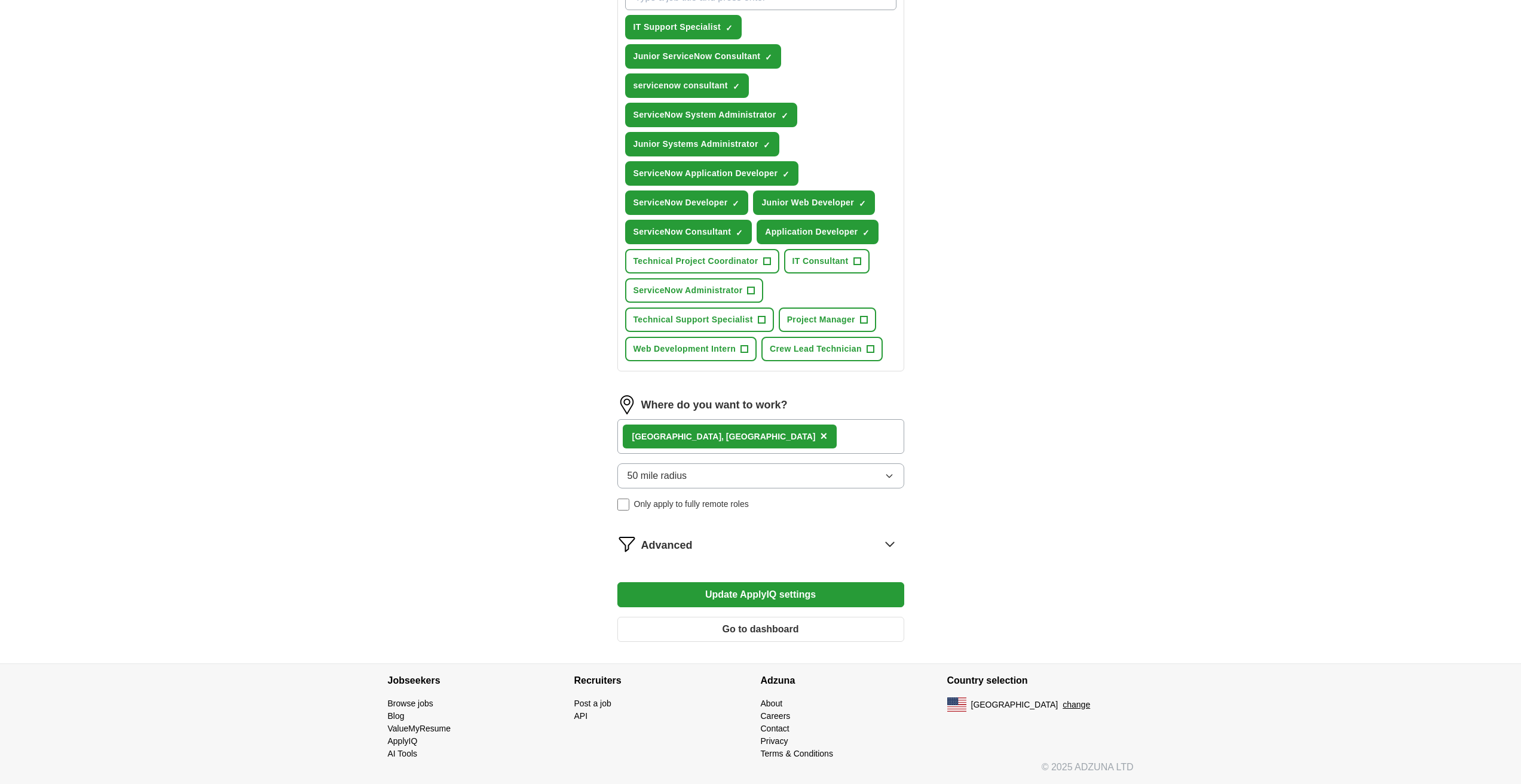
click at [664, 594] on button "Update ApplyIQ settings" at bounding box center [760, 594] width 287 height 25
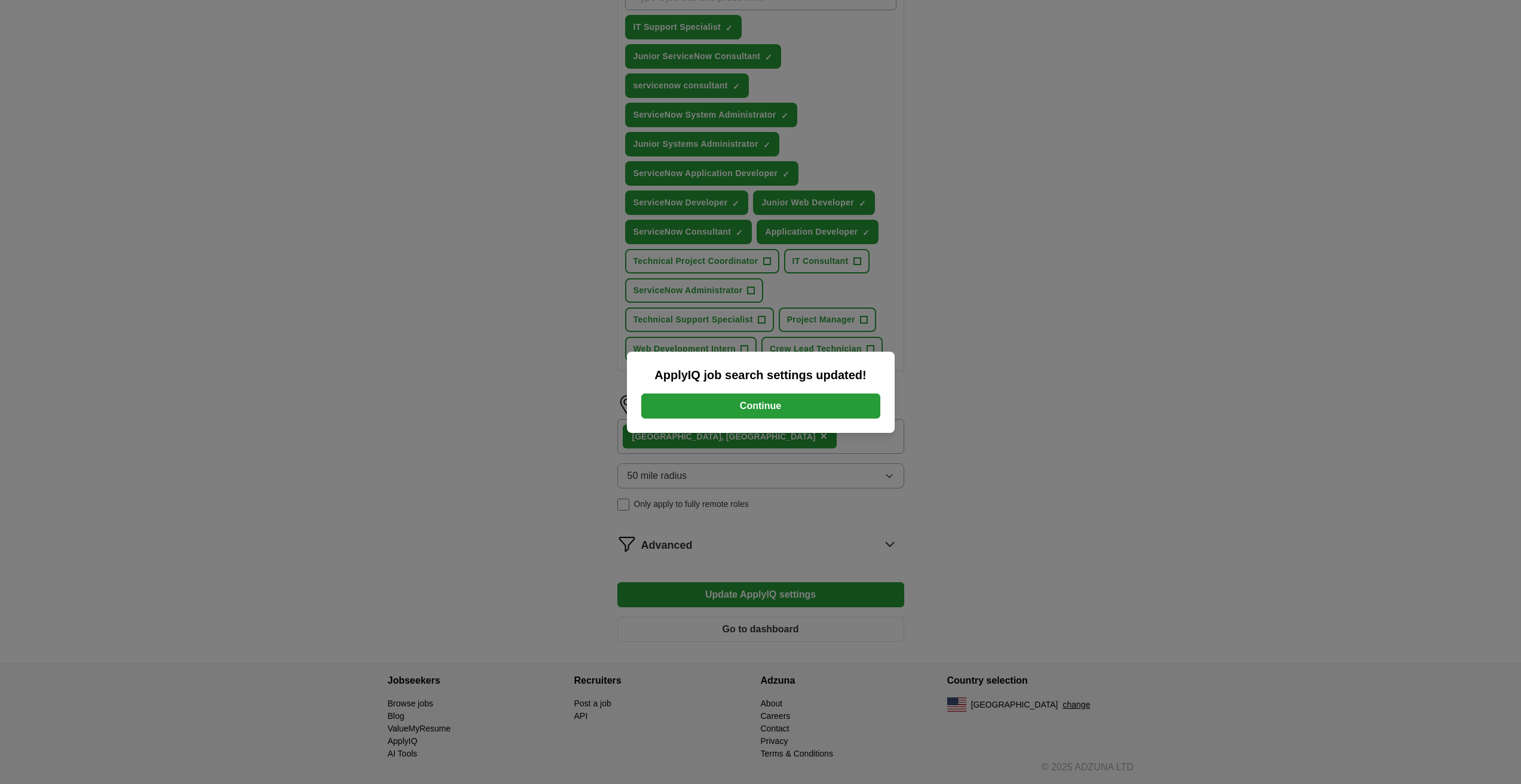
click at [706, 410] on button "Continue" at bounding box center [760, 406] width 239 height 25
